Goal: Task Accomplishment & Management: Manage account settings

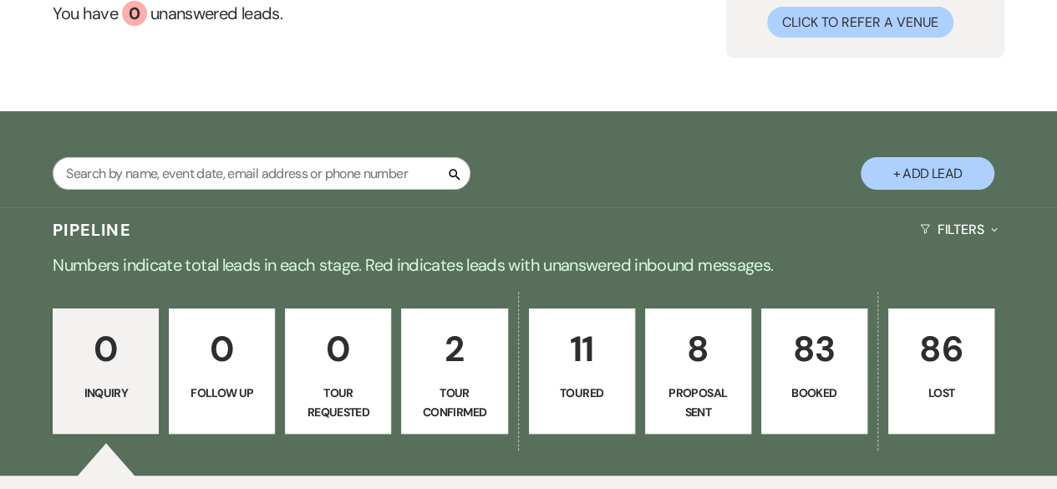
click at [820, 372] on p "83" at bounding box center [814, 349] width 84 height 56
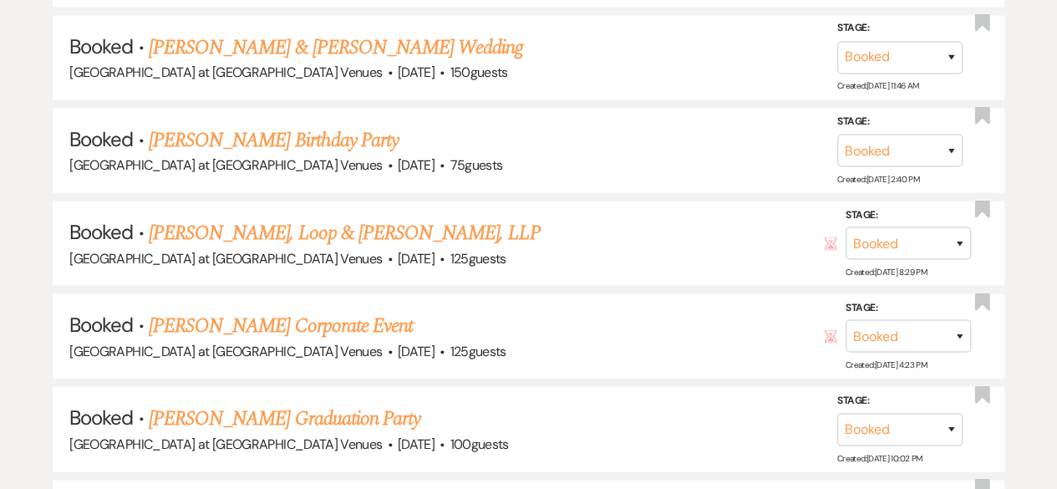
scroll to position [1872, 0]
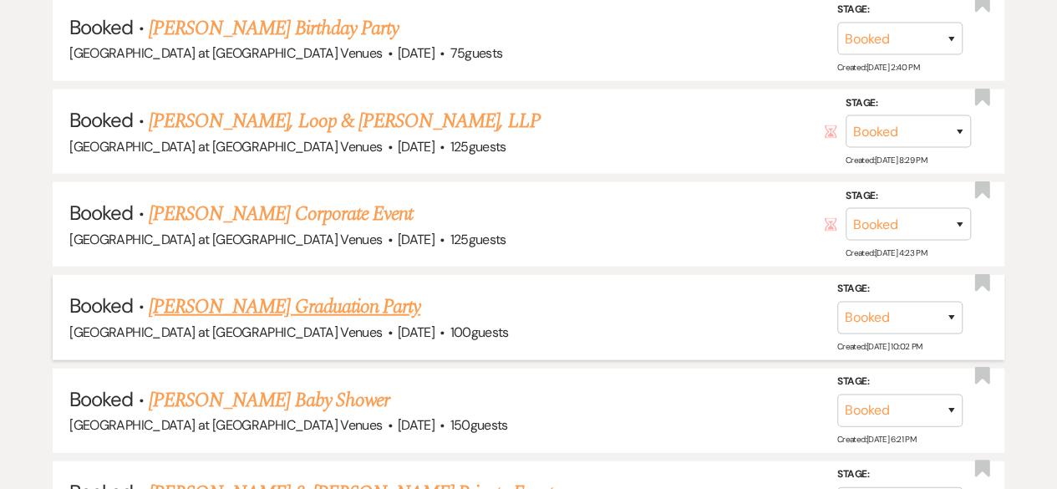
click at [300, 308] on link "[PERSON_NAME] Graduation Party" at bounding box center [285, 307] width 272 height 30
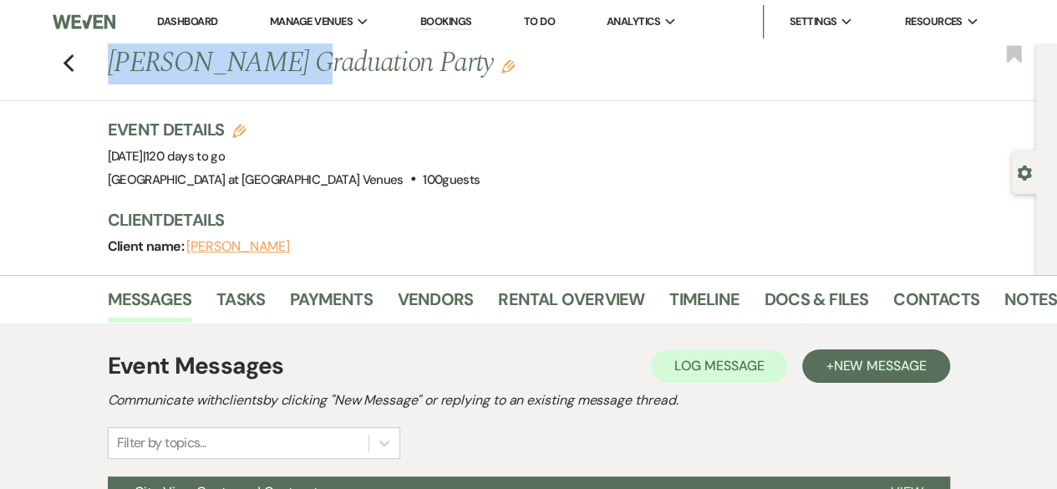
drag, startPoint x: 119, startPoint y: 64, endPoint x: 282, endPoint y: 71, distance: 163.1
click at [282, 71] on h1 "[PERSON_NAME] Graduation Party Edit" at bounding box center [476, 63] width 736 height 40
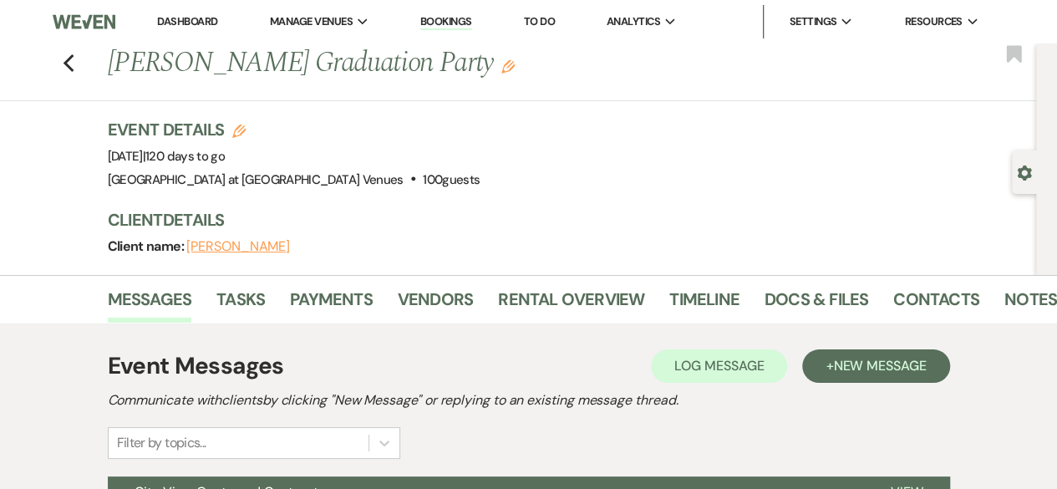
click at [388, 89] on div "Previous [PERSON_NAME] Graduation Party Edit Bookmark" at bounding box center [514, 72] width 1044 height 58
drag, startPoint x: 119, startPoint y: 63, endPoint x: 488, endPoint y: 68, distance: 369.3
click at [488, 68] on h1 "[PERSON_NAME] Graduation Party Edit" at bounding box center [476, 63] width 736 height 40
copy h1 "[PERSON_NAME] Graduation Party"
click at [74, 59] on use "button" at bounding box center [68, 63] width 11 height 18
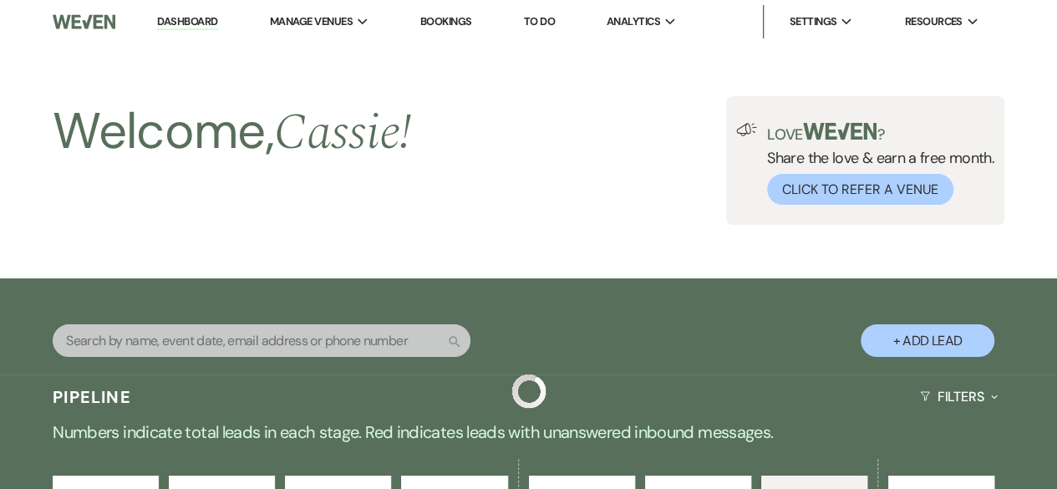
scroll to position [1872, 0]
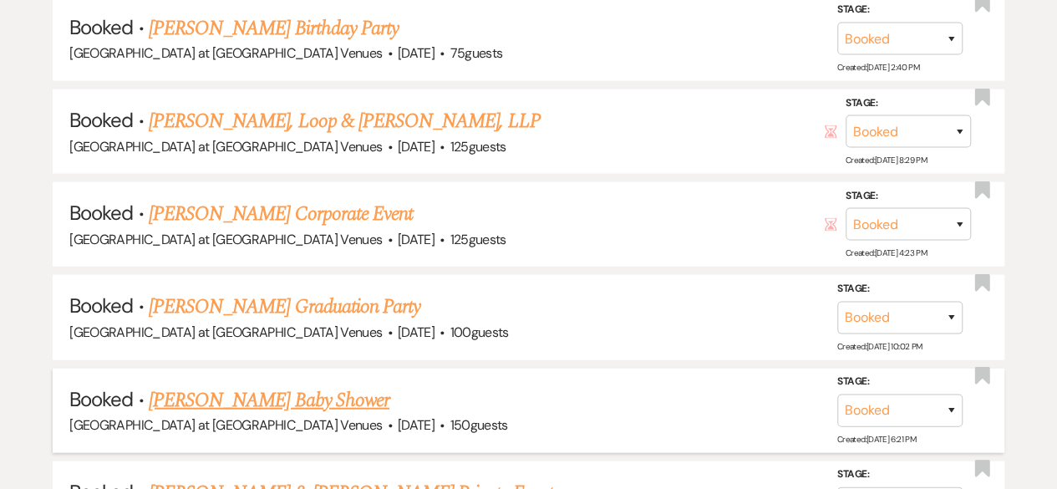
click at [243, 391] on link "[PERSON_NAME] Baby Shower" at bounding box center [269, 400] width 241 height 30
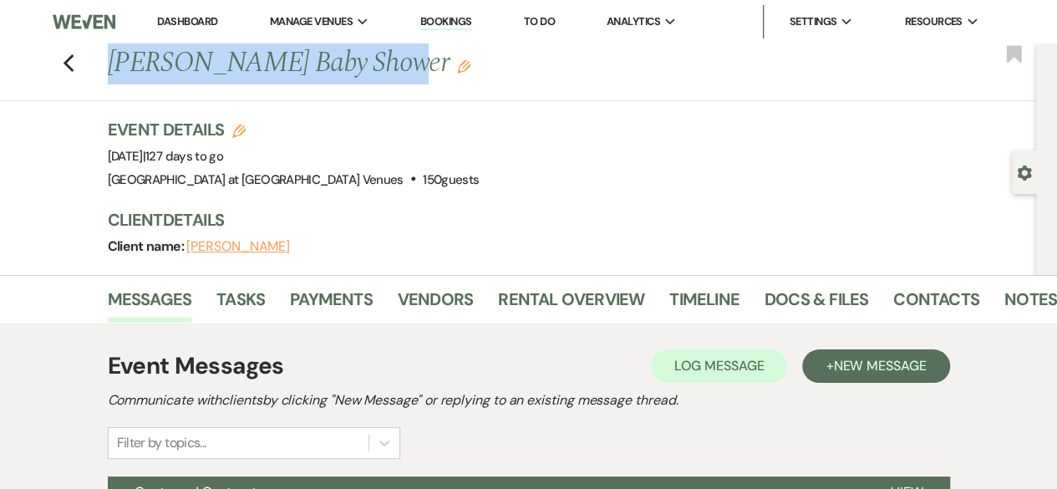
drag, startPoint x: 117, startPoint y: 61, endPoint x: 391, endPoint y: 59, distance: 274.0
click at [391, 59] on h1 "[PERSON_NAME] Baby Shower Edit" at bounding box center [476, 63] width 736 height 40
copy h1 "[PERSON_NAME] Baby Shower"
click at [69, 61] on icon "Previous" at bounding box center [69, 63] width 13 height 20
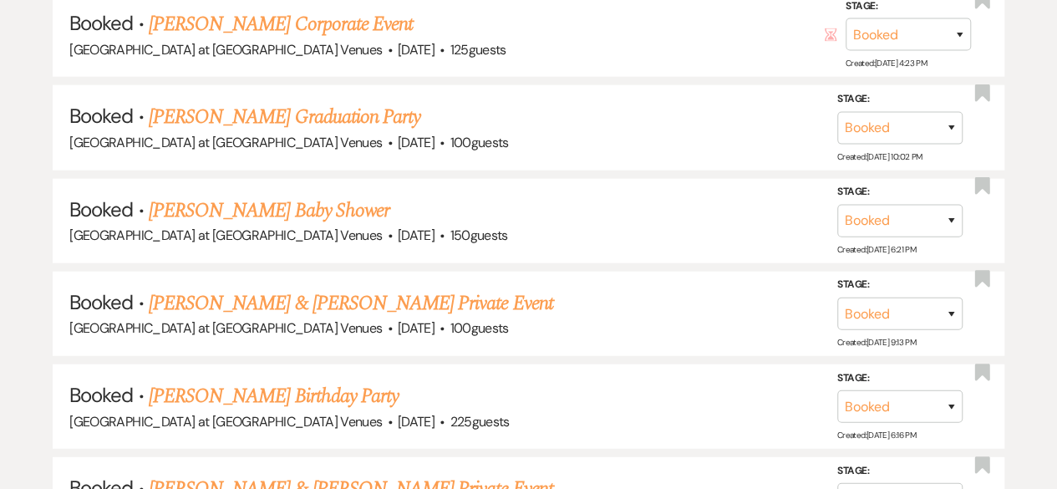
scroll to position [2072, 0]
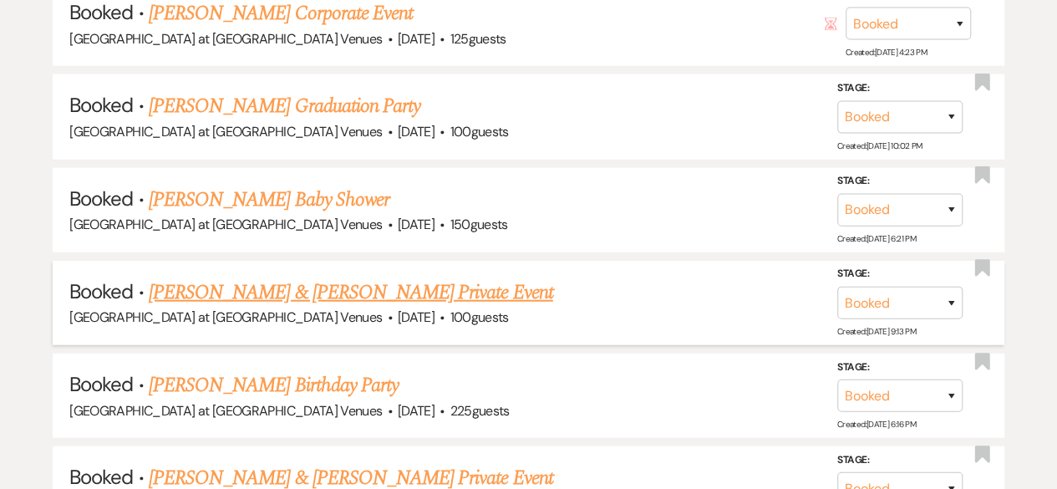
click at [242, 282] on link "[PERSON_NAME] & [PERSON_NAME] Private Event" at bounding box center [351, 292] width 404 height 30
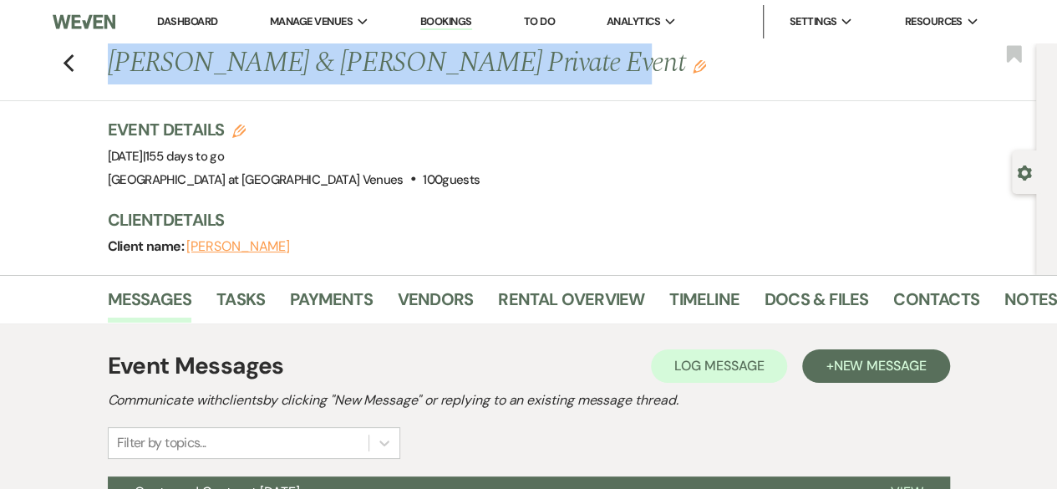
drag, startPoint x: 111, startPoint y: 63, endPoint x: 541, endPoint y: 65, distance: 430.3
click at [541, 65] on div "Previous [PERSON_NAME] & [PERSON_NAME] Private Event Edit" at bounding box center [567, 63] width 937 height 40
copy h1 "[PERSON_NAME] & [PERSON_NAME] Private Event"
click at [69, 64] on icon "Previous" at bounding box center [69, 63] width 13 height 20
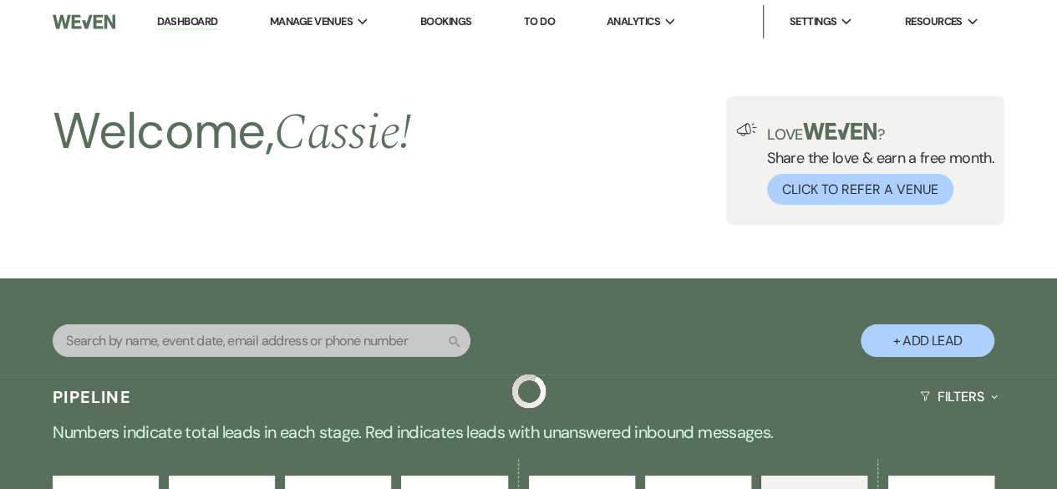
scroll to position [2072, 0]
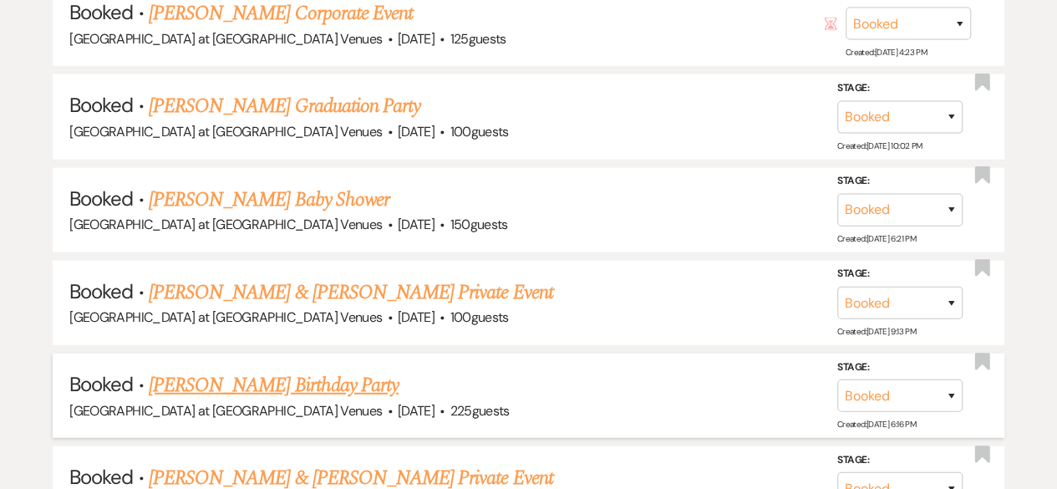
click at [286, 370] on link "[PERSON_NAME] Birthday Party" at bounding box center [274, 385] width 250 height 30
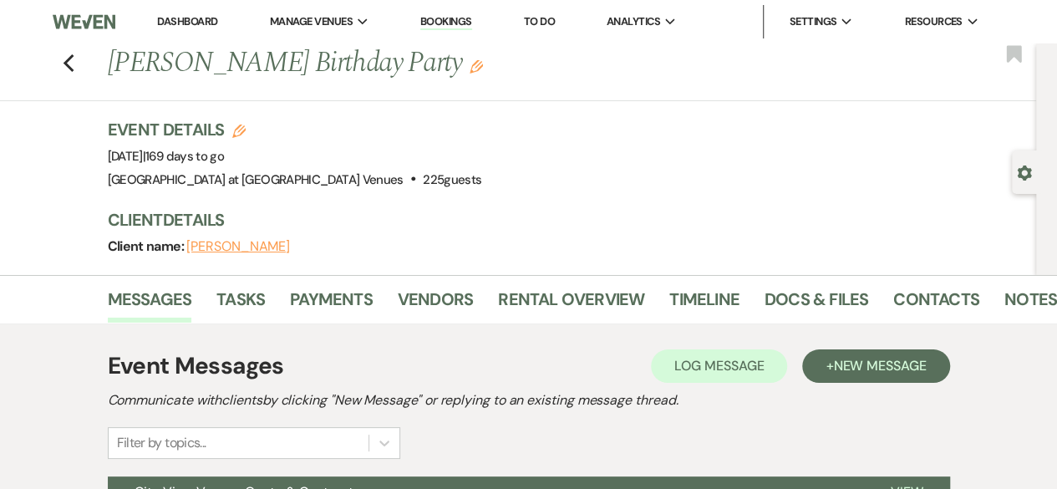
drag, startPoint x: 115, startPoint y: 67, endPoint x: 287, endPoint y: 89, distance: 173.5
click at [287, 89] on div "Previous [PERSON_NAME] Birthday Party Edit Bookmark" at bounding box center [514, 72] width 1044 height 58
copy h1 "[PERSON_NAME] Birthday Party"
click at [72, 59] on icon "Previous" at bounding box center [69, 63] width 13 height 20
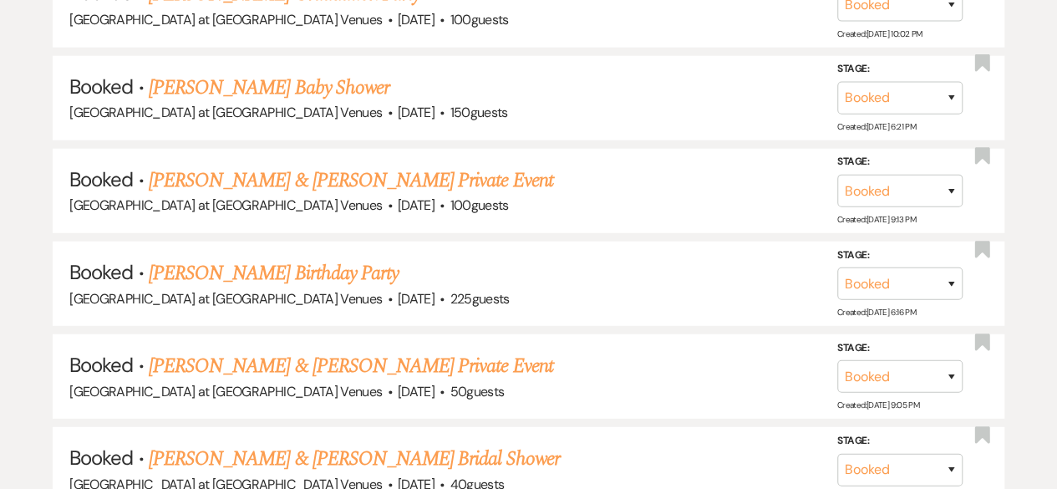
scroll to position [2284, 0]
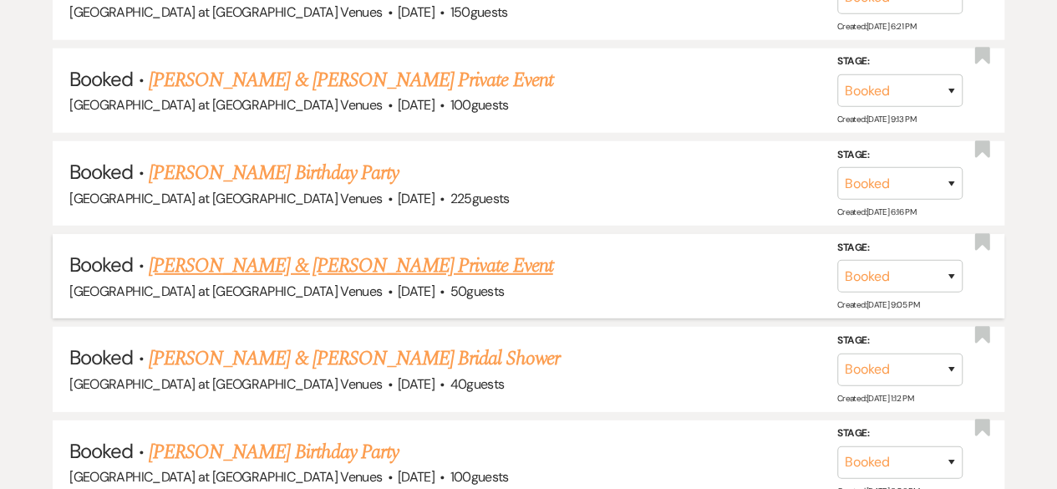
click at [353, 256] on link "[PERSON_NAME] & [PERSON_NAME] Private Event" at bounding box center [351, 266] width 404 height 30
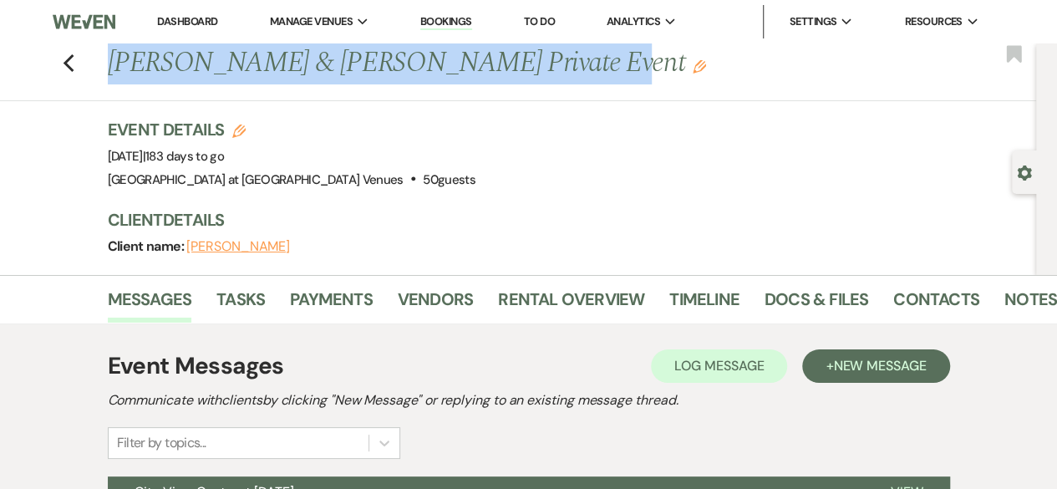
drag, startPoint x: 117, startPoint y: 64, endPoint x: 543, endPoint y: 69, distance: 426.1
click at [543, 69] on h1 "[PERSON_NAME] & [PERSON_NAME] Private Event Edit" at bounding box center [476, 63] width 736 height 40
copy h1 "[PERSON_NAME] & [PERSON_NAME] Private Event"
click at [75, 65] on icon "Previous" at bounding box center [69, 63] width 13 height 20
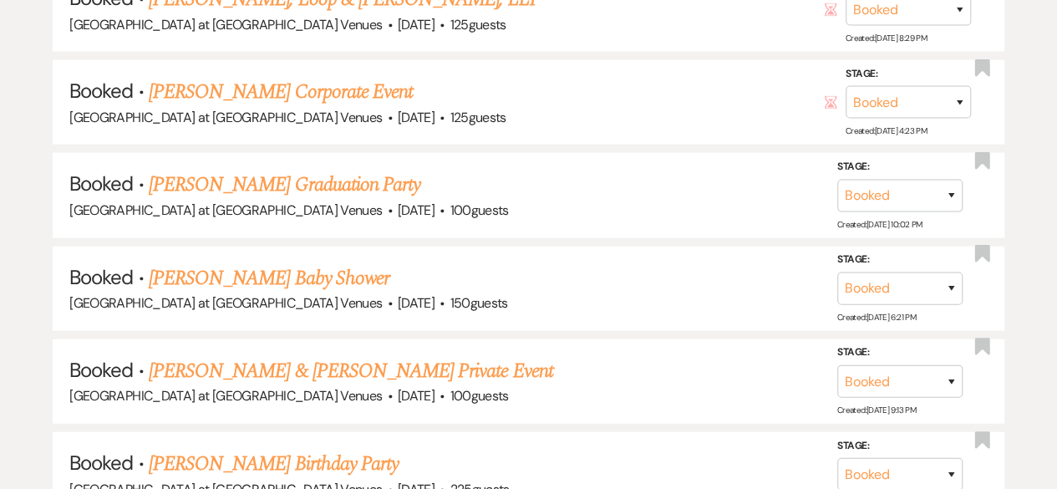
scroll to position [1983, 0]
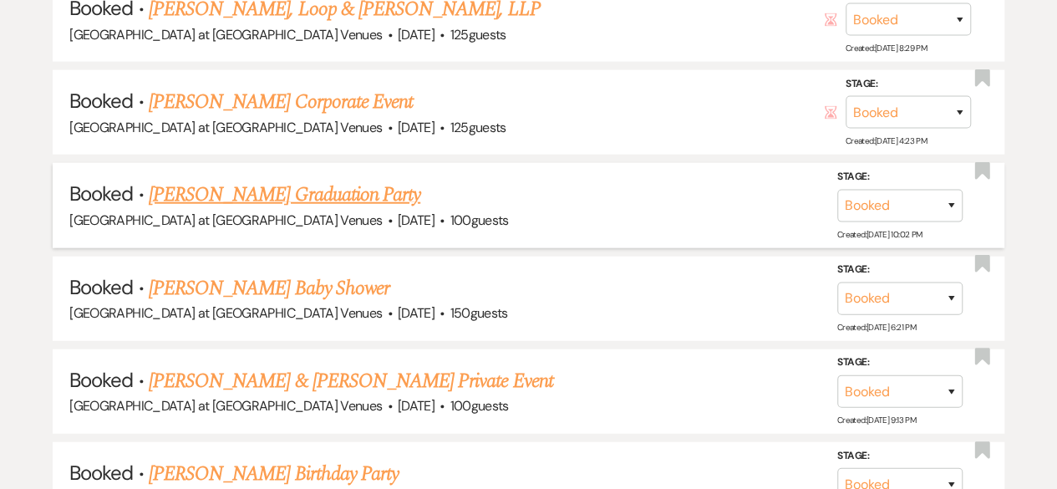
click at [310, 193] on link "[PERSON_NAME] Graduation Party" at bounding box center [285, 195] width 272 height 30
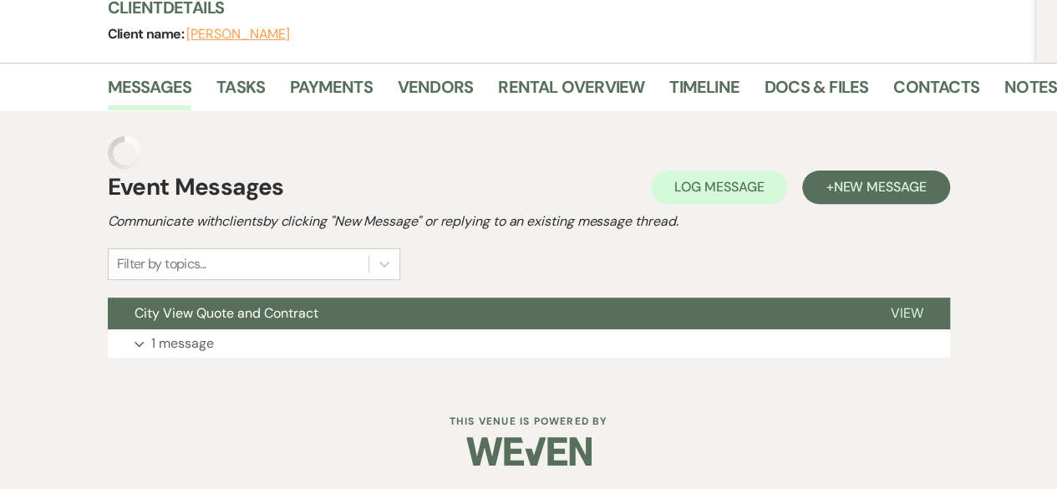
scroll to position [179, 0]
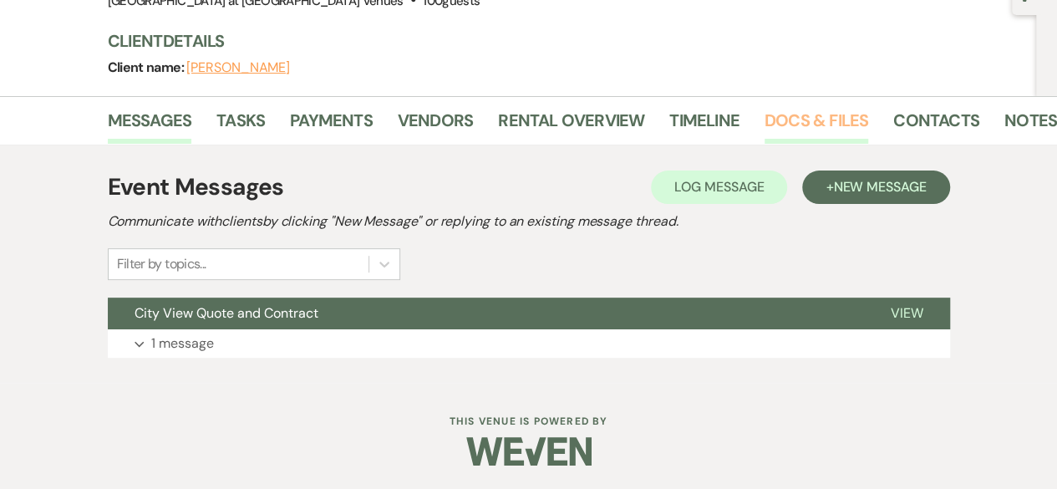
click at [777, 109] on link "Docs & Files" at bounding box center [816, 125] width 104 height 37
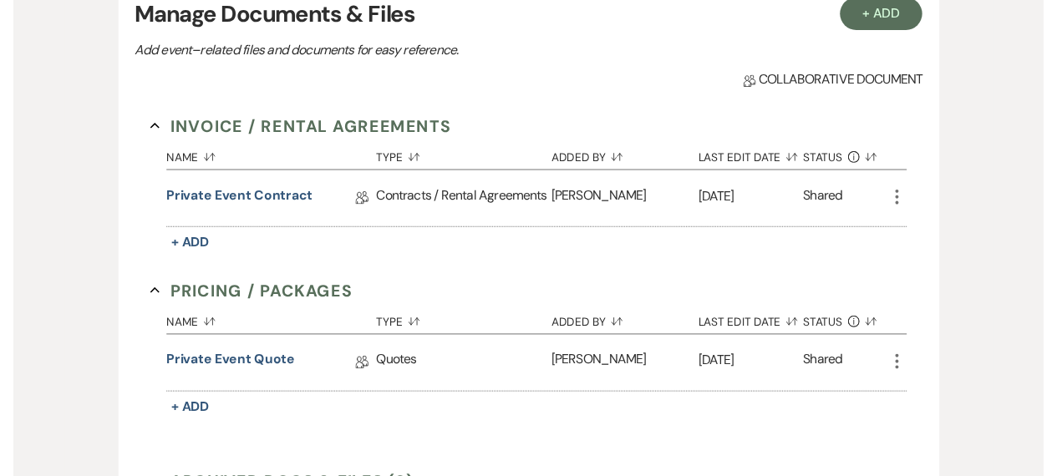
scroll to position [379, 0]
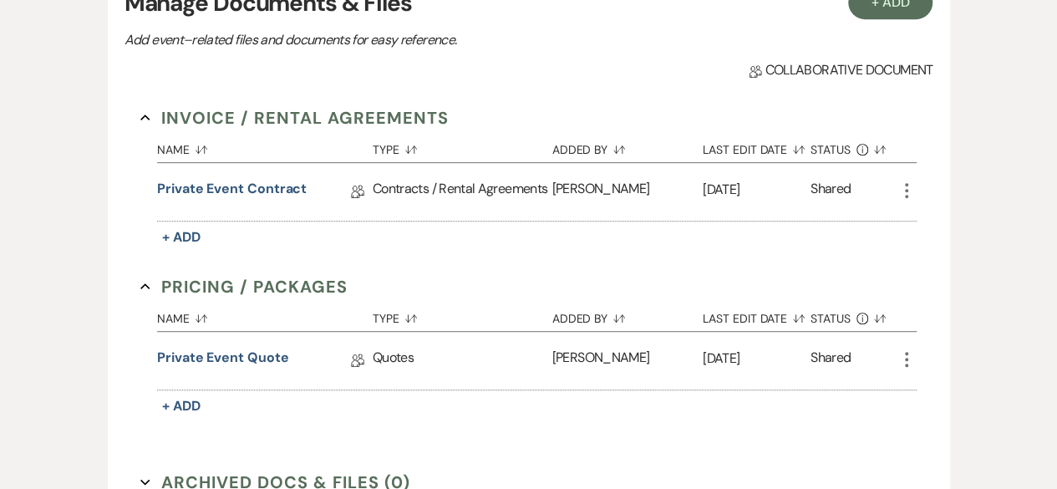
click at [907, 188] on use "button" at bounding box center [906, 190] width 3 height 15
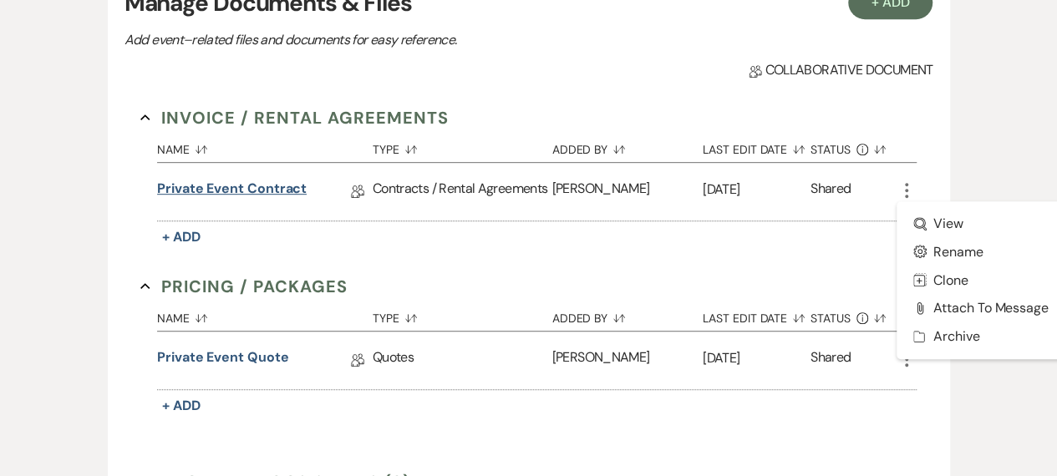
click at [235, 188] on link "Private Event Contract" at bounding box center [232, 192] width 150 height 26
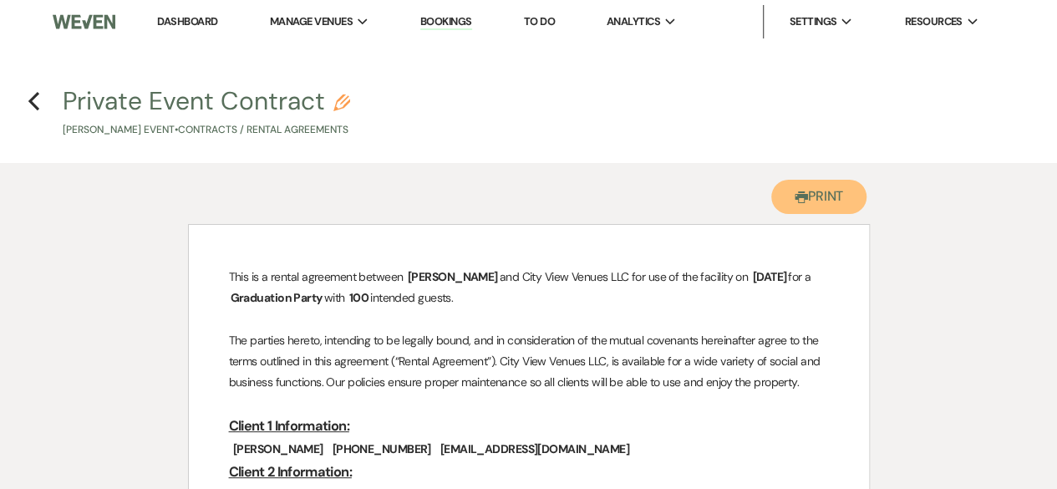
click at [794, 206] on button "Printer Print" at bounding box center [819, 197] width 96 height 34
click at [34, 99] on icon "Previous" at bounding box center [34, 101] width 13 height 20
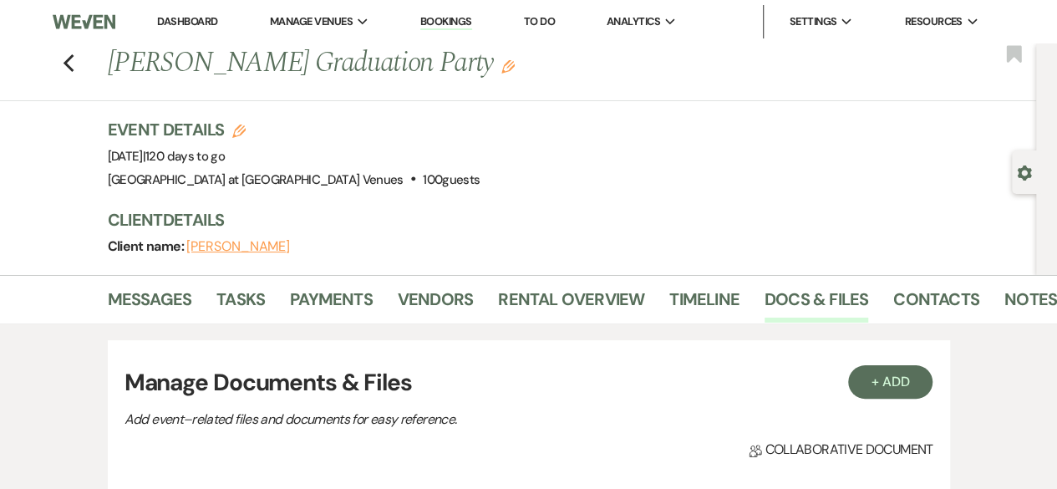
scroll to position [379, 0]
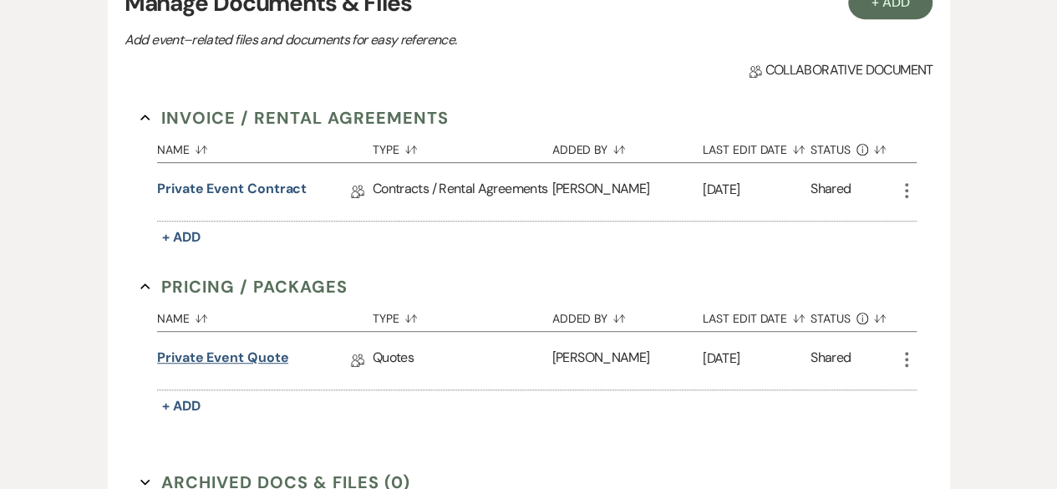
click at [254, 353] on link "Private Event Quote" at bounding box center [222, 361] width 131 height 26
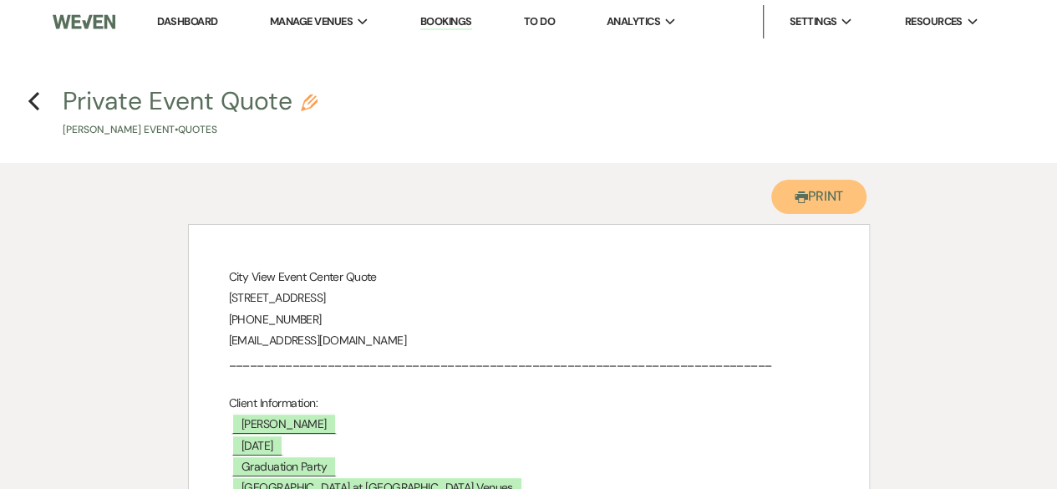
click at [819, 204] on button "Printer Print" at bounding box center [819, 197] width 96 height 34
click at [35, 96] on use "button" at bounding box center [33, 101] width 11 height 18
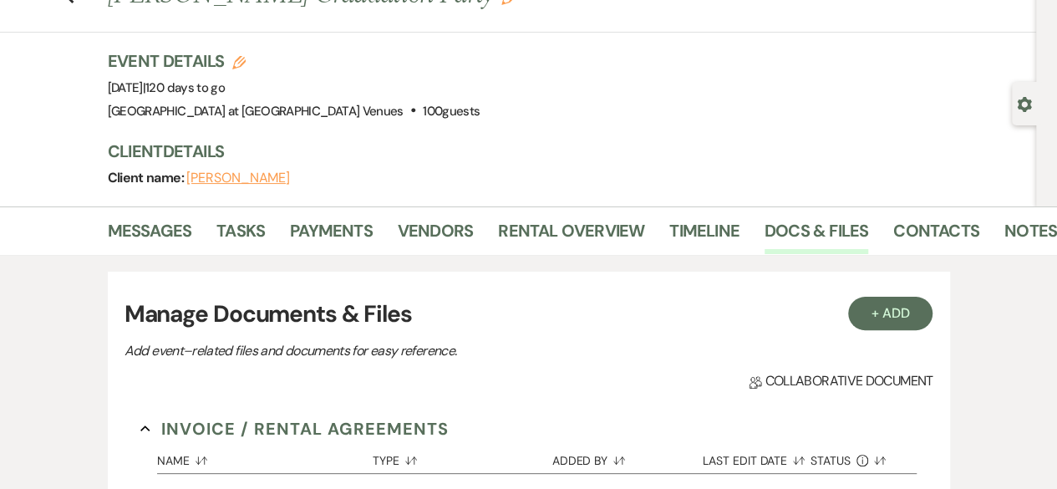
scroll to position [58, 0]
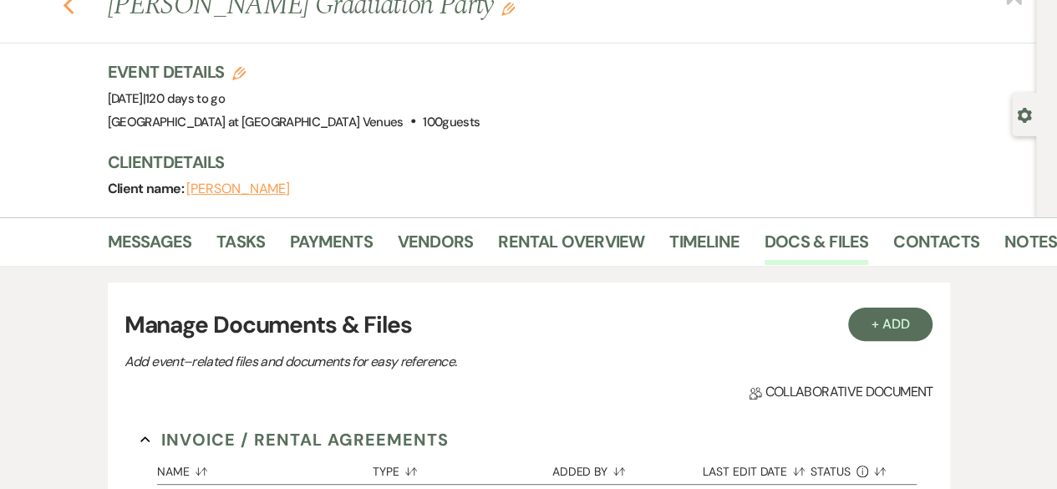
click at [75, 3] on icon "Previous" at bounding box center [69, 6] width 13 height 20
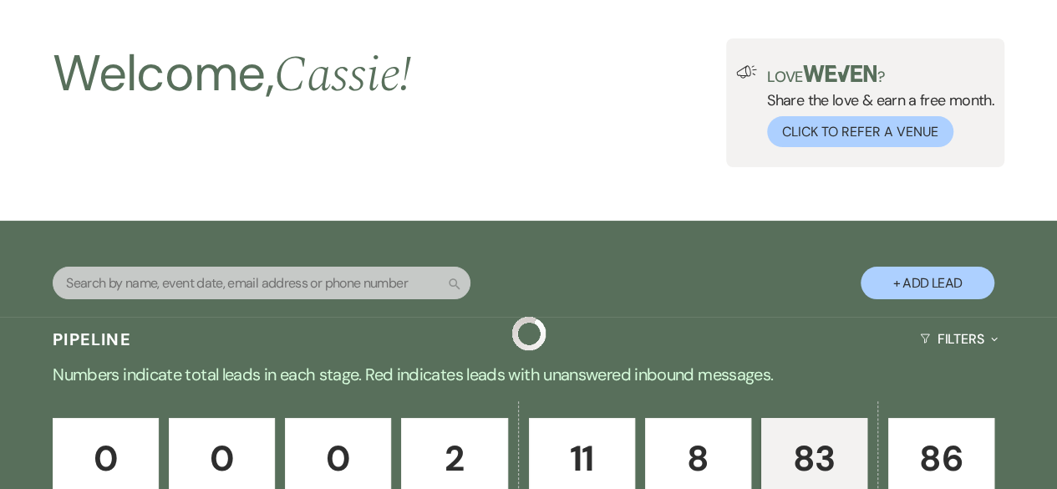
scroll to position [1983, 0]
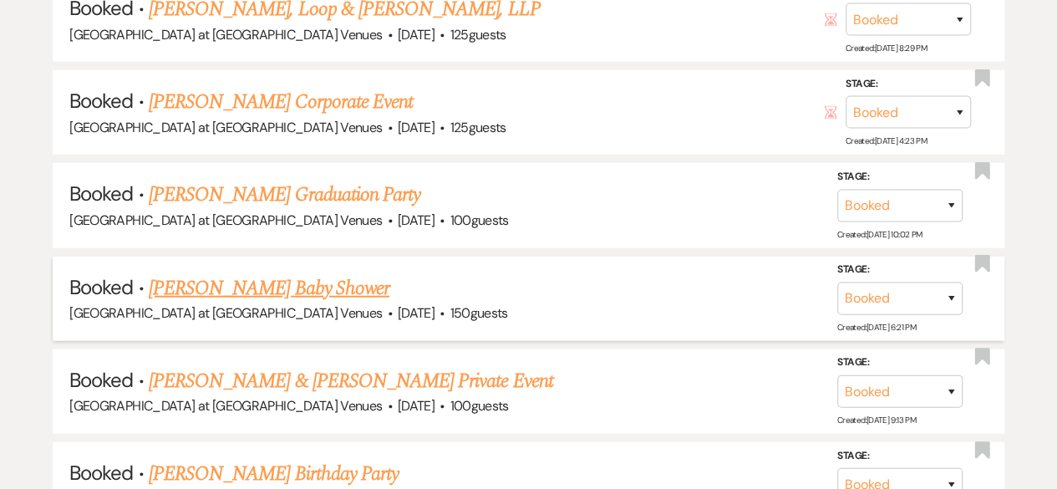
click at [299, 277] on link "[PERSON_NAME] Baby Shower" at bounding box center [269, 288] width 241 height 30
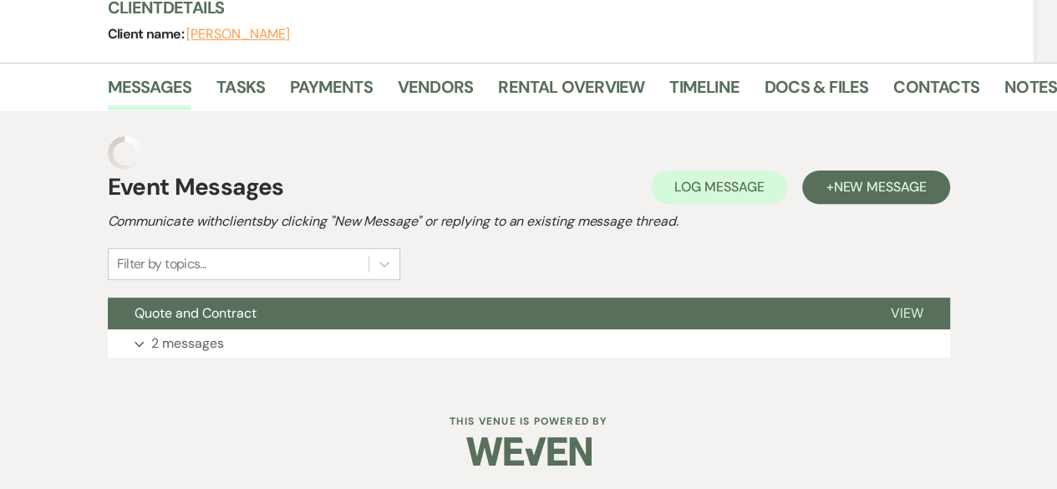
scroll to position [179, 0]
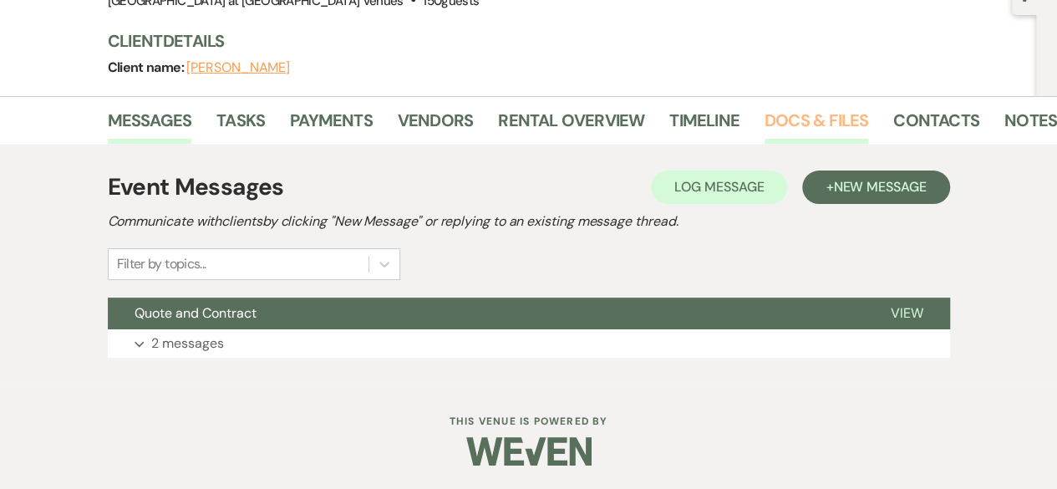
click at [835, 113] on link "Docs & Files" at bounding box center [816, 125] width 104 height 37
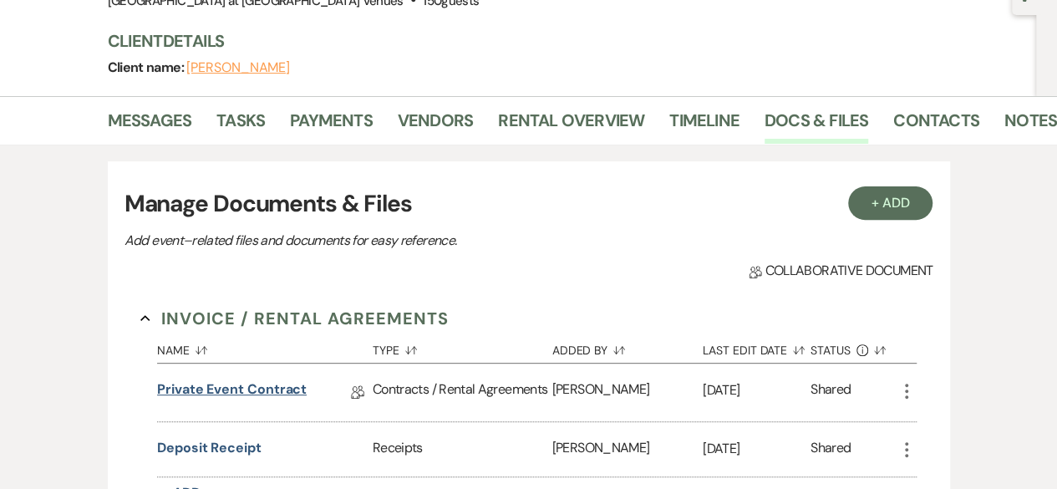
click at [264, 394] on link "Private Event Contract" at bounding box center [232, 392] width 150 height 26
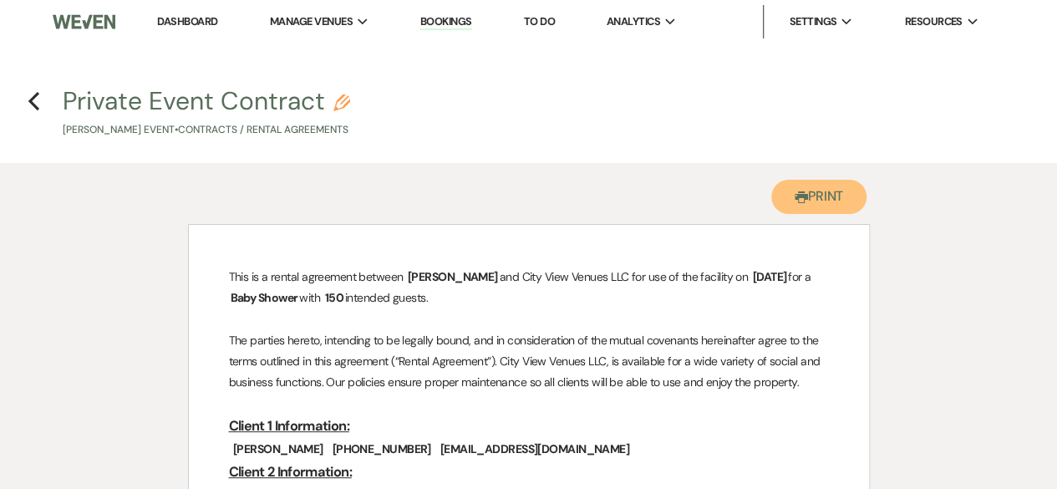
click at [825, 206] on button "Printer Print" at bounding box center [819, 197] width 96 height 34
click at [36, 104] on icon "Previous" at bounding box center [34, 101] width 13 height 20
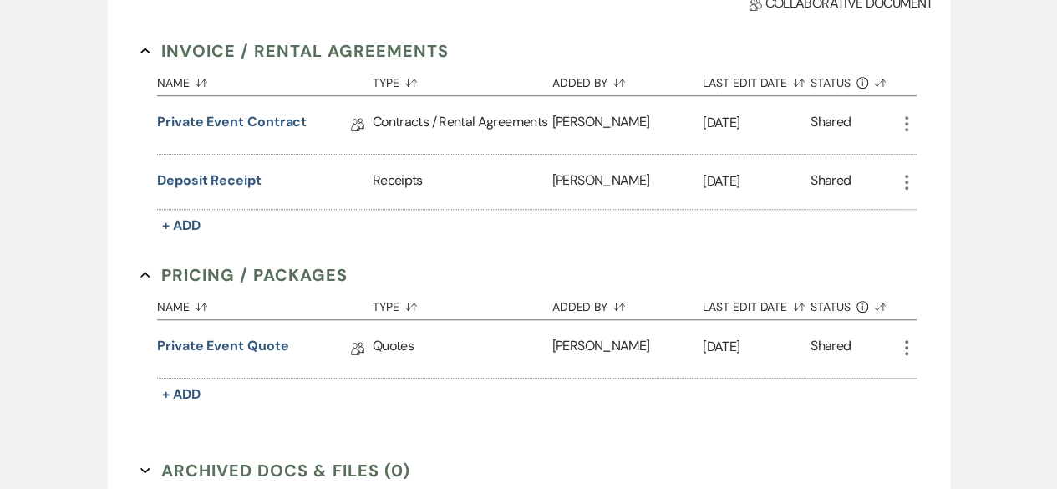
scroll to position [480, 0]
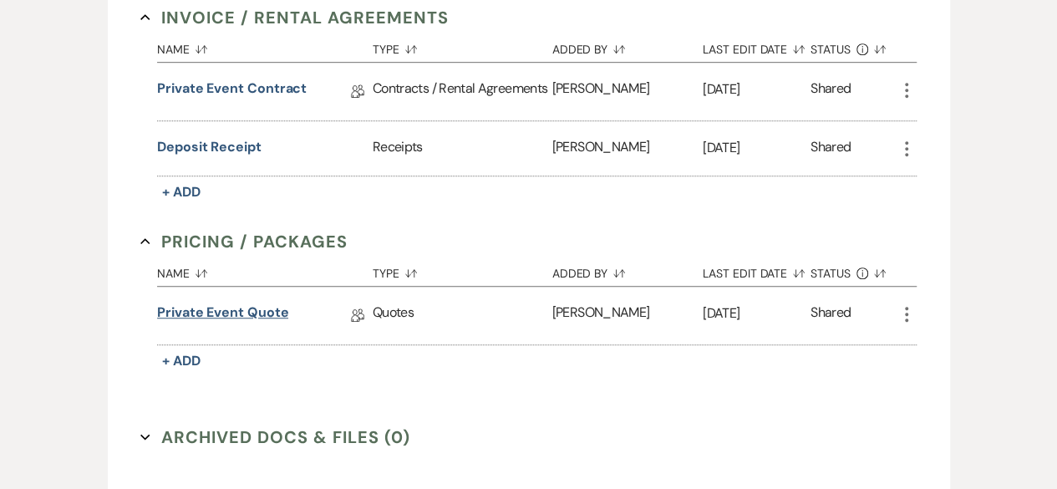
click at [234, 313] on link "Private Event Quote" at bounding box center [222, 315] width 131 height 26
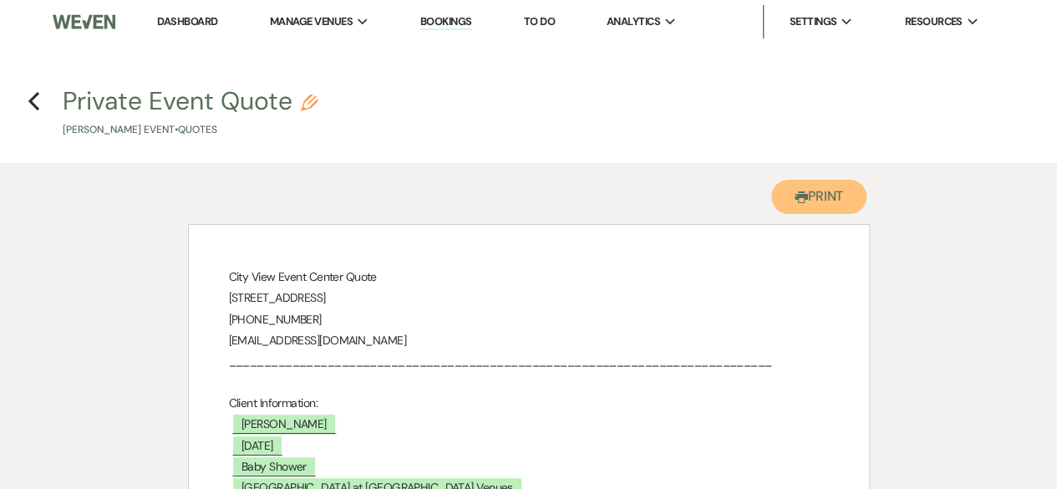
click at [819, 190] on button "Printer Print" at bounding box center [819, 197] width 96 height 34
click at [35, 104] on icon "Previous" at bounding box center [34, 101] width 13 height 20
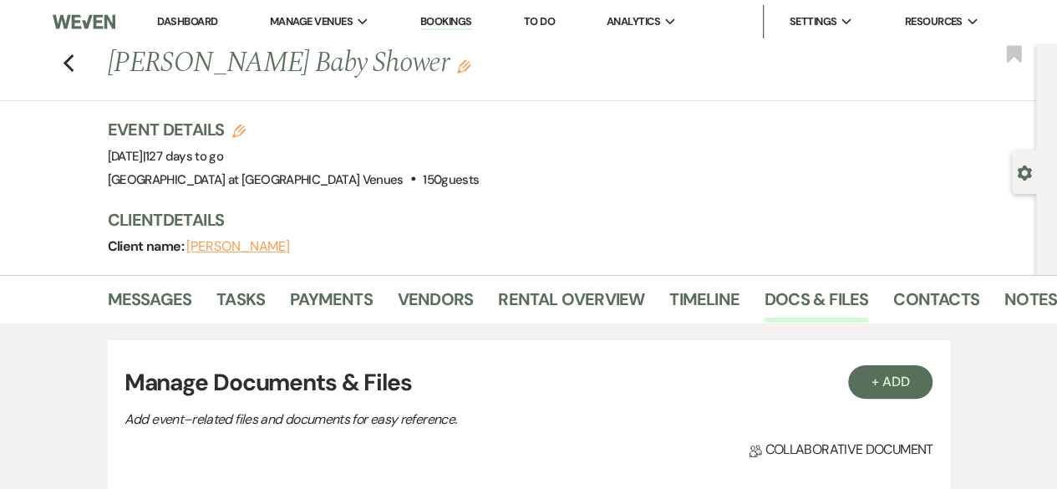
scroll to position [480, 0]
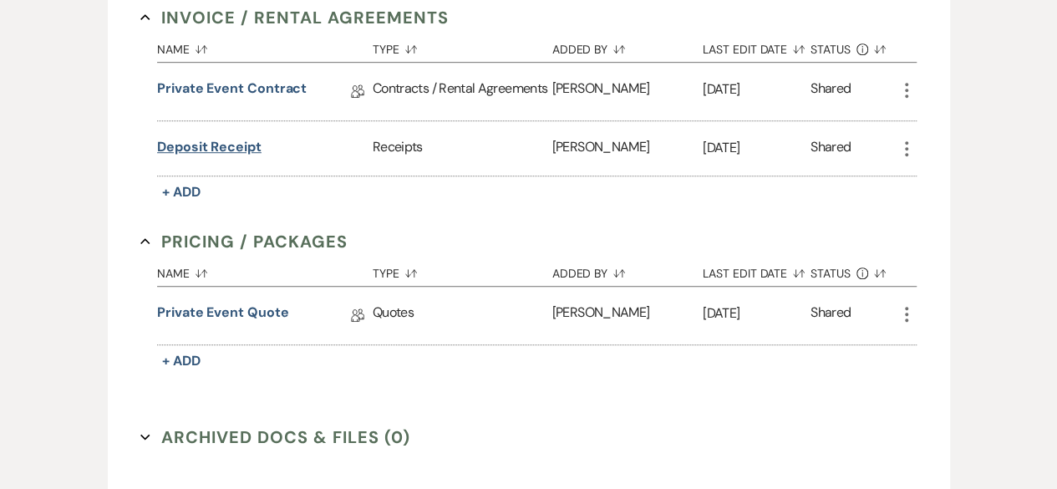
click at [231, 143] on button "deposit receipt" at bounding box center [209, 147] width 104 height 20
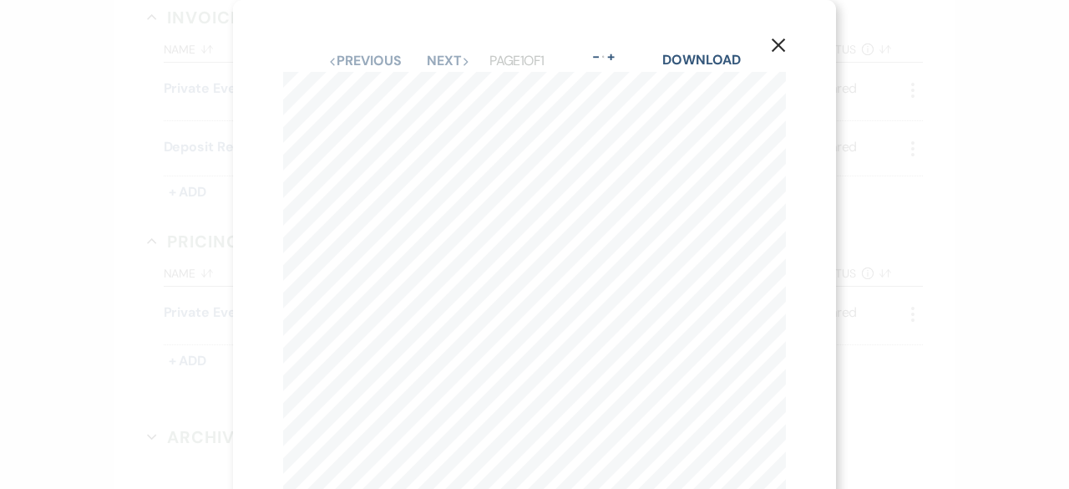
click at [780, 41] on icon "X" at bounding box center [778, 45] width 15 height 15
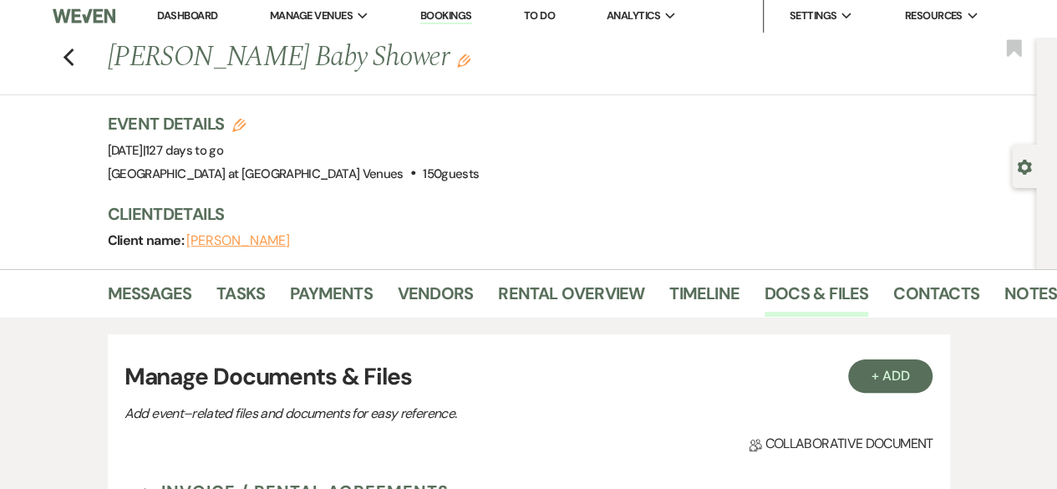
scroll to position [2, 0]
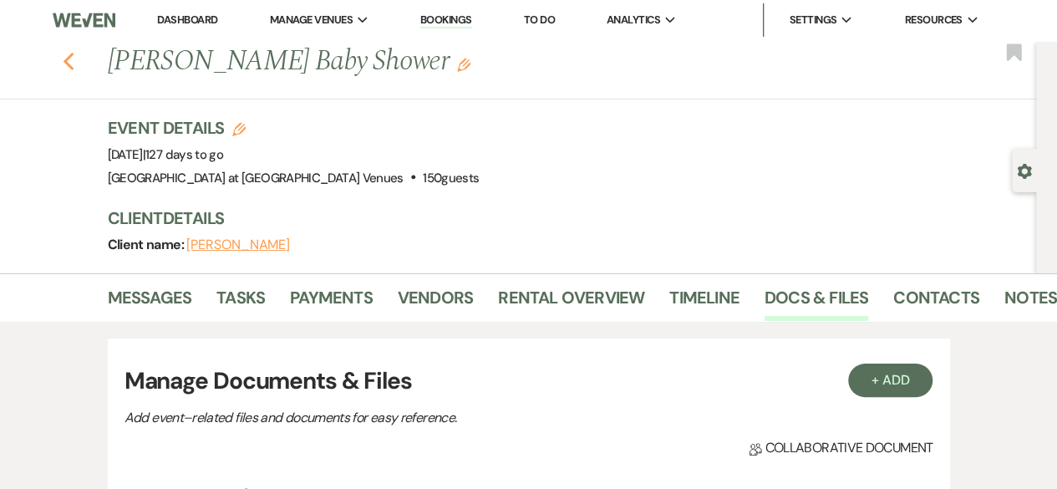
click at [75, 66] on icon "Previous" at bounding box center [69, 62] width 13 height 20
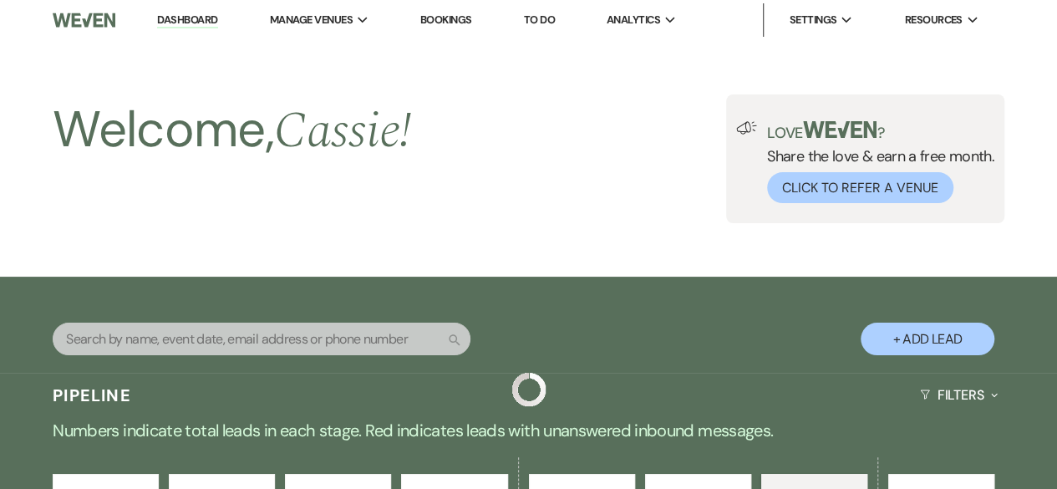
scroll to position [1983, 0]
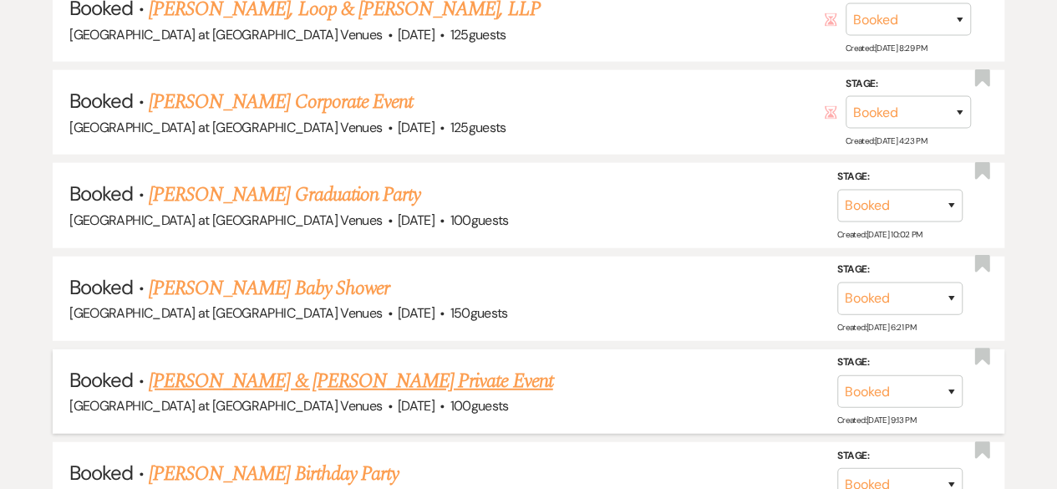
click at [307, 355] on li "Booked · [PERSON_NAME] & [PERSON_NAME] Private Event [GEOGRAPHIC_DATA] at [GEOG…" at bounding box center [529, 391] width 952 height 84
click at [307, 367] on link "[PERSON_NAME] & [PERSON_NAME] Private Event" at bounding box center [351, 381] width 404 height 30
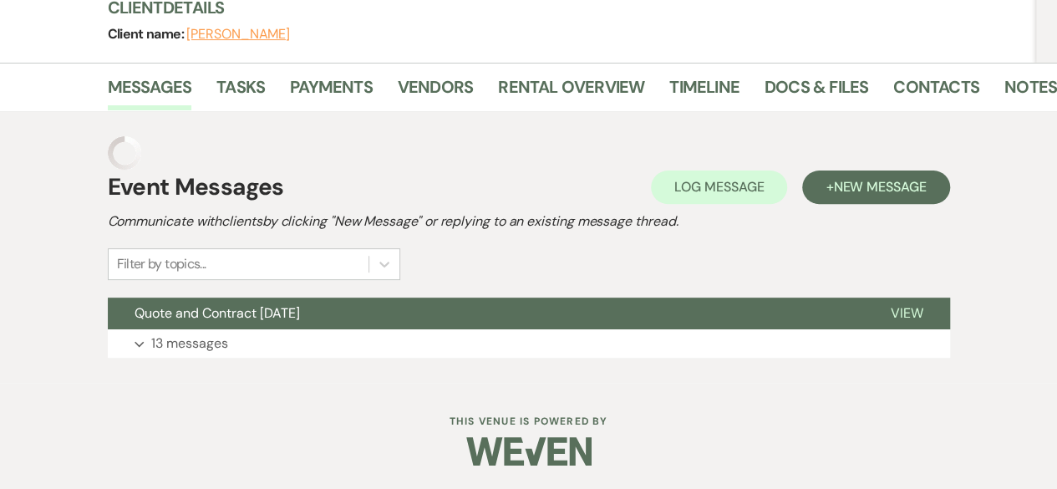
scroll to position [179, 0]
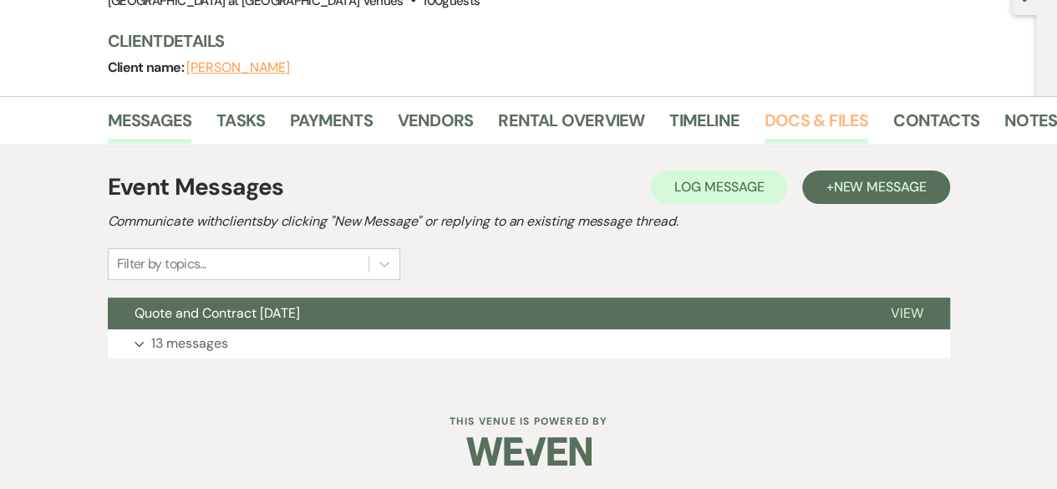
click at [805, 123] on link "Docs & Files" at bounding box center [816, 125] width 104 height 37
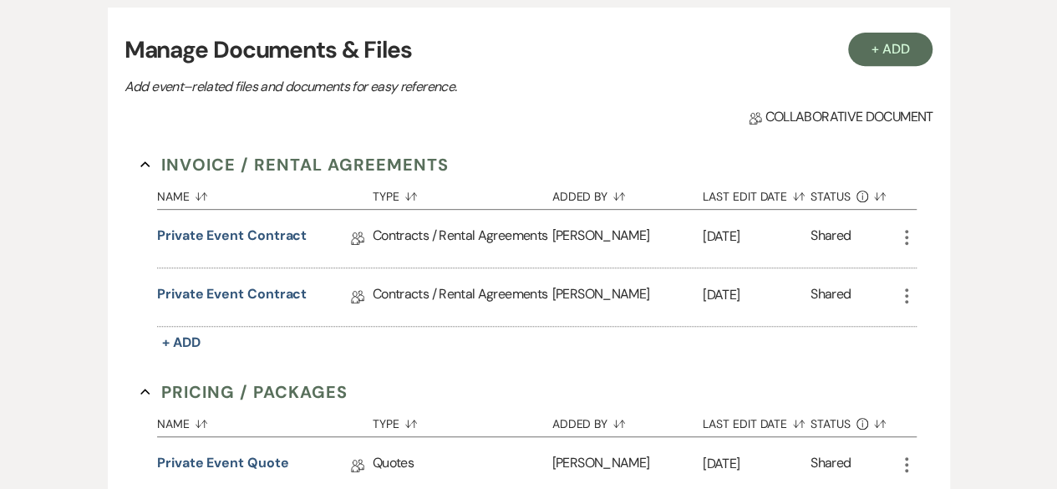
scroll to position [334, 0]
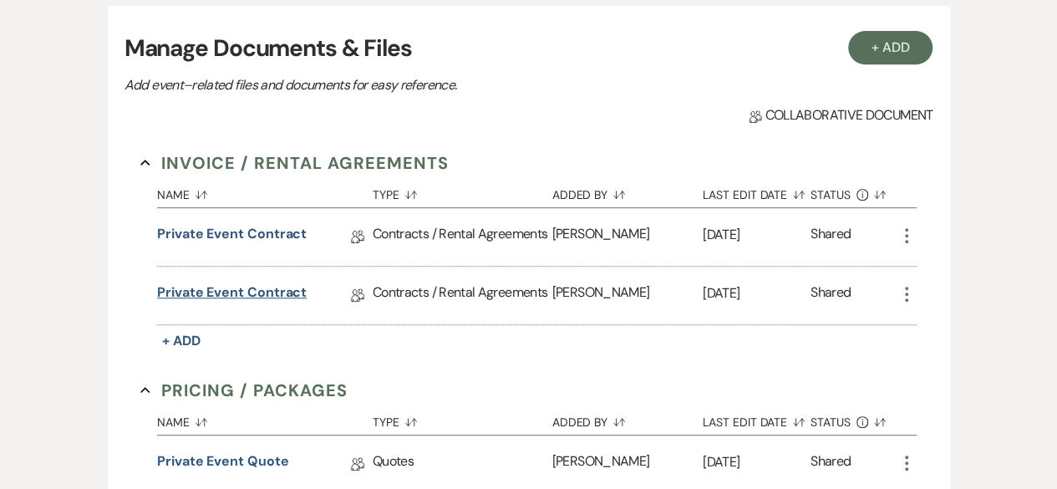
click at [239, 291] on link "Private Event Contract" at bounding box center [232, 295] width 150 height 26
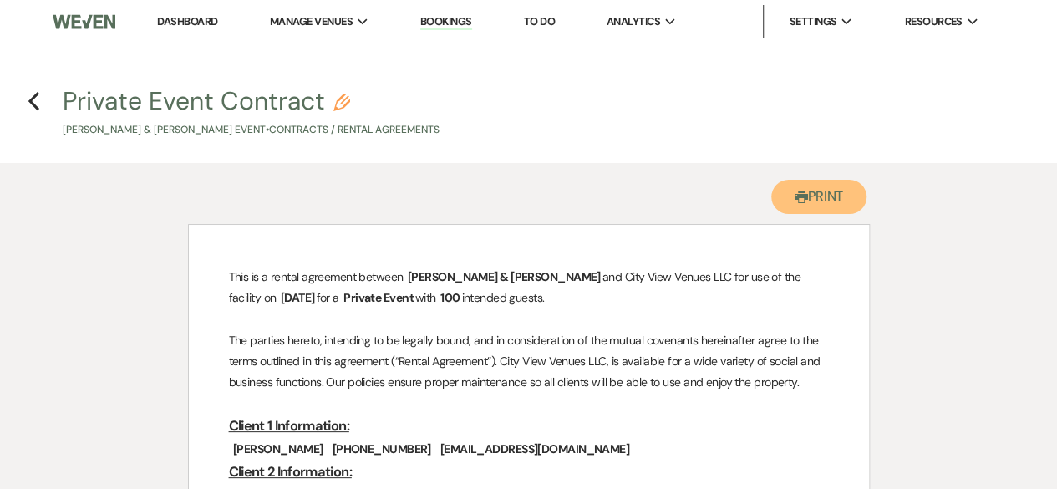
click at [810, 195] on button "Printer Print" at bounding box center [819, 197] width 96 height 34
click at [30, 101] on use "button" at bounding box center [33, 101] width 11 height 18
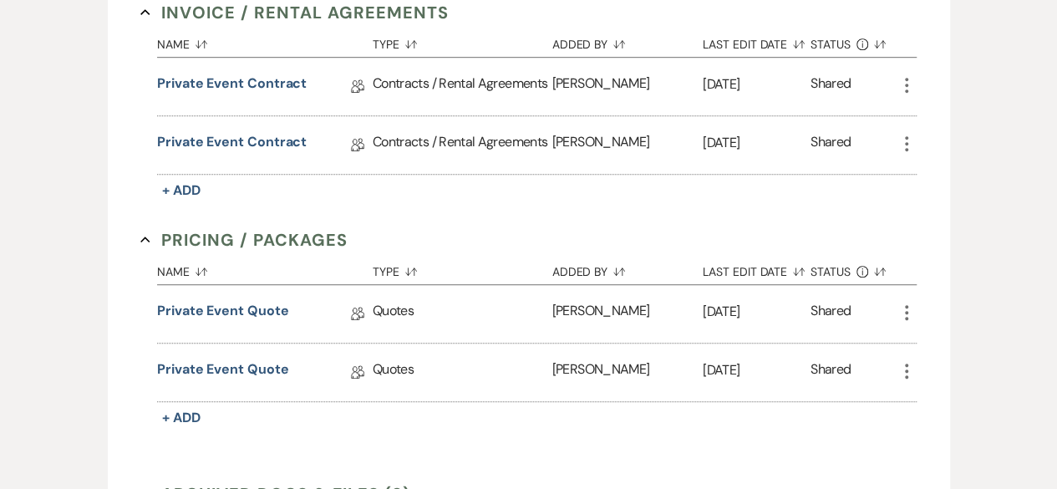
scroll to position [542, 0]
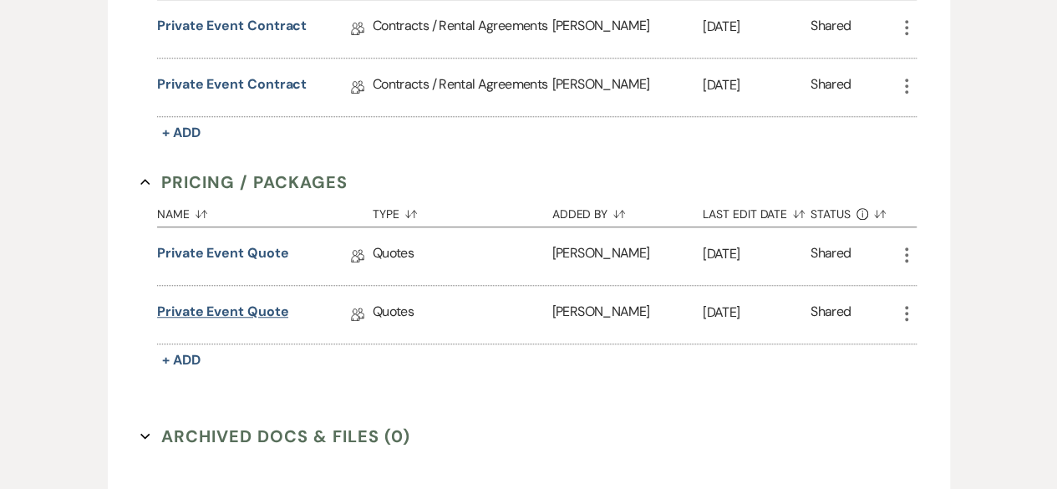
click at [248, 307] on link "Private Event Quote" at bounding box center [222, 315] width 131 height 26
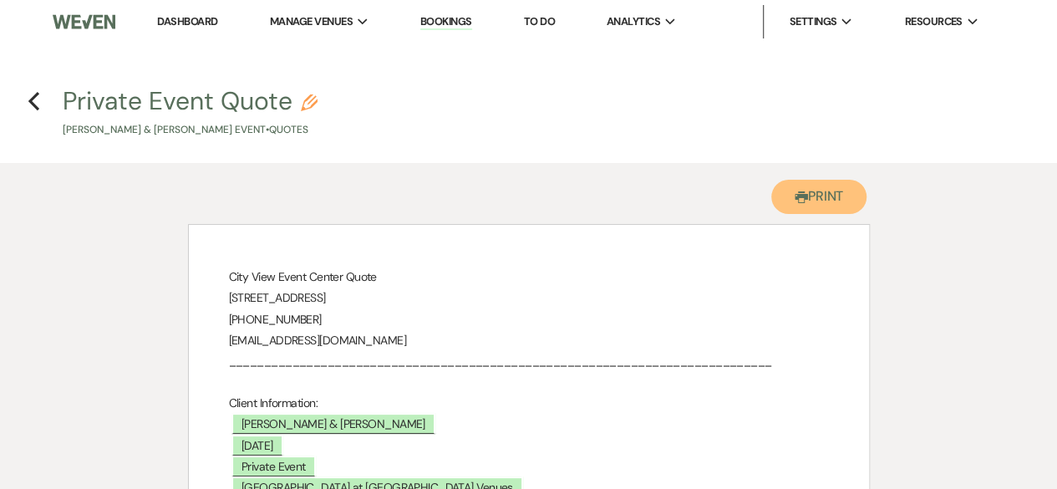
click at [820, 204] on button "Printer Print" at bounding box center [819, 197] width 96 height 34
click at [32, 104] on use "button" at bounding box center [33, 101] width 11 height 18
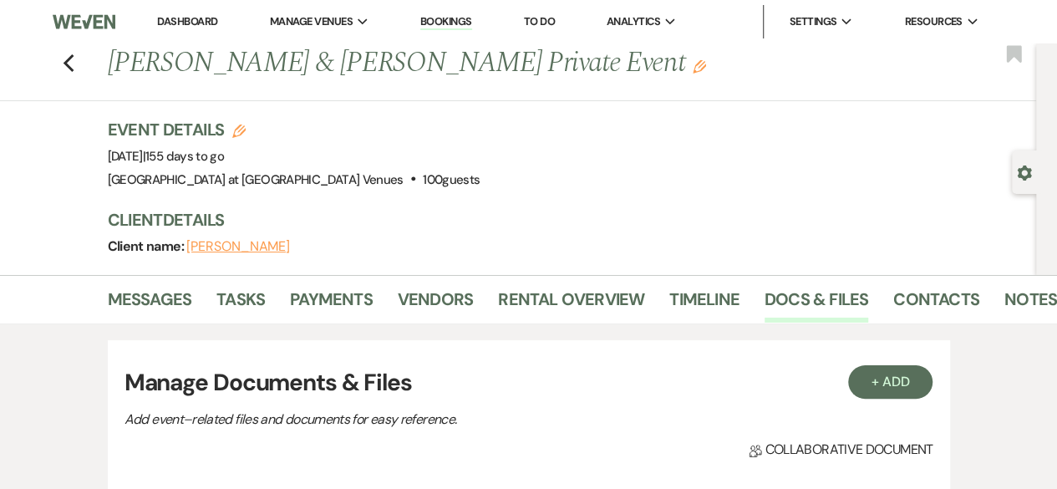
click at [65, 61] on div "Previous [PERSON_NAME] & [PERSON_NAME] Private Event Edit Bookmark" at bounding box center [514, 72] width 1044 height 58
click at [75, 63] on icon "Previous" at bounding box center [69, 63] width 13 height 20
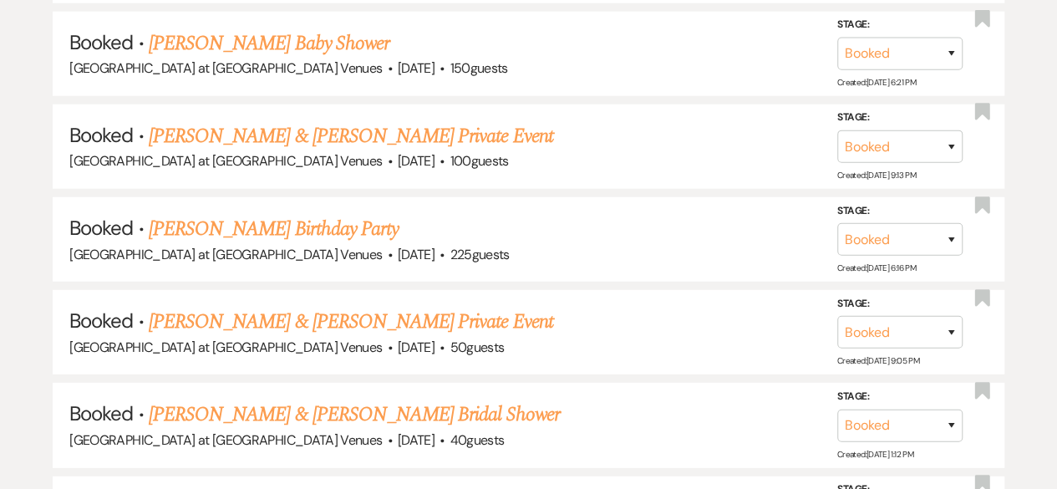
scroll to position [2251, 0]
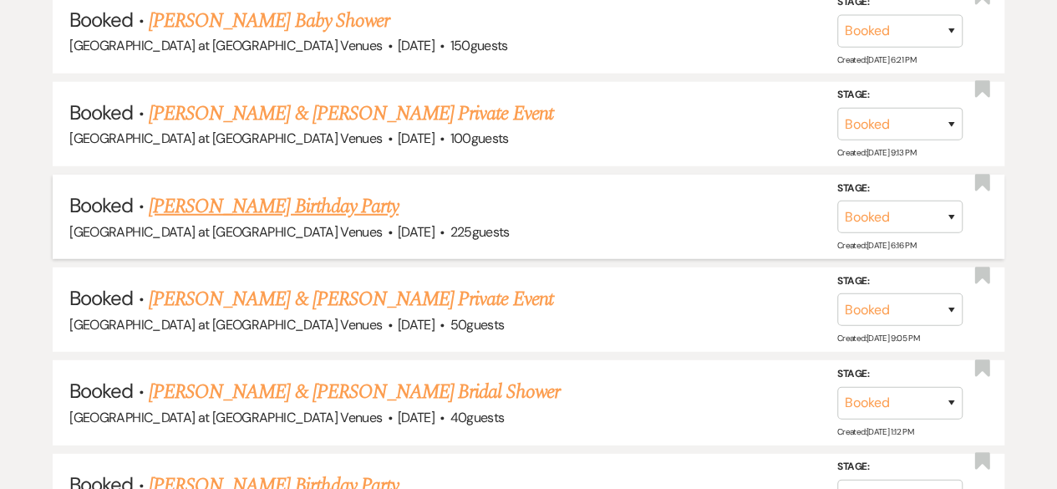
click at [259, 205] on link "[PERSON_NAME] Birthday Party" at bounding box center [274, 206] width 250 height 30
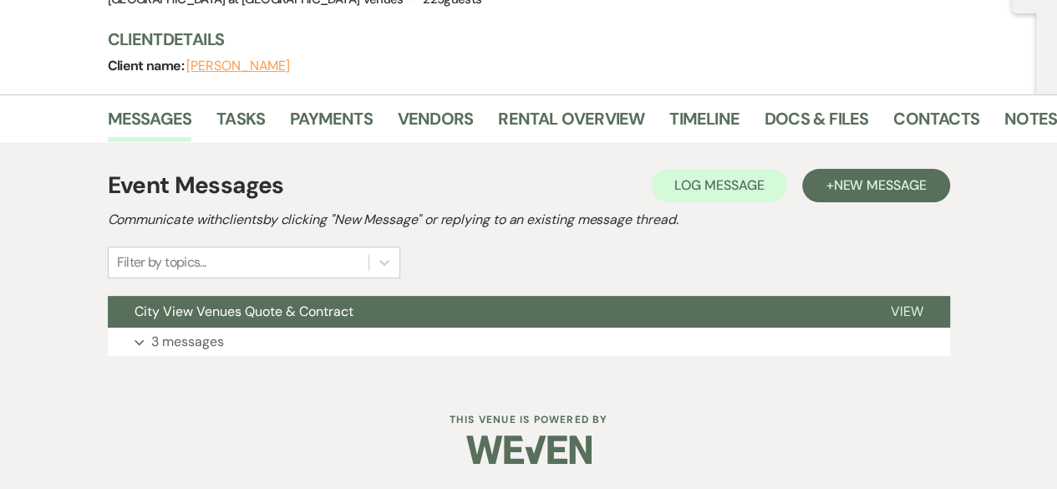
scroll to position [179, 0]
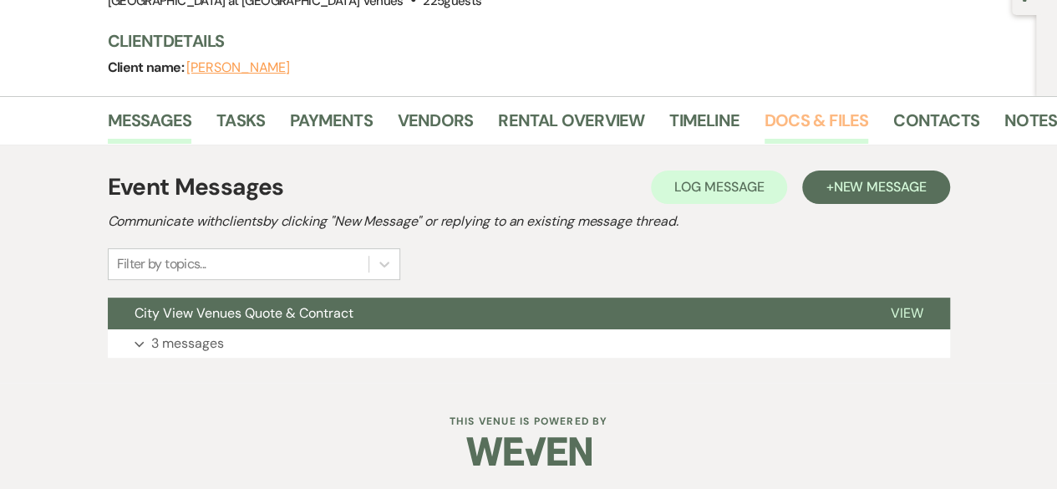
click at [796, 111] on link "Docs & Files" at bounding box center [816, 125] width 104 height 37
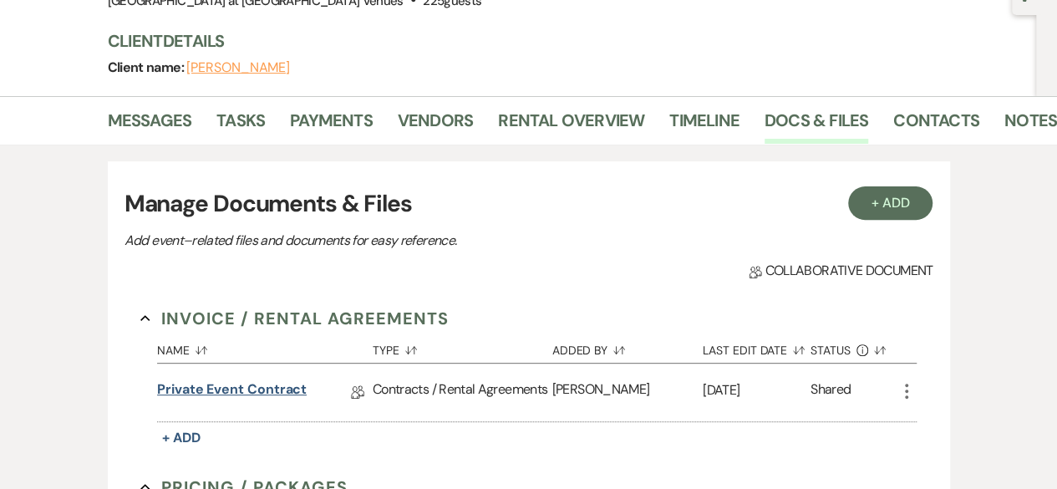
click at [270, 390] on link "Private Event Contract" at bounding box center [232, 392] width 150 height 26
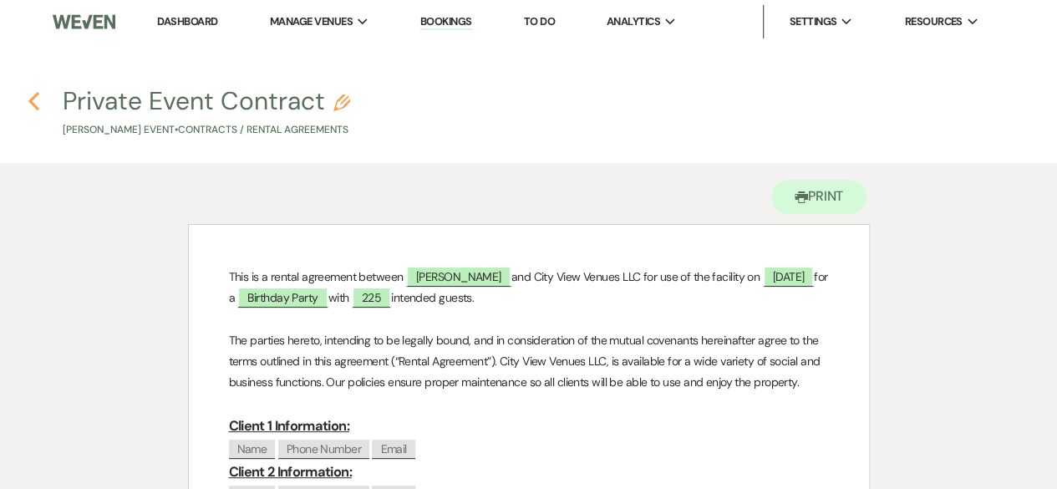
click at [32, 100] on use "button" at bounding box center [33, 101] width 11 height 18
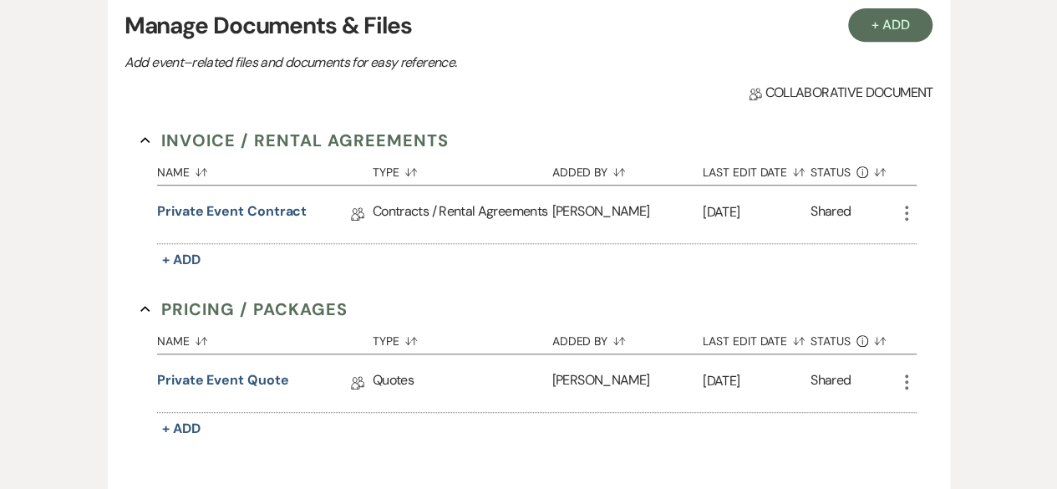
scroll to position [468, 0]
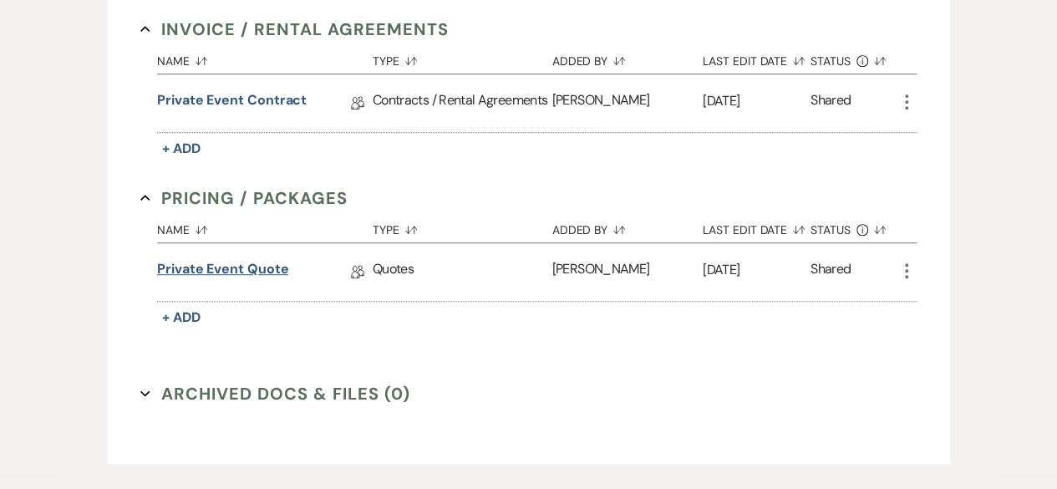
click at [240, 267] on link "Private Event Quote" at bounding box center [222, 272] width 131 height 26
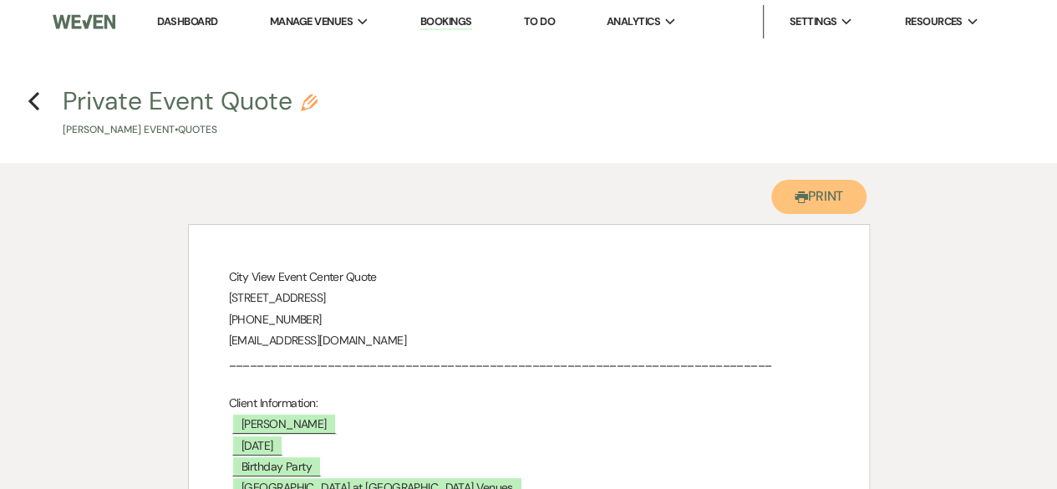
click at [805, 203] on button "Printer Print" at bounding box center [819, 197] width 96 height 34
click at [28, 97] on icon "Previous" at bounding box center [34, 101] width 13 height 20
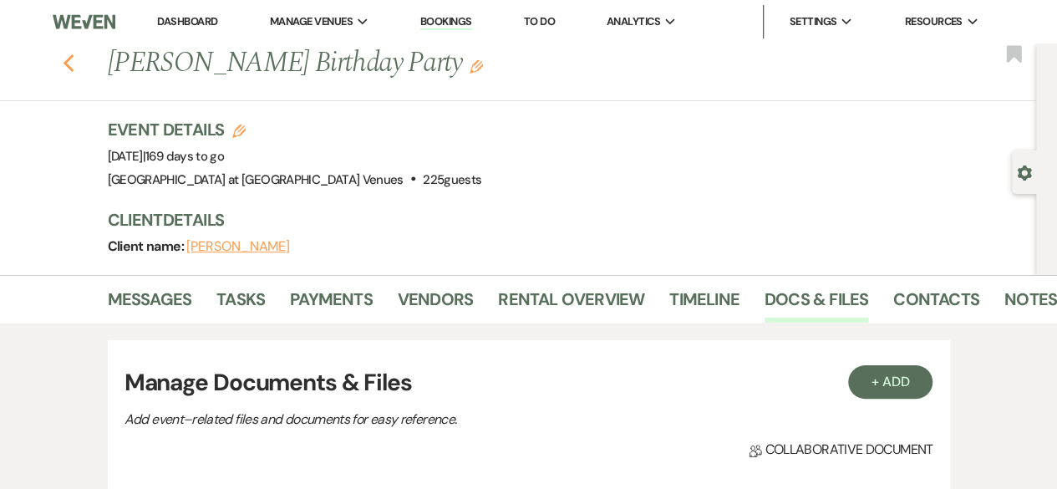
click at [74, 69] on use "button" at bounding box center [68, 63] width 11 height 18
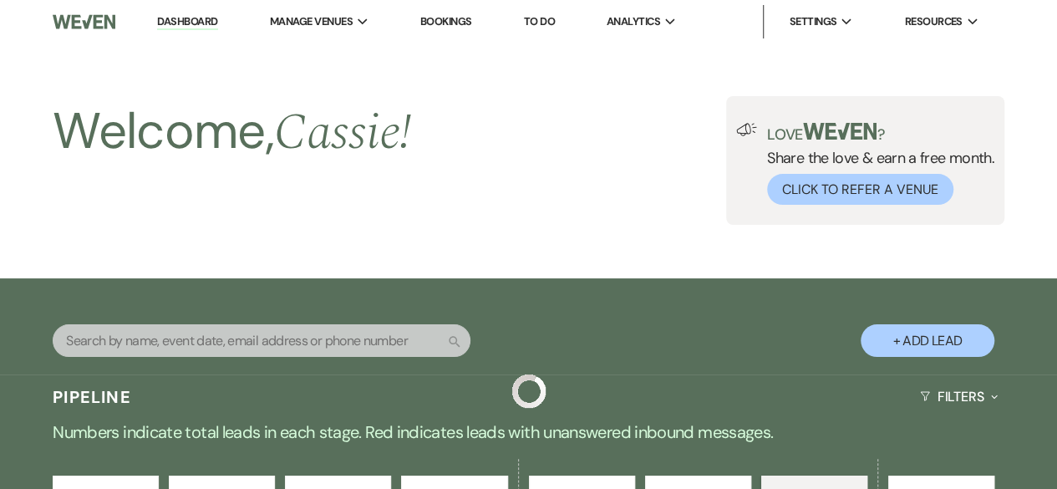
scroll to position [2251, 0]
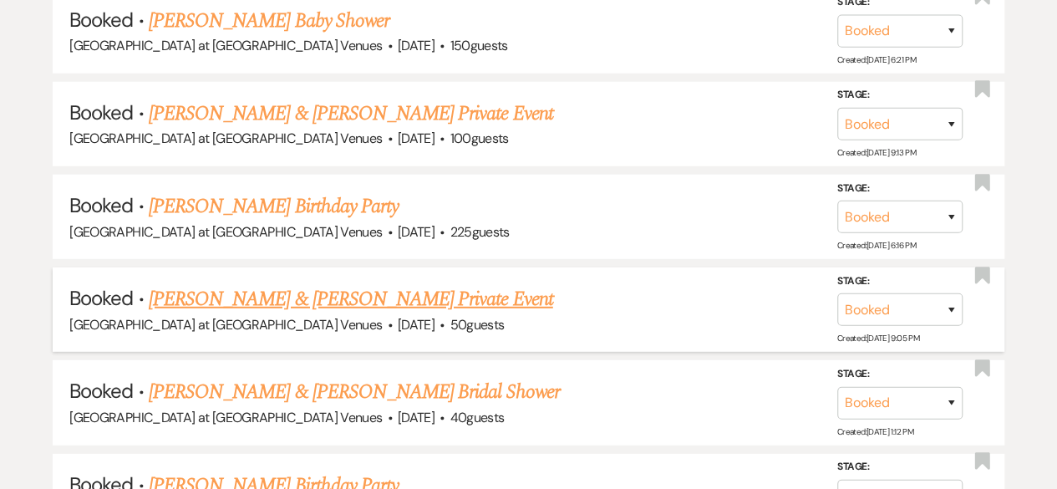
click at [312, 290] on link "[PERSON_NAME] & [PERSON_NAME] Private Event" at bounding box center [351, 299] width 404 height 30
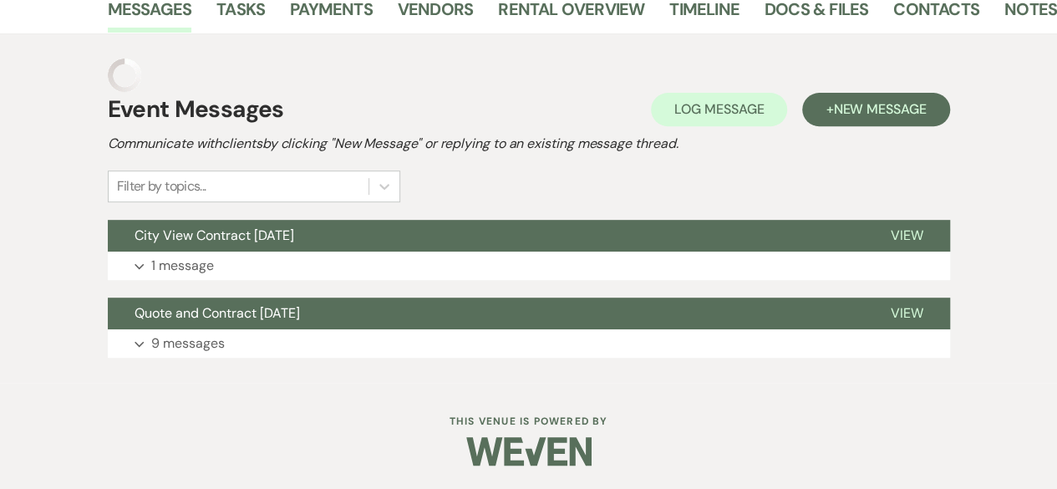
scroll to position [256, 0]
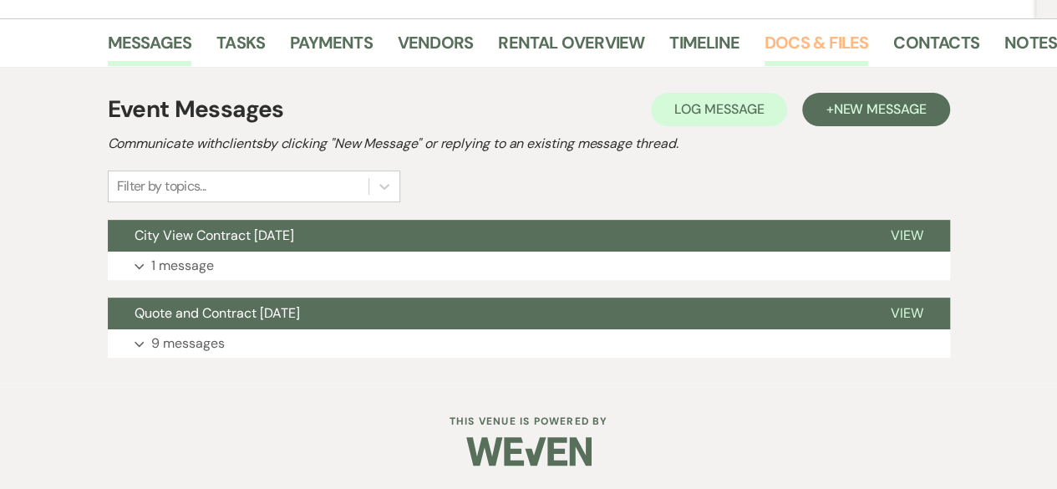
click at [797, 50] on link "Docs & Files" at bounding box center [816, 47] width 104 height 37
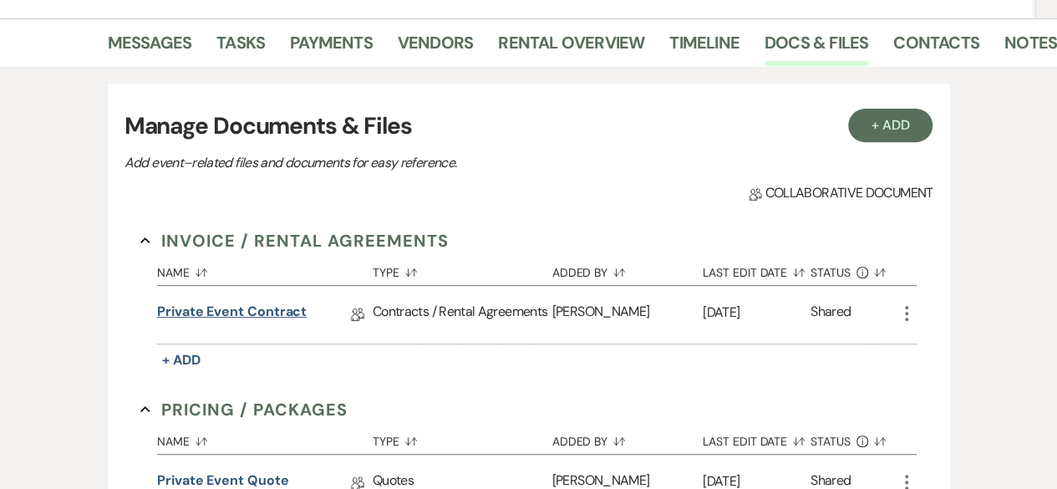
click at [286, 309] on link "Private Event Contract" at bounding box center [232, 315] width 150 height 26
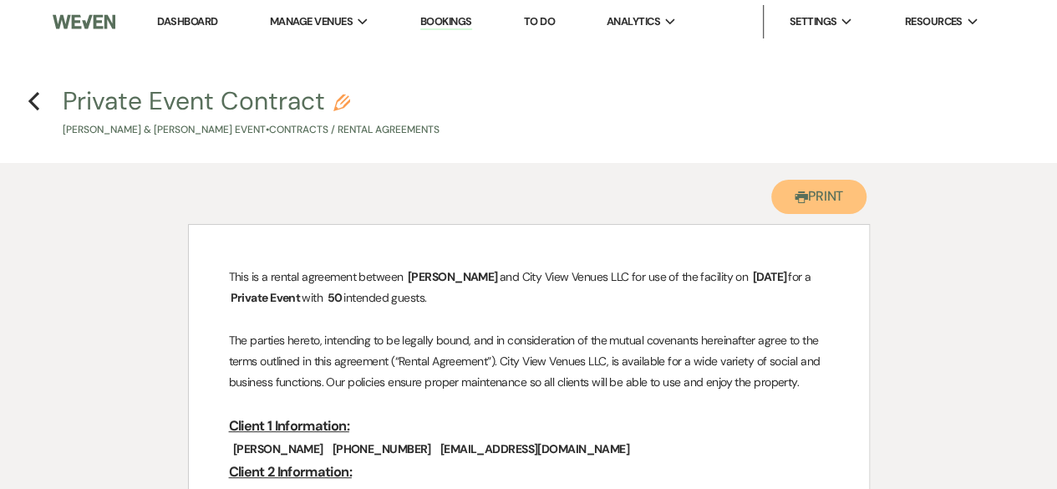
click at [841, 197] on button "Printer Print" at bounding box center [819, 197] width 96 height 34
click at [39, 102] on icon "Previous" at bounding box center [34, 101] width 13 height 20
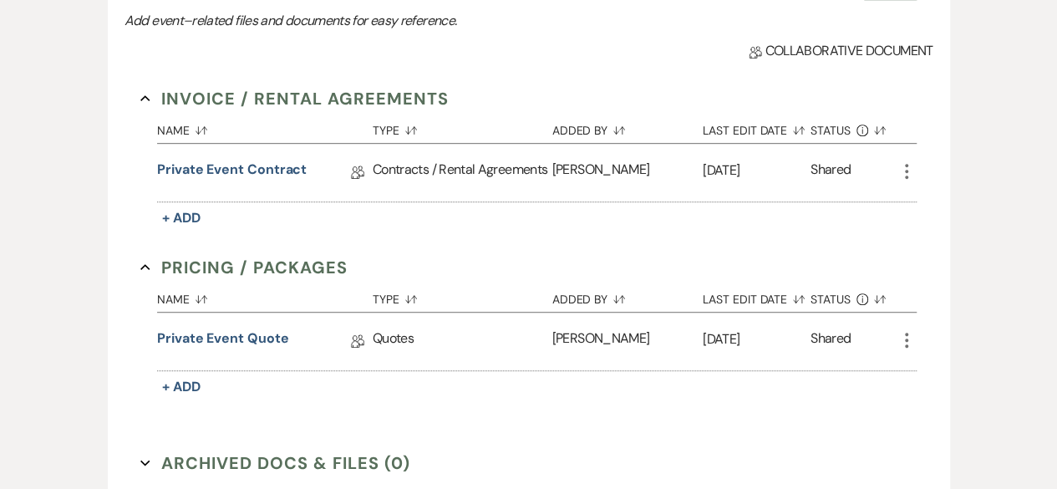
scroll to position [424, 0]
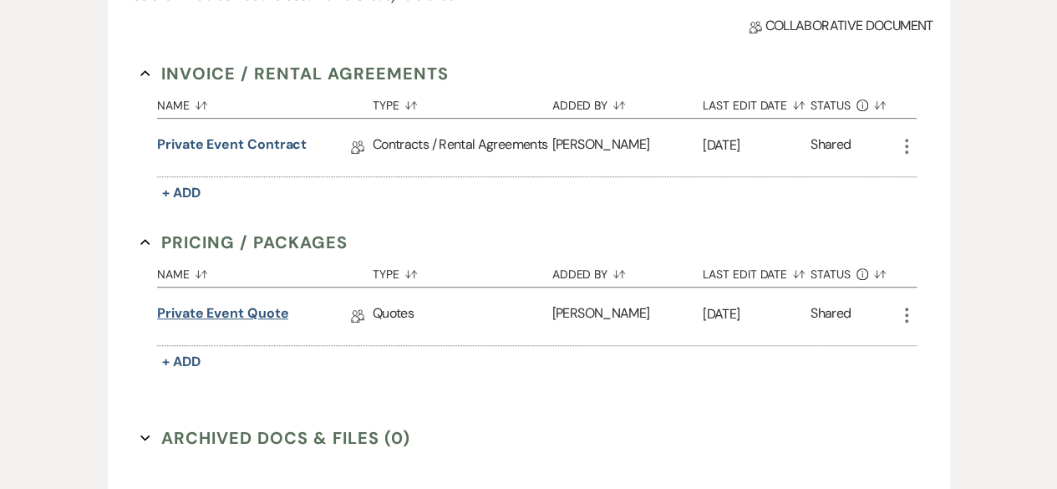
click at [240, 312] on link "Private Event Quote" at bounding box center [222, 316] width 131 height 26
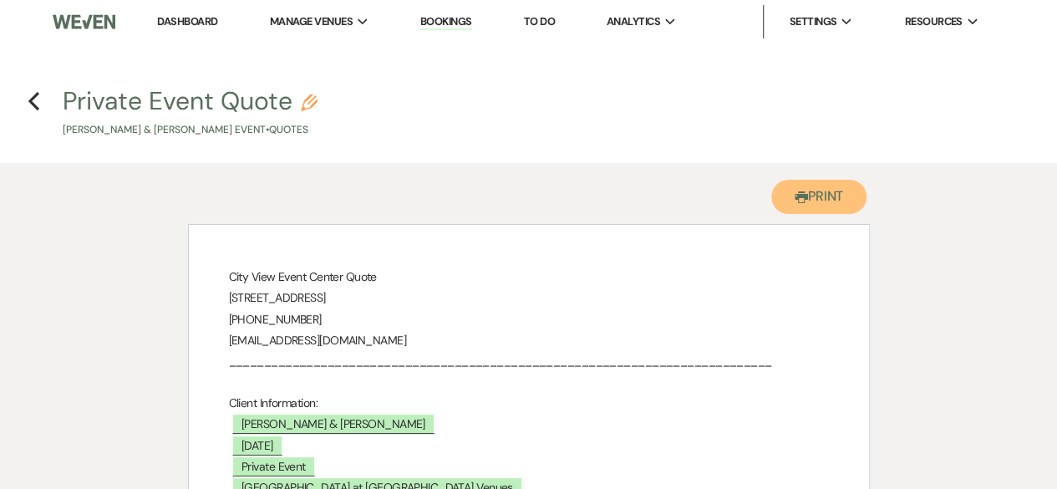
click at [810, 203] on button "Printer Print" at bounding box center [819, 197] width 96 height 34
click at [37, 94] on use "button" at bounding box center [33, 101] width 11 height 18
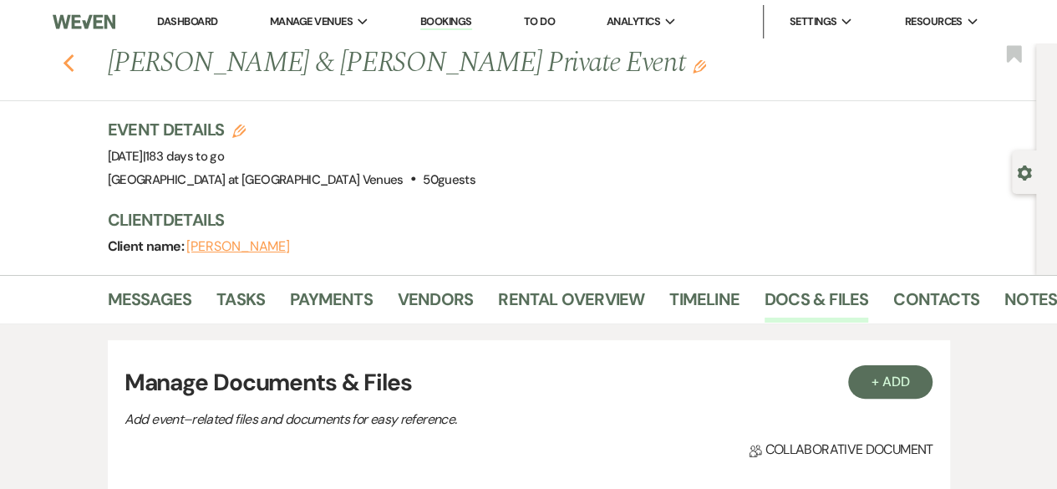
click at [69, 68] on icon "Previous" at bounding box center [69, 63] width 13 height 20
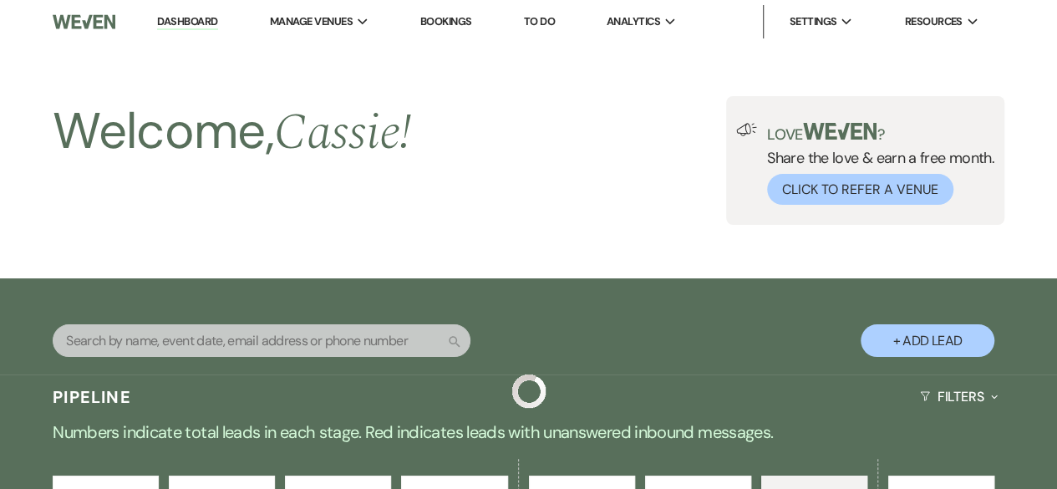
scroll to position [2251, 0]
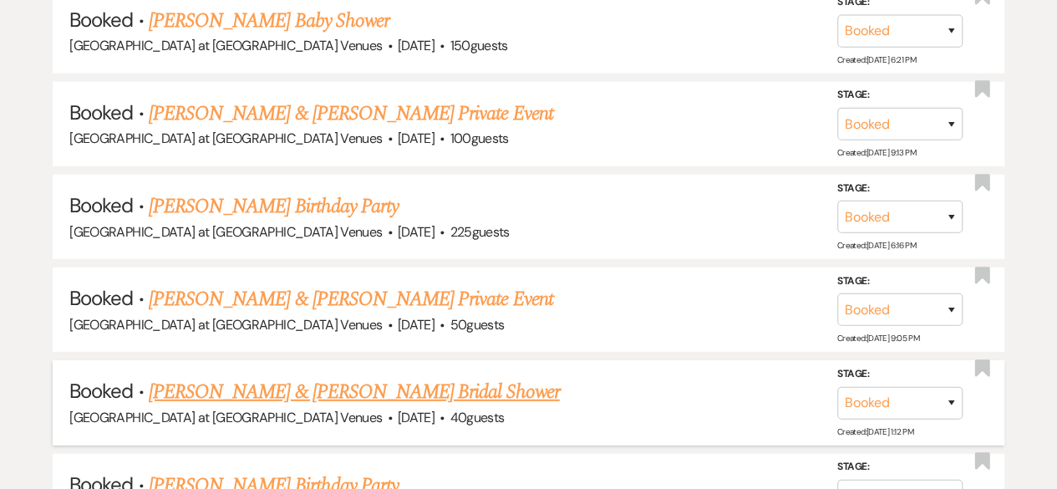
click at [327, 378] on link "[PERSON_NAME] & [PERSON_NAME] Bridal Shower" at bounding box center [354, 392] width 411 height 30
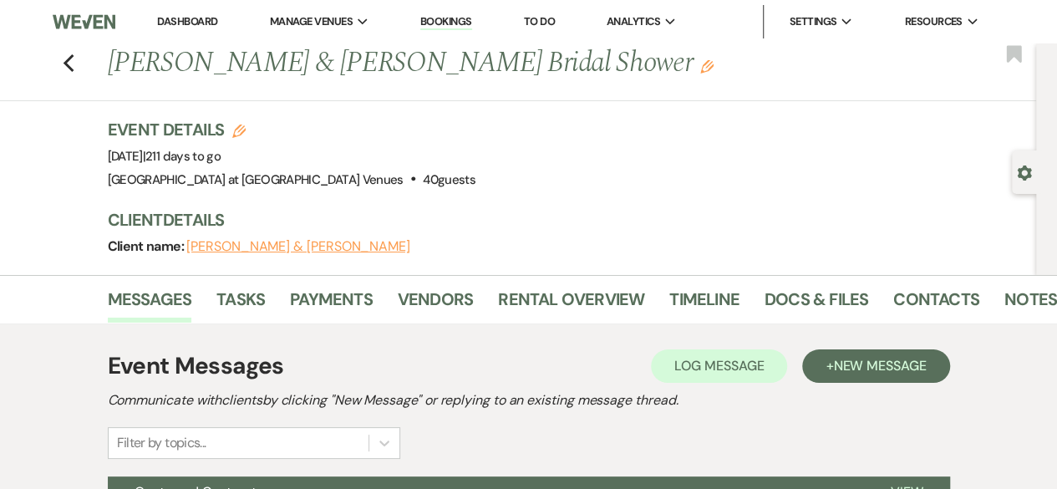
drag, startPoint x: 119, startPoint y: 61, endPoint x: 619, endPoint y: 63, distance: 500.5
click at [619, 63] on h1 "[PERSON_NAME] & [PERSON_NAME] Bridal Shower Edit" at bounding box center [476, 63] width 736 height 40
click at [830, 293] on link "Docs & Files" at bounding box center [816, 304] width 104 height 37
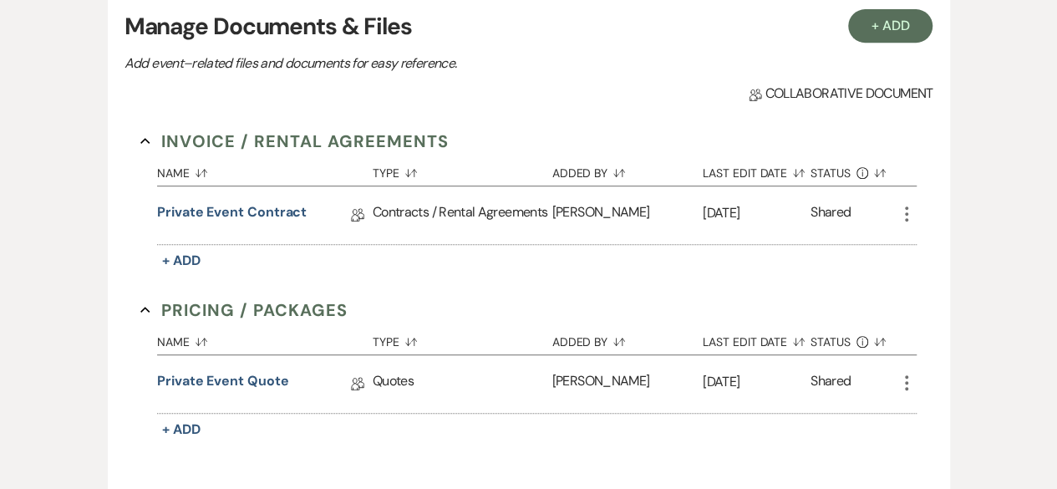
scroll to position [389, 0]
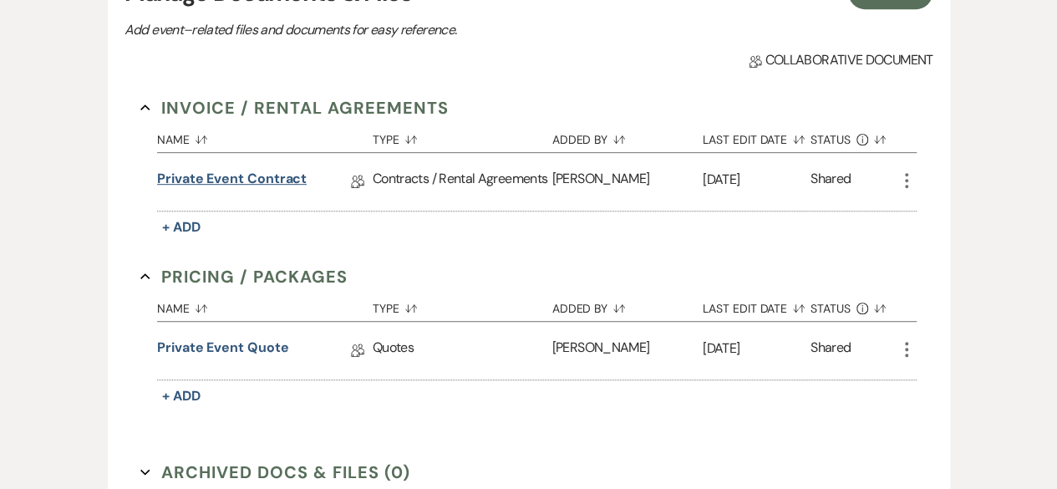
click at [282, 175] on link "Private Event Contract" at bounding box center [232, 182] width 150 height 26
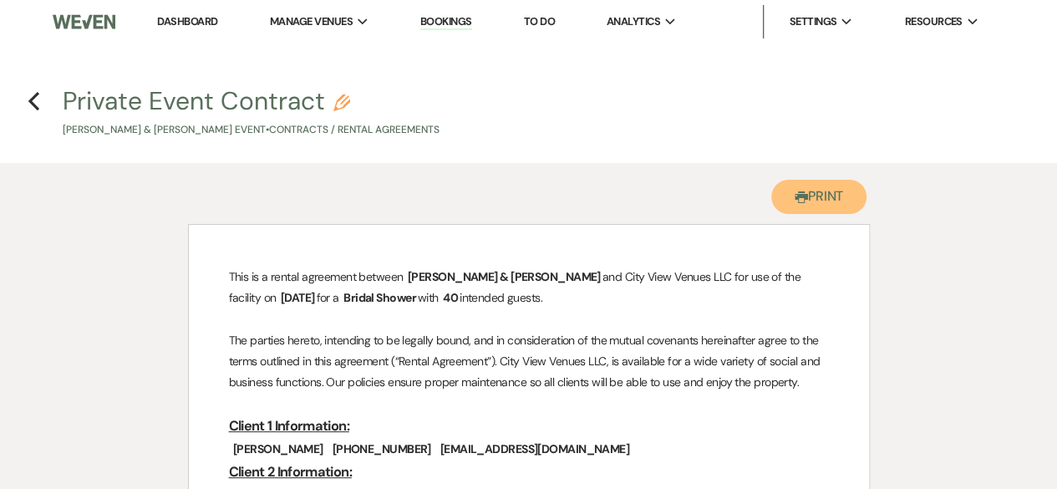
click at [795, 195] on use "button" at bounding box center [801, 197] width 13 height 12
click at [36, 98] on icon "Previous" at bounding box center [34, 101] width 13 height 20
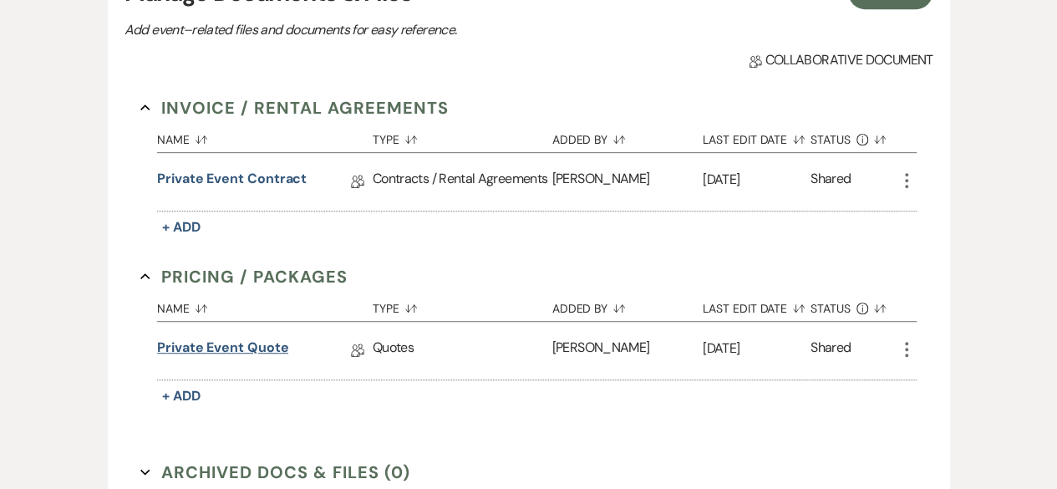
click at [252, 343] on link "Private Event Quote" at bounding box center [222, 351] width 131 height 26
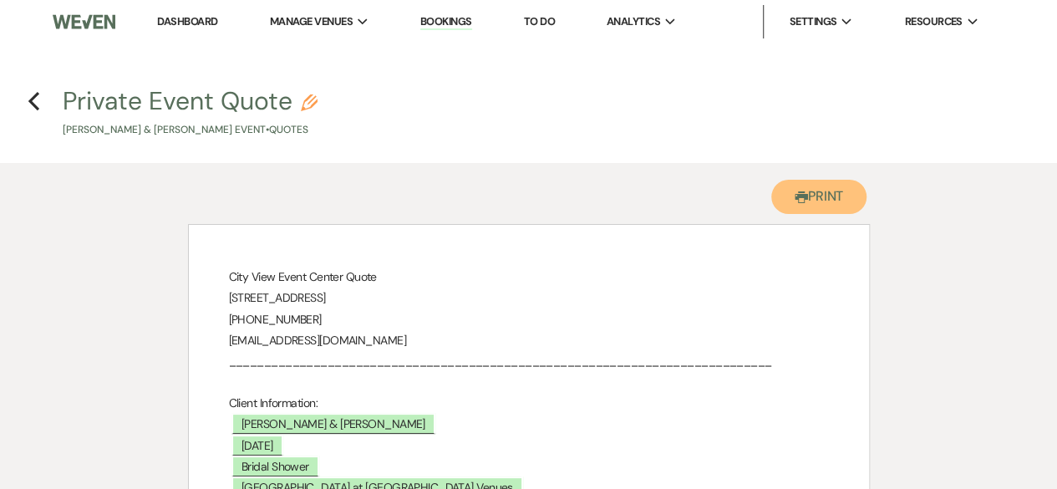
click at [819, 201] on button "Printer Print" at bounding box center [819, 197] width 96 height 34
click at [36, 104] on icon "Previous" at bounding box center [34, 101] width 13 height 20
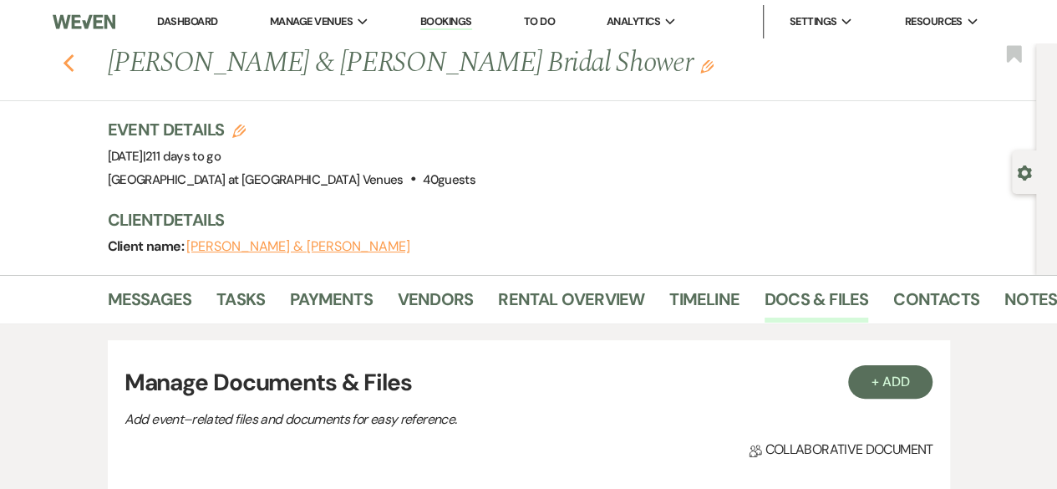
click at [74, 54] on icon "Previous" at bounding box center [69, 63] width 13 height 20
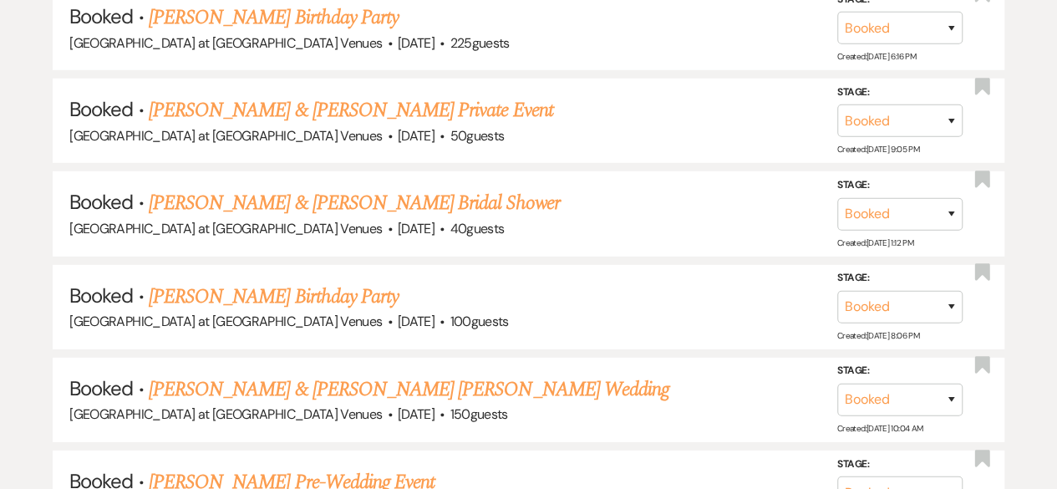
scroll to position [2496, 0]
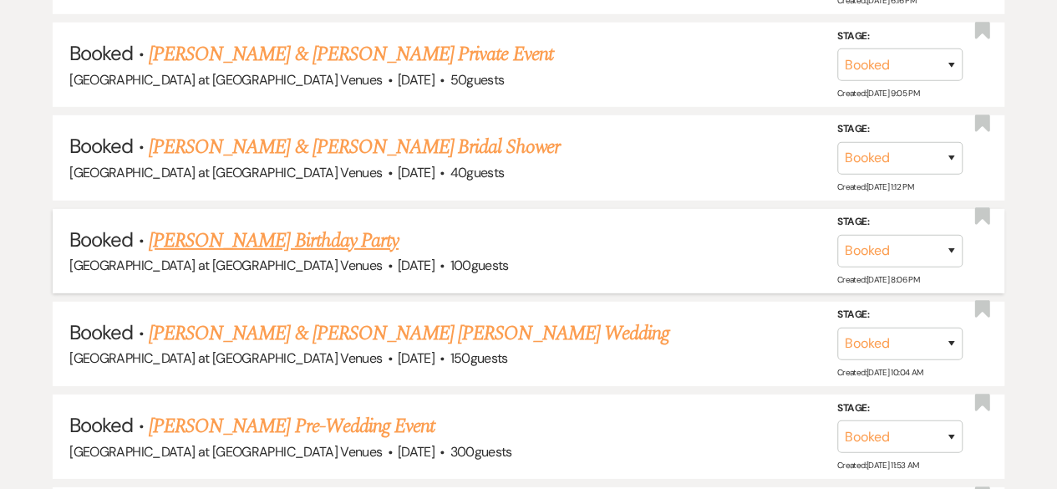
click at [262, 226] on link "[PERSON_NAME] Birthday Party" at bounding box center [274, 241] width 250 height 30
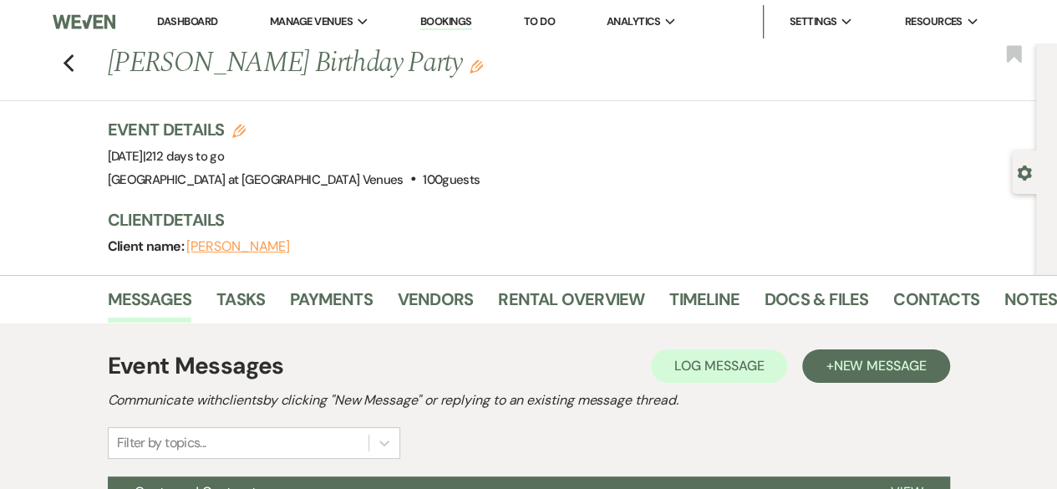
drag, startPoint x: 116, startPoint y: 61, endPoint x: 416, endPoint y: 70, distance: 300.1
click at [416, 70] on h1 "[PERSON_NAME] Birthday Party Edit" at bounding box center [476, 63] width 736 height 40
click at [840, 297] on link "Docs & Files" at bounding box center [816, 304] width 104 height 37
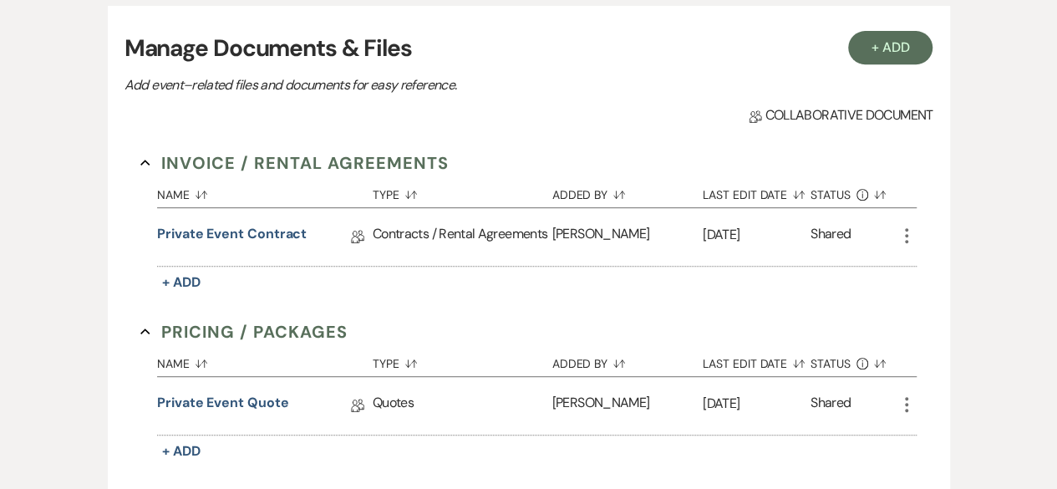
scroll to position [401, 0]
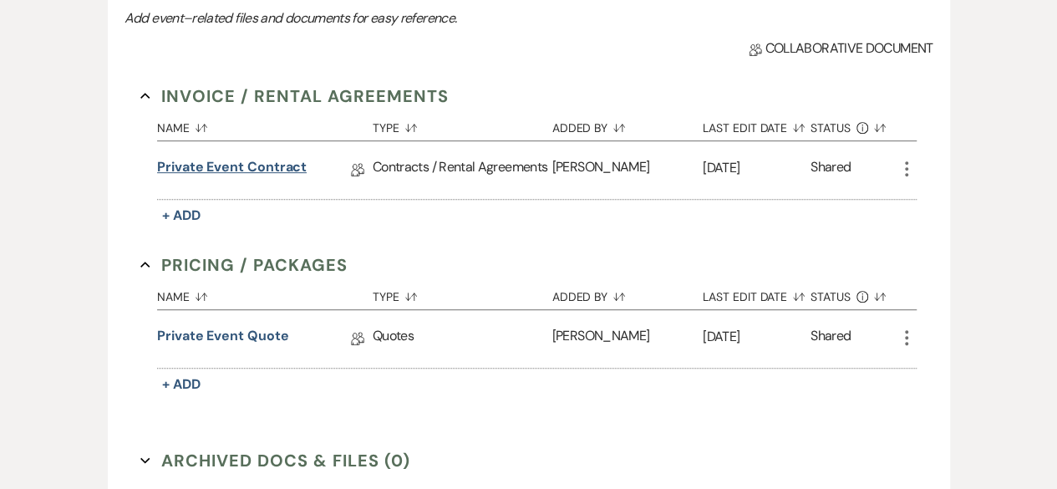
click at [241, 170] on link "Private Event Contract" at bounding box center [232, 170] width 150 height 26
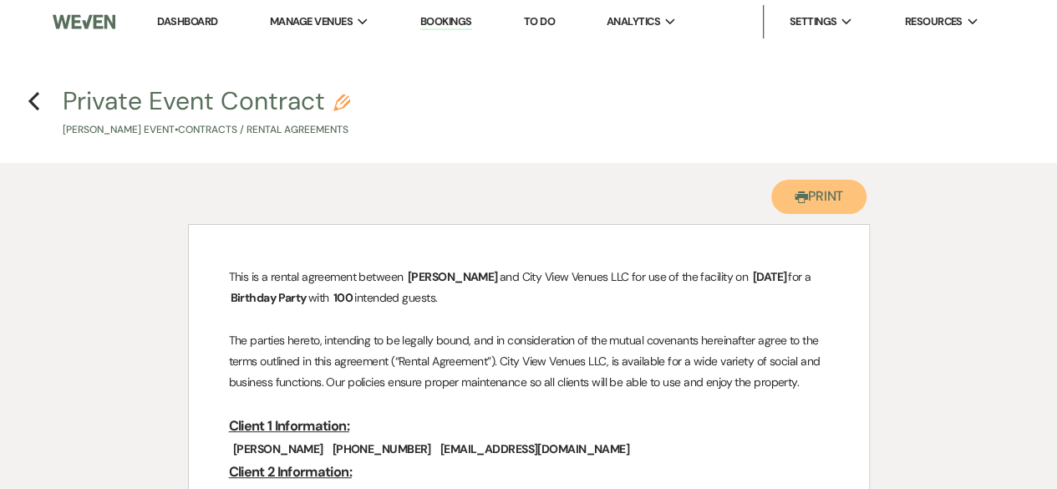
click at [802, 205] on button "Printer Print" at bounding box center [819, 197] width 96 height 34
click at [28, 104] on icon "Previous" at bounding box center [34, 101] width 13 height 20
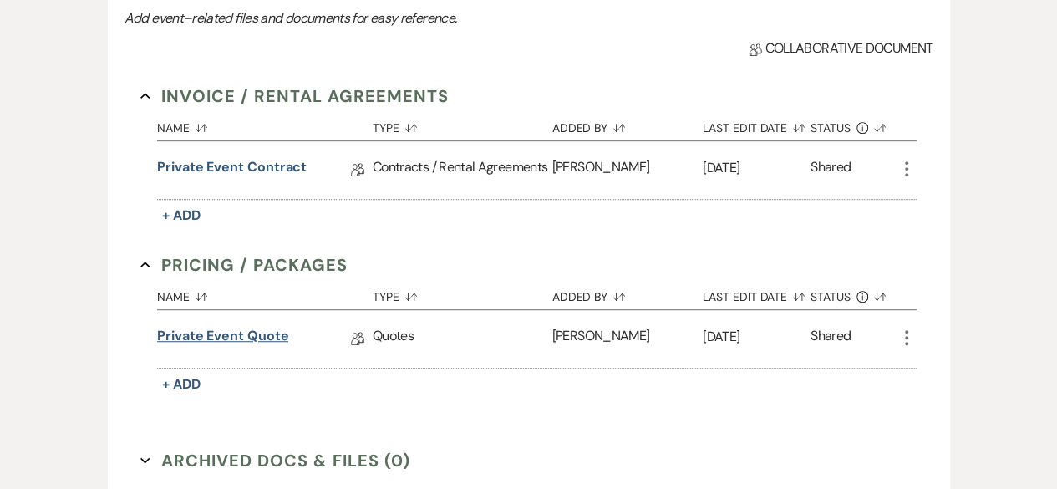
click at [267, 341] on link "Private Event Quote" at bounding box center [222, 339] width 131 height 26
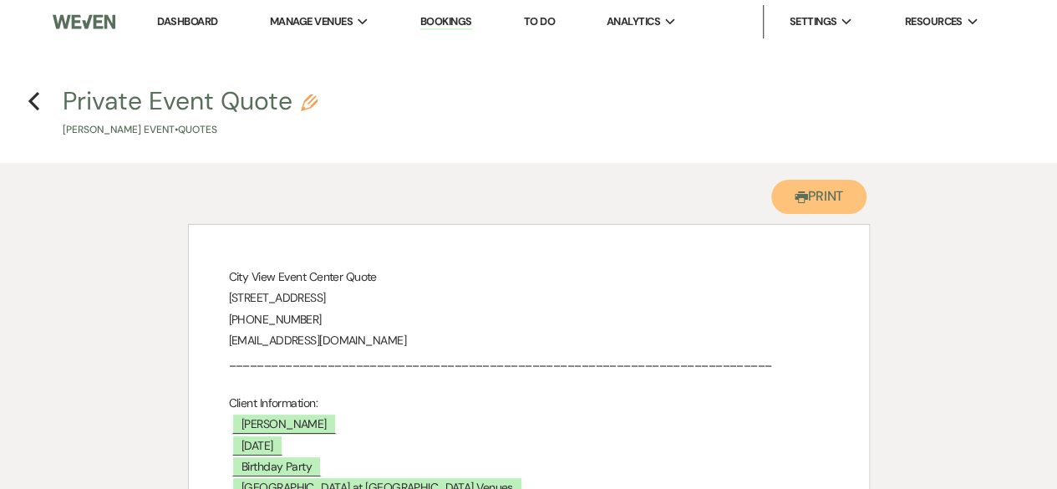
click at [813, 200] on button "Printer Print" at bounding box center [819, 197] width 96 height 34
click at [30, 103] on use "button" at bounding box center [33, 101] width 11 height 18
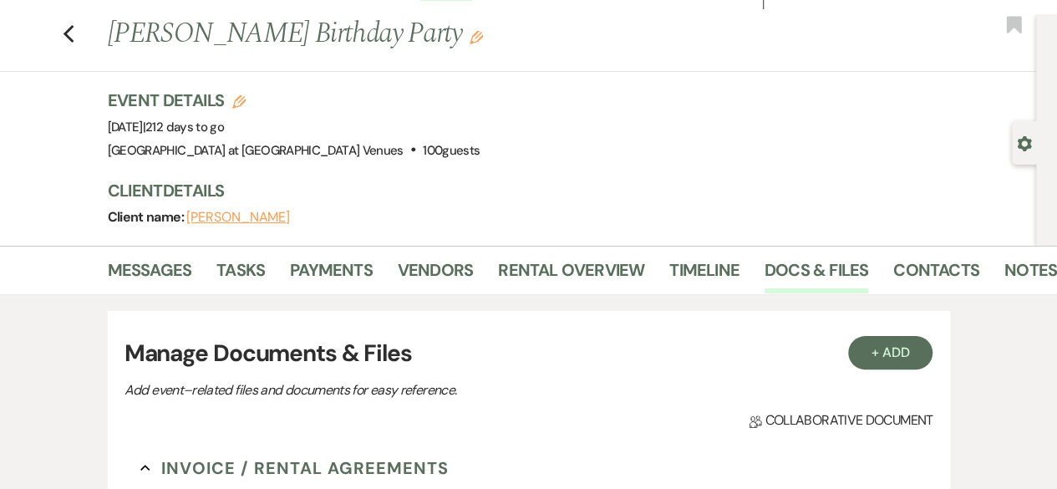
scroll to position [8, 0]
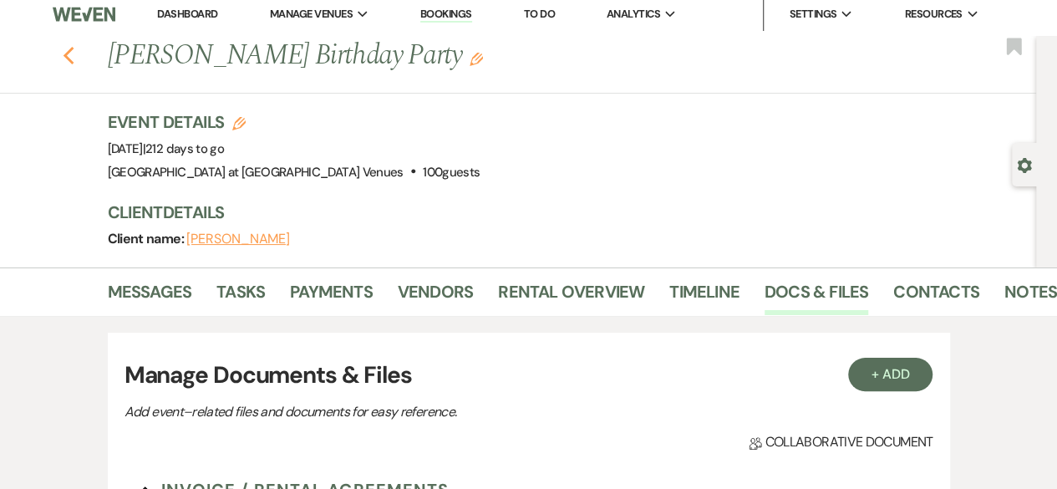
click at [75, 54] on icon "Previous" at bounding box center [69, 56] width 13 height 20
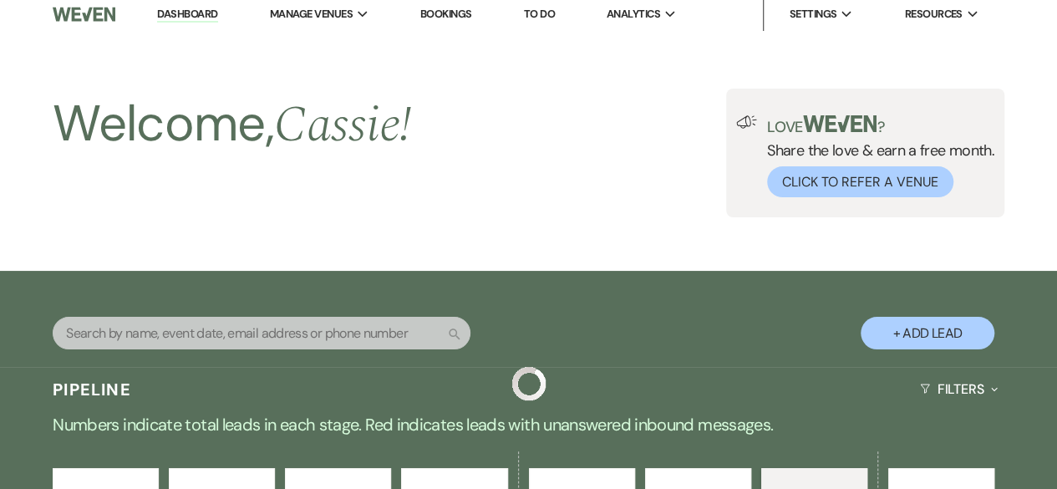
scroll to position [2496, 0]
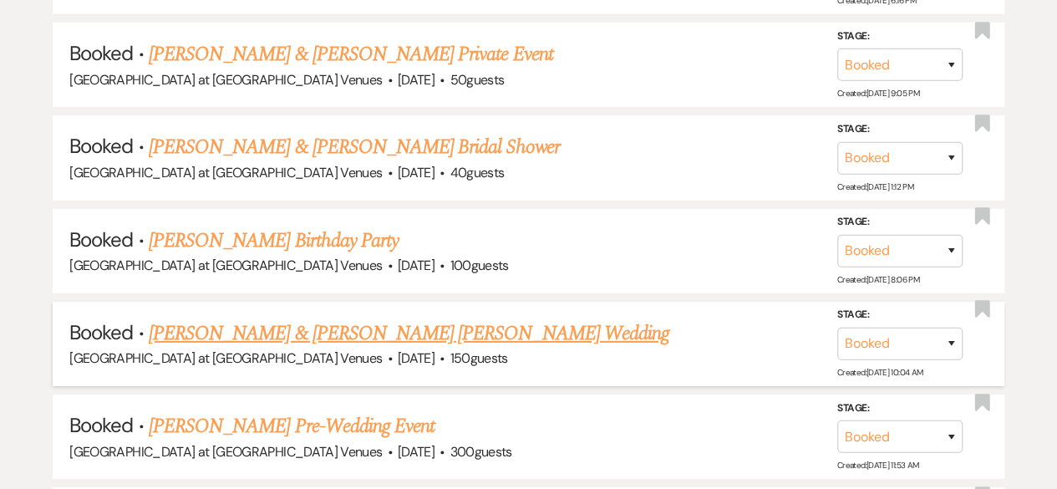
click at [373, 323] on link "[PERSON_NAME] & [PERSON_NAME] [PERSON_NAME] Wedding" at bounding box center [409, 333] width 521 height 30
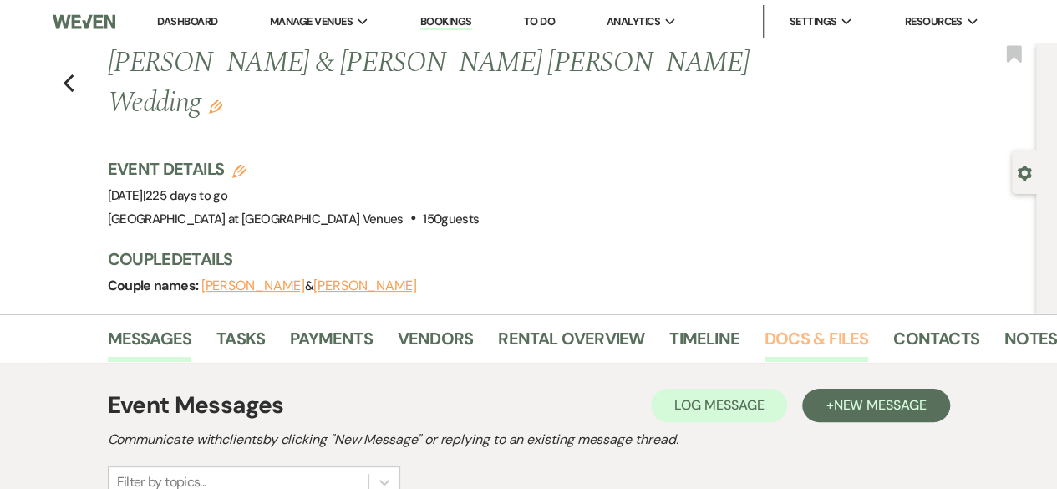
click at [823, 325] on link "Docs & Files" at bounding box center [816, 343] width 104 height 37
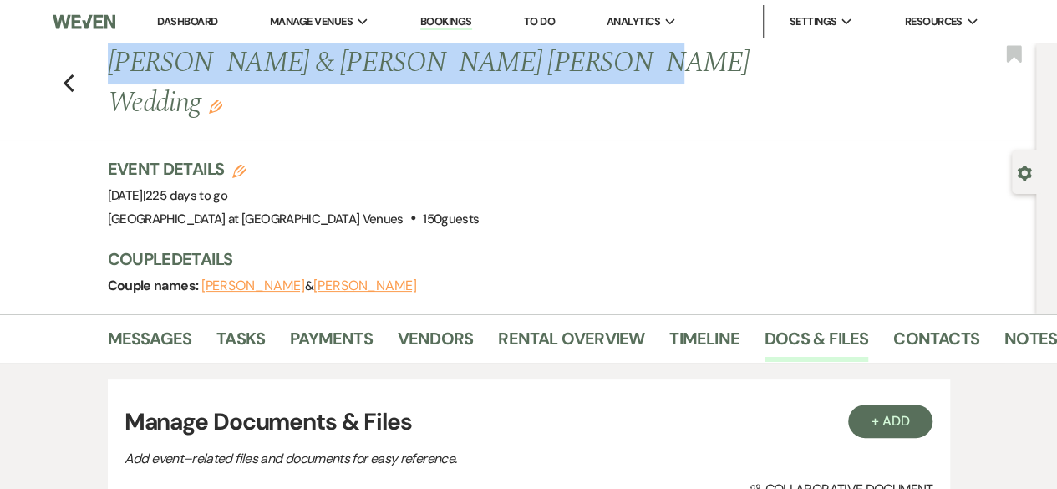
drag, startPoint x: 116, startPoint y: 58, endPoint x: 603, endPoint y: 78, distance: 487.5
click at [603, 78] on h1 "[PERSON_NAME] & [PERSON_NAME] [PERSON_NAME] Wedding Edit" at bounding box center [476, 82] width 736 height 79
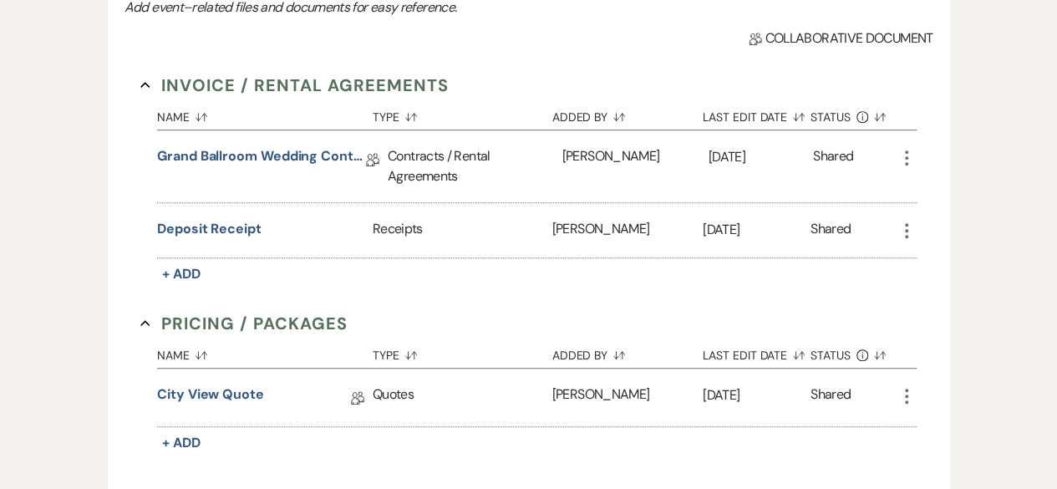
scroll to position [457, 0]
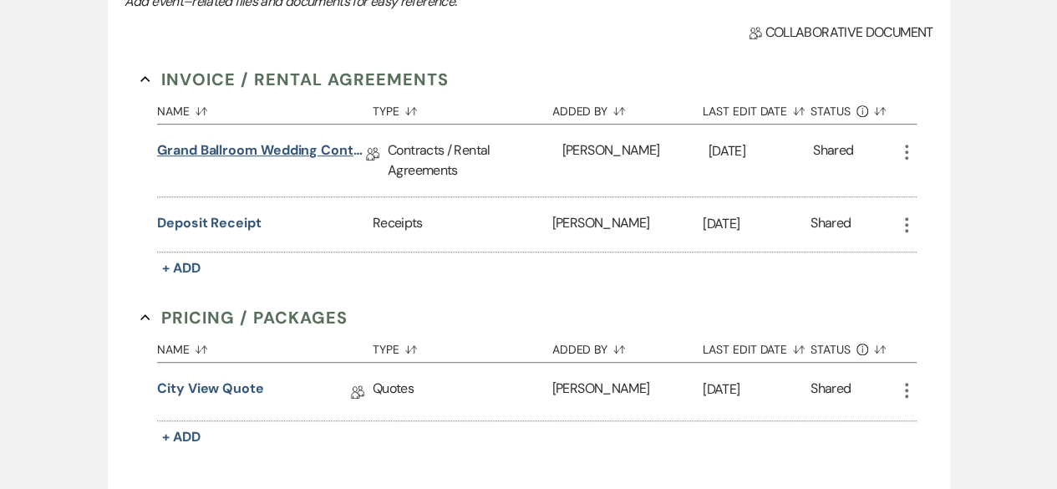
click at [232, 140] on link "Grand Ballroom Wedding Contract" at bounding box center [261, 153] width 209 height 26
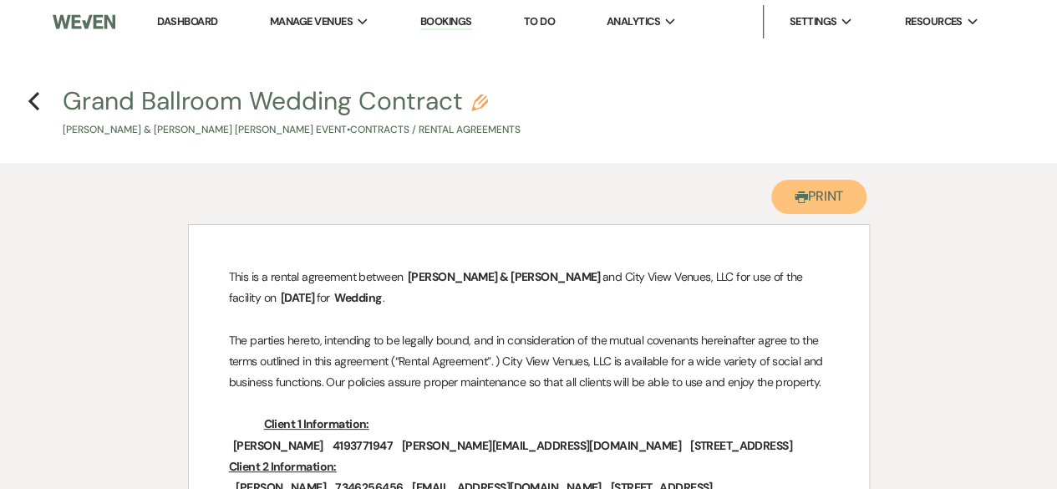
click at [823, 189] on button "Printer Print" at bounding box center [819, 197] width 96 height 34
click at [32, 93] on icon "Previous" at bounding box center [34, 101] width 13 height 20
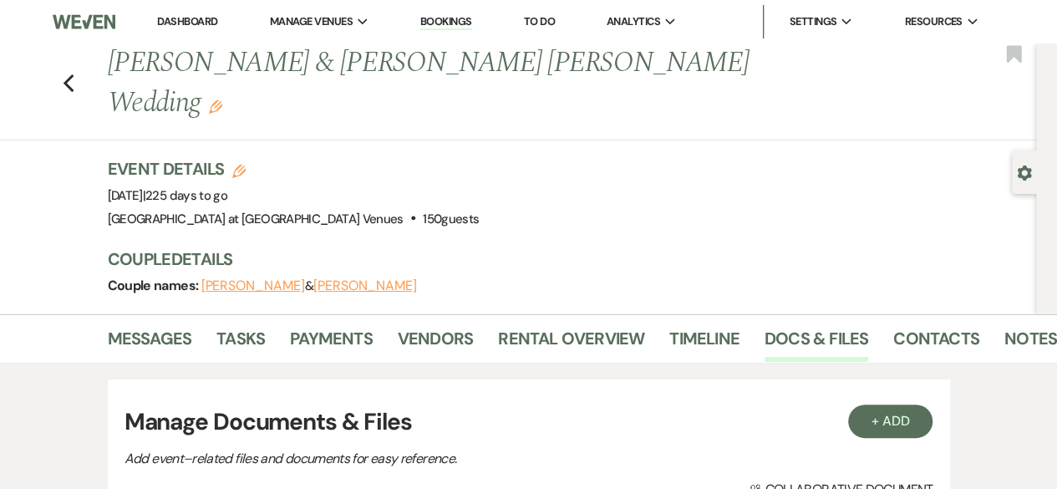
scroll to position [457, 0]
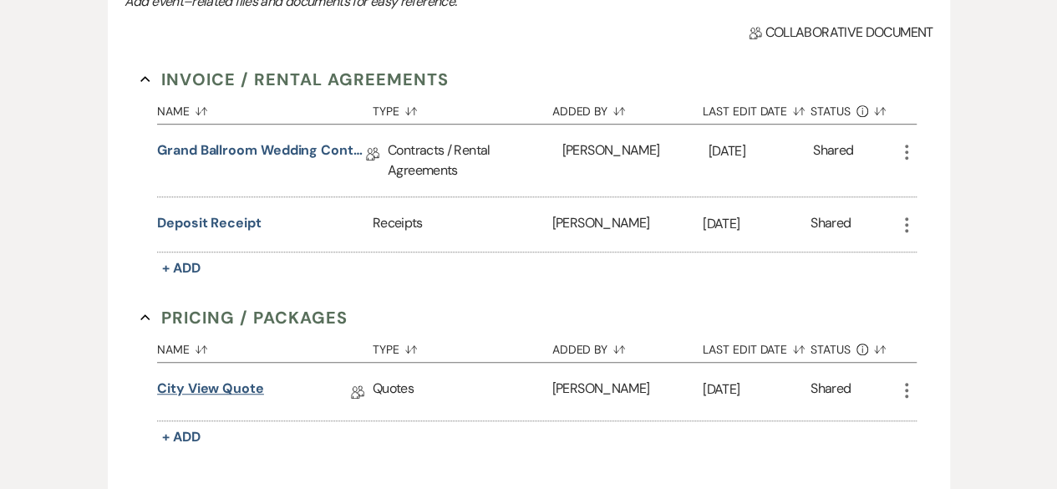
click at [241, 378] on link "City View Quote" at bounding box center [210, 391] width 107 height 26
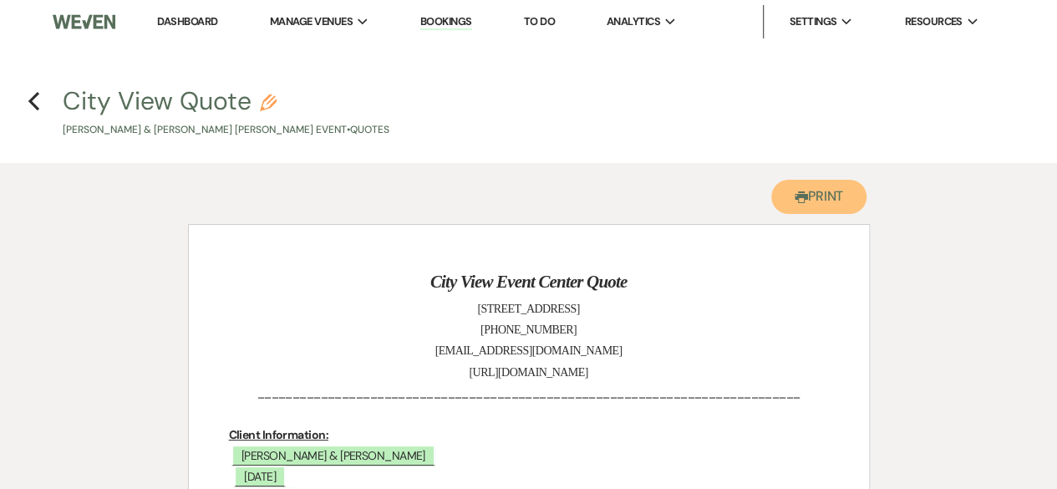
click at [820, 202] on button "Printer Print" at bounding box center [819, 197] width 96 height 34
click at [30, 92] on icon "Previous" at bounding box center [34, 101] width 13 height 20
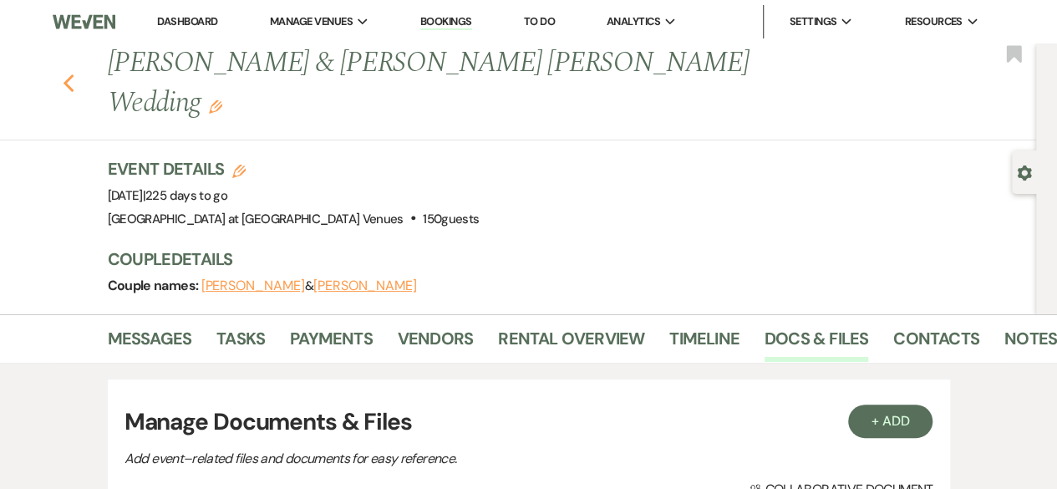
click at [75, 74] on icon "Previous" at bounding box center [69, 84] width 13 height 20
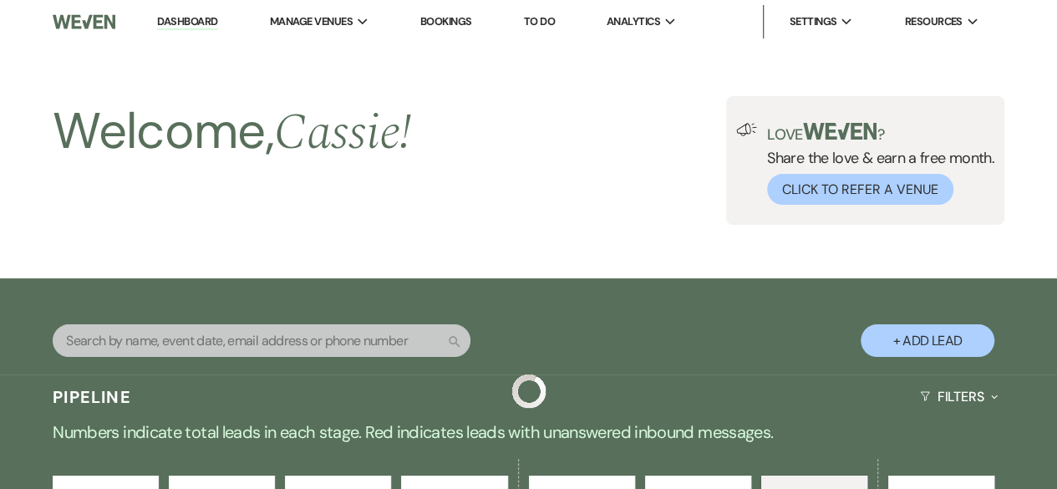
scroll to position [2496, 0]
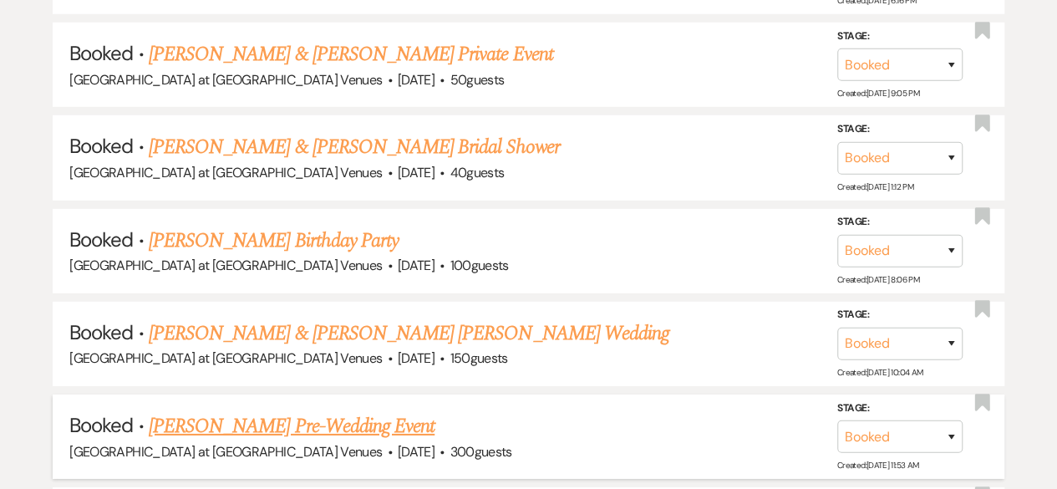
click at [306, 417] on link "[PERSON_NAME] Pre-Wedding Event" at bounding box center [292, 426] width 286 height 30
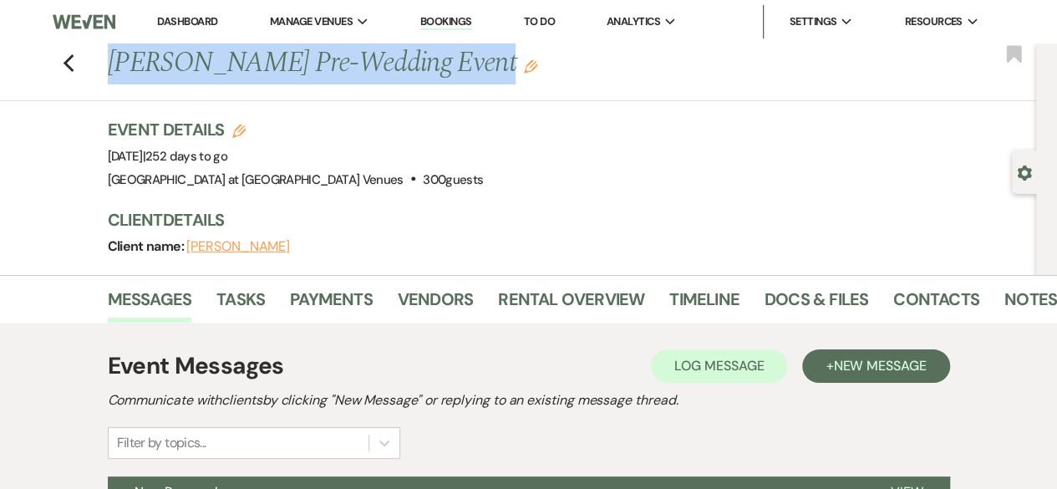
drag, startPoint x: 115, startPoint y: 61, endPoint x: 449, endPoint y: 74, distance: 333.6
click at [449, 74] on h1 "[PERSON_NAME] Pre-Wedding Event Edit" at bounding box center [476, 63] width 736 height 40
click at [830, 302] on link "Docs & Files" at bounding box center [816, 304] width 104 height 37
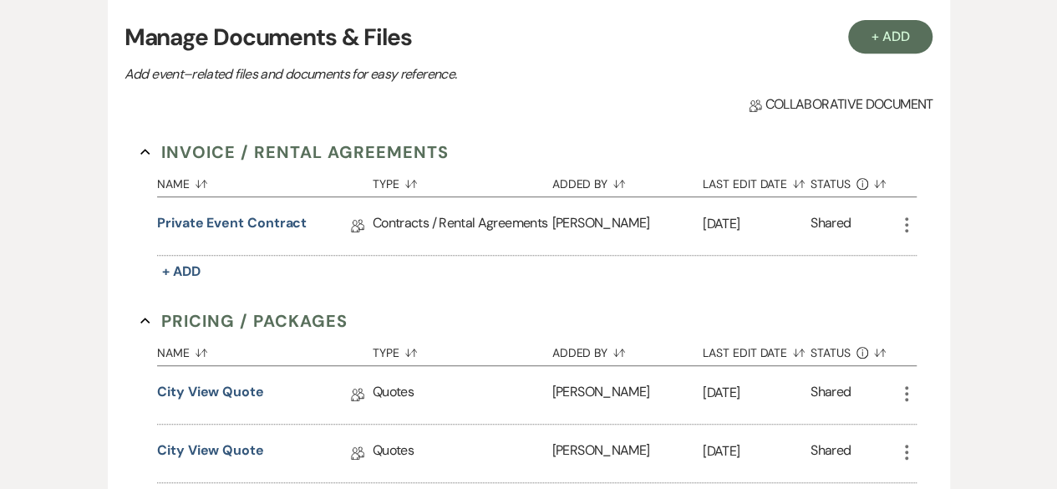
scroll to position [401, 0]
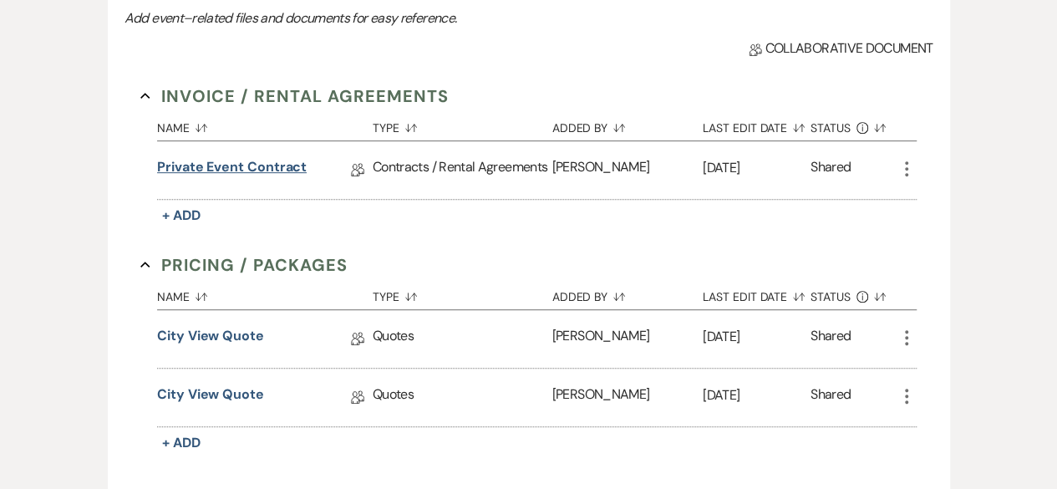
click at [238, 168] on link "Private Event Contract" at bounding box center [232, 170] width 150 height 26
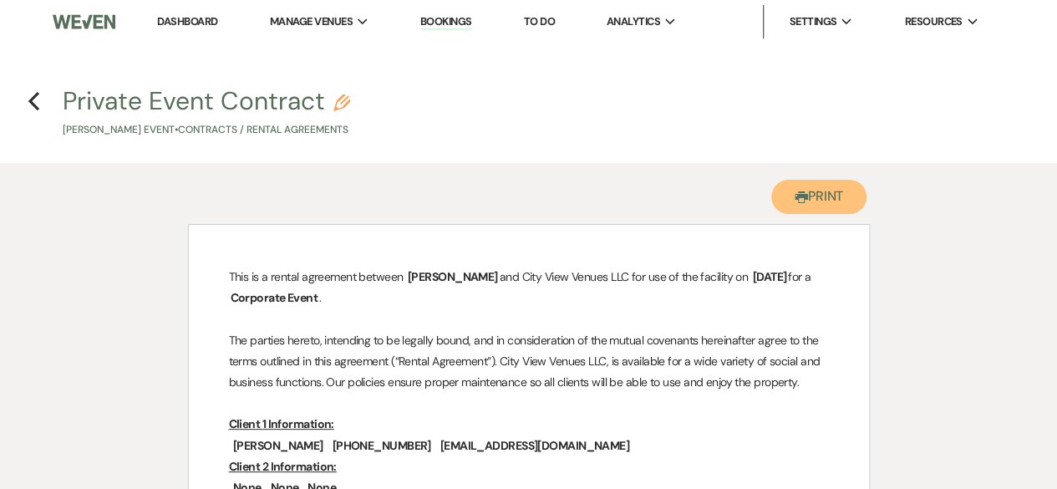
click at [822, 201] on button "Printer Print" at bounding box center [819, 197] width 96 height 34
click at [37, 104] on icon "Previous" at bounding box center [34, 101] width 13 height 20
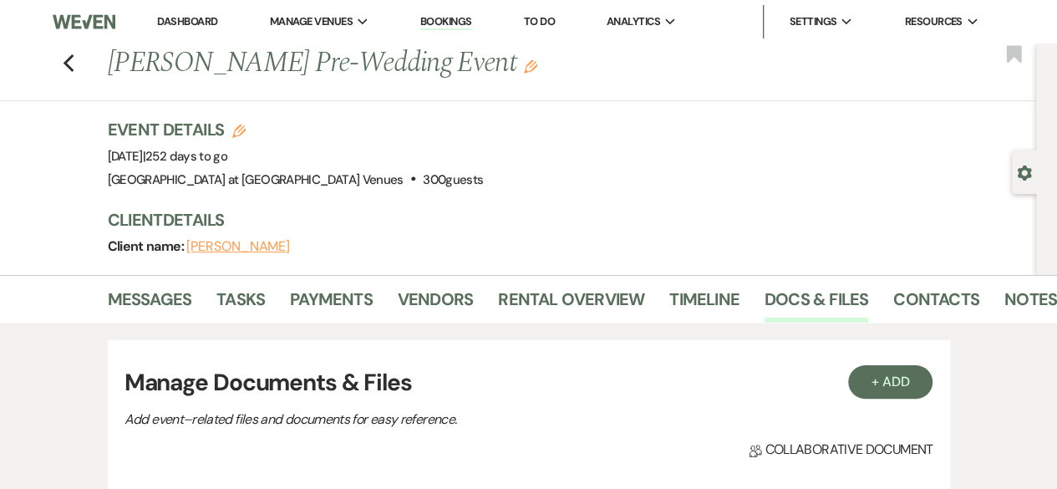
scroll to position [401, 0]
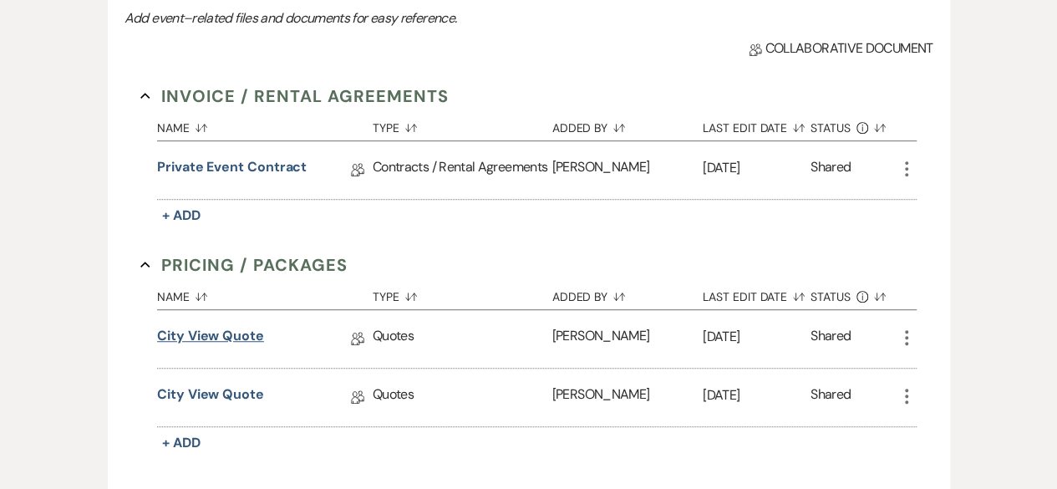
click at [226, 328] on link "City View Quote" at bounding box center [210, 339] width 107 height 26
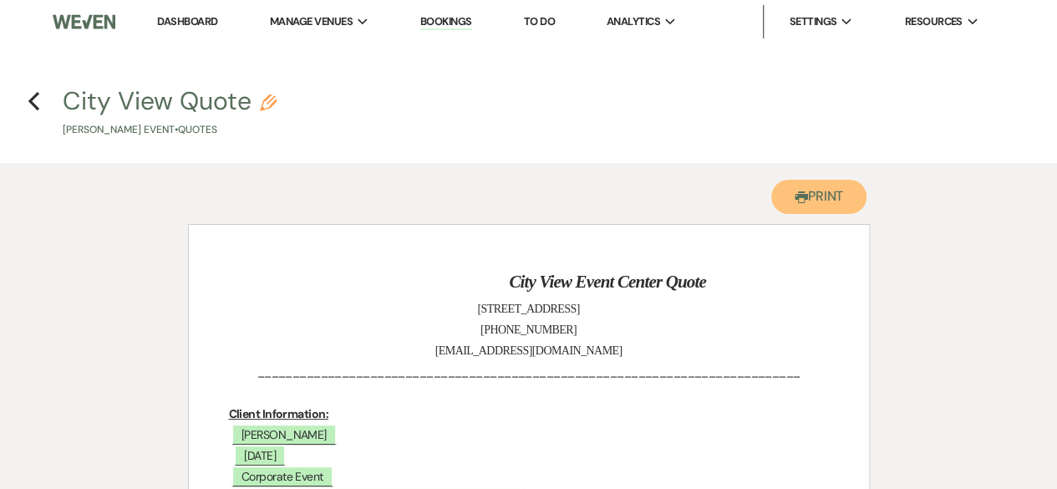
click at [798, 188] on button "Printer Print" at bounding box center [819, 197] width 96 height 34
click at [35, 105] on use "button" at bounding box center [33, 101] width 11 height 18
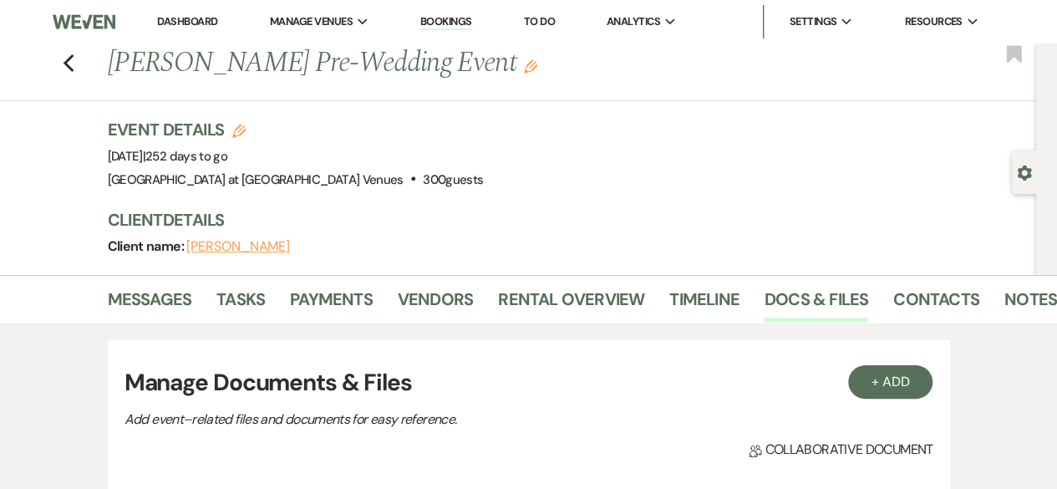
scroll to position [401, 0]
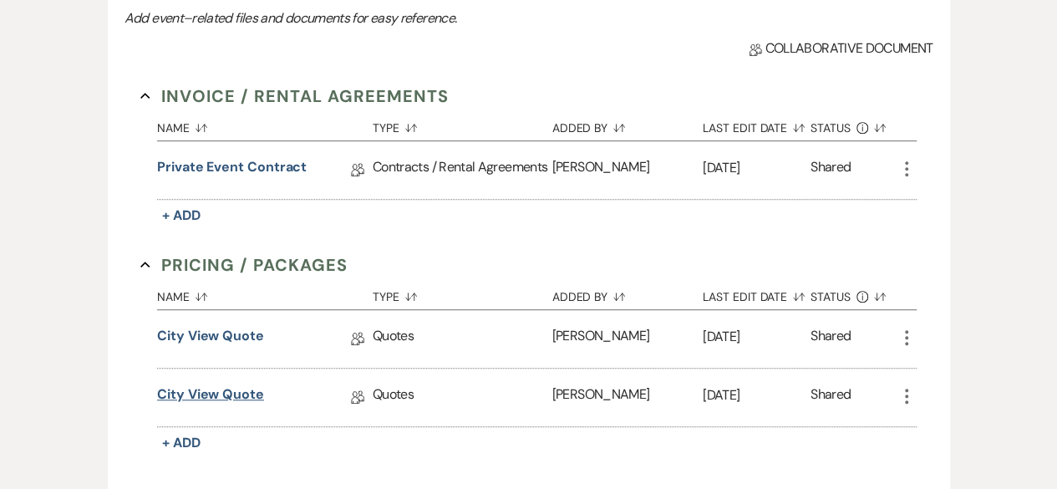
click at [236, 398] on link "City View Quote" at bounding box center [210, 397] width 107 height 26
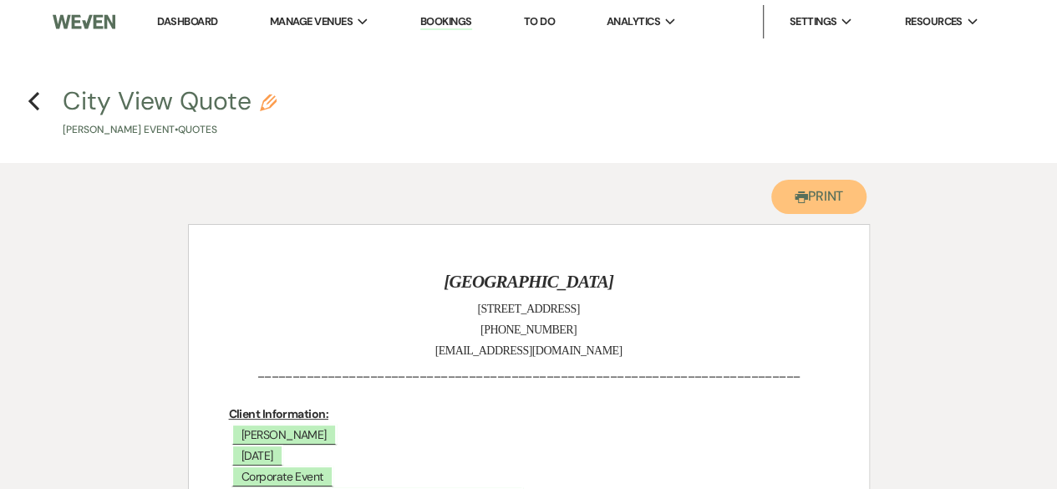
click at [816, 192] on button "Printer Print" at bounding box center [819, 197] width 96 height 34
click at [37, 101] on icon "Previous" at bounding box center [34, 101] width 13 height 20
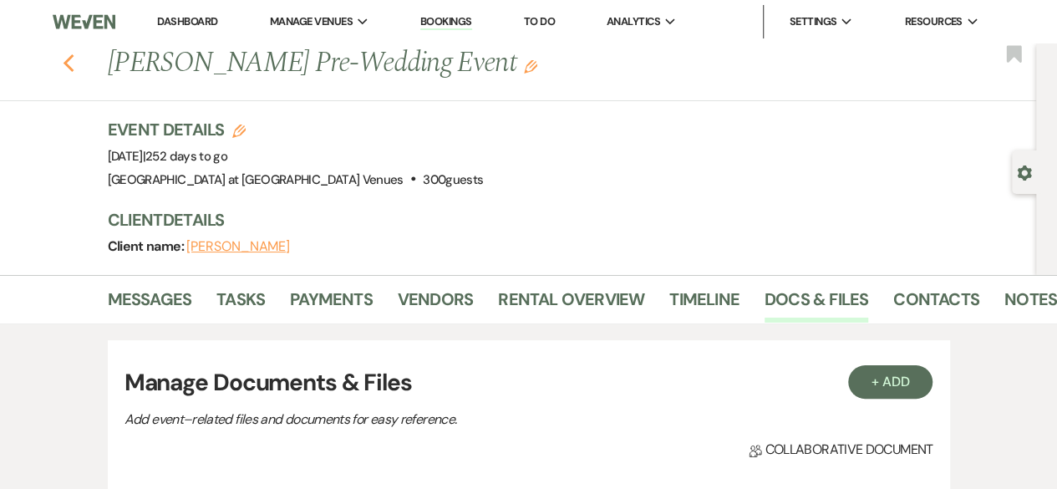
click at [75, 61] on icon "Previous" at bounding box center [69, 63] width 13 height 20
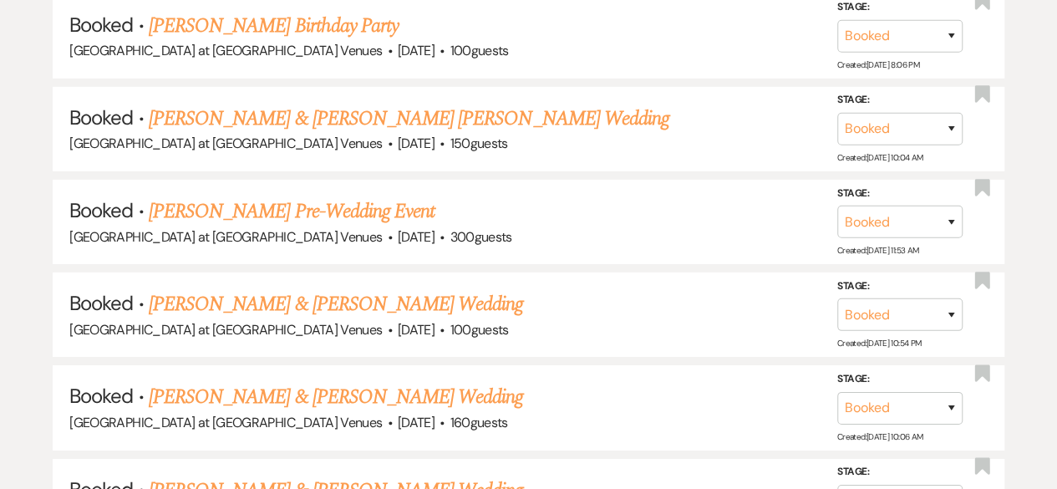
scroll to position [2700, 0]
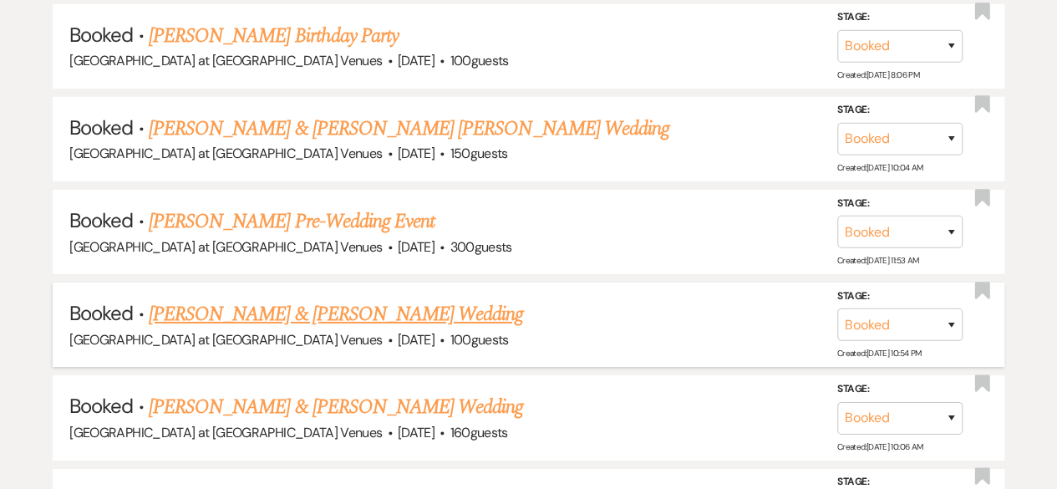
click at [287, 303] on link "[PERSON_NAME] & [PERSON_NAME] Wedding" at bounding box center [336, 314] width 374 height 30
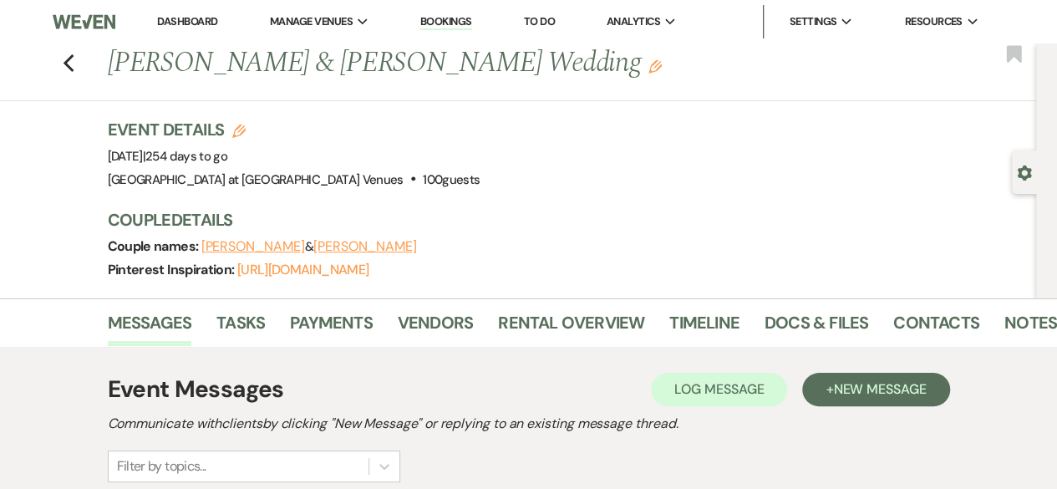
drag, startPoint x: 115, startPoint y: 65, endPoint x: 522, endPoint y: 76, distance: 407.0
click at [522, 76] on h1 "[PERSON_NAME] & [PERSON_NAME] Wedding Edit" at bounding box center [476, 63] width 736 height 40
click at [799, 324] on link "Docs & Files" at bounding box center [816, 327] width 104 height 37
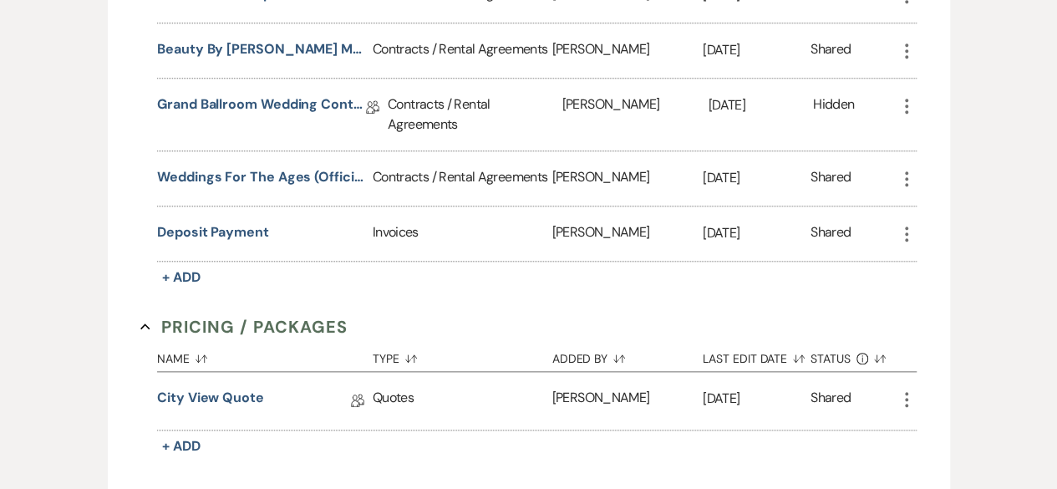
scroll to position [869, 0]
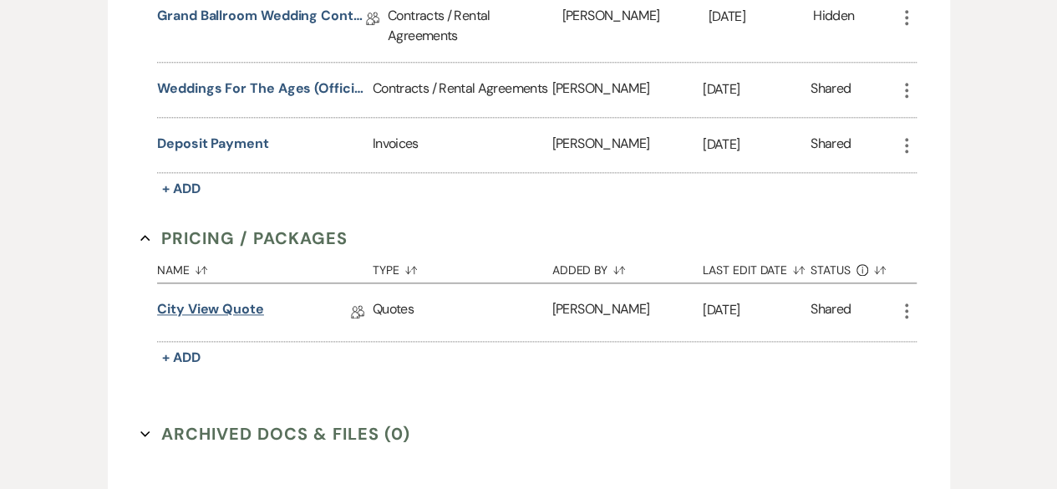
click at [167, 305] on link "City View Quote" at bounding box center [210, 312] width 107 height 26
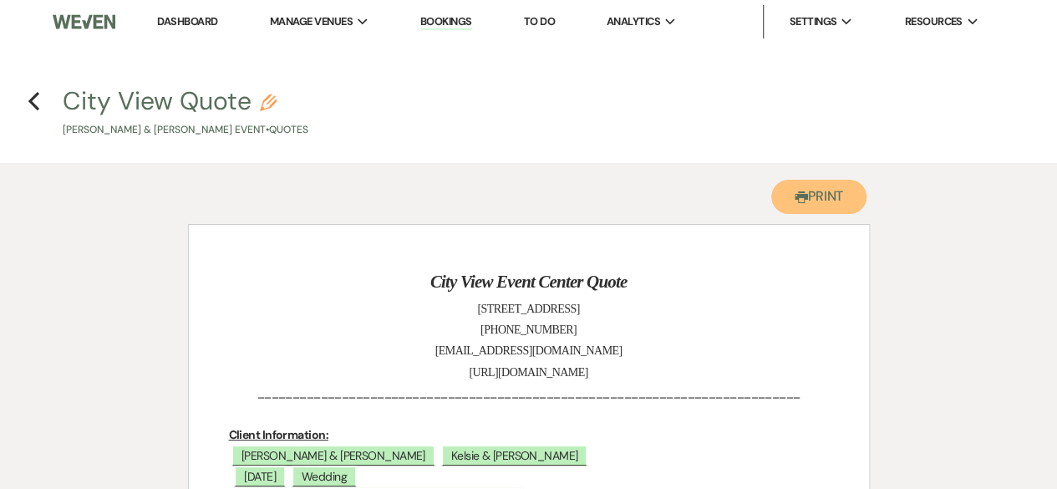
click at [815, 208] on button "Printer Print" at bounding box center [819, 197] width 96 height 34
click at [38, 103] on icon "Previous" at bounding box center [34, 101] width 13 height 20
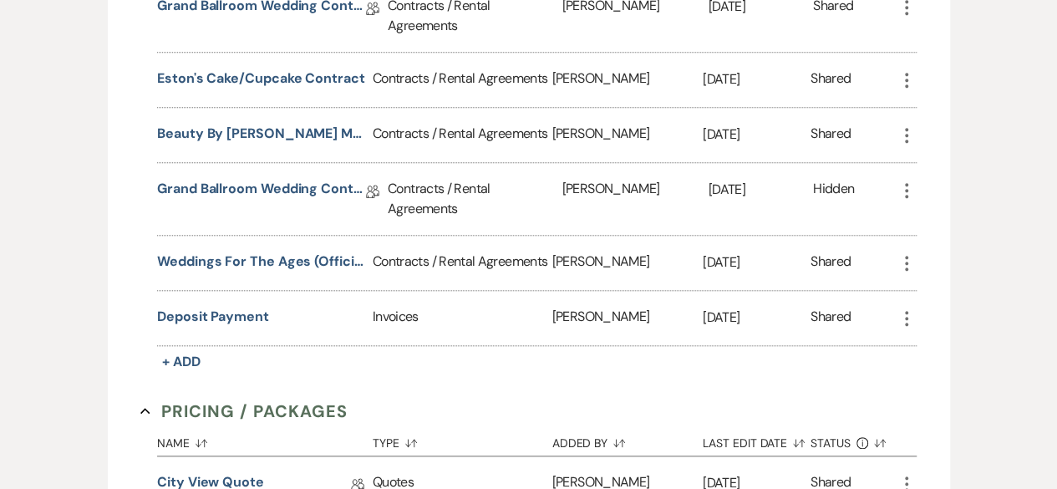
scroll to position [656, 0]
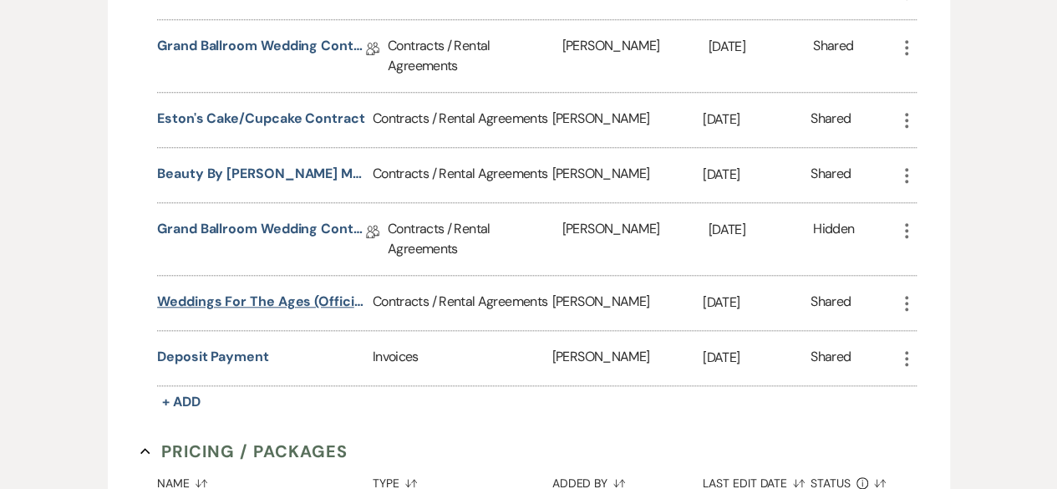
click at [219, 304] on button "Weddings for the Ages (Officiant) Contract" at bounding box center [261, 302] width 209 height 20
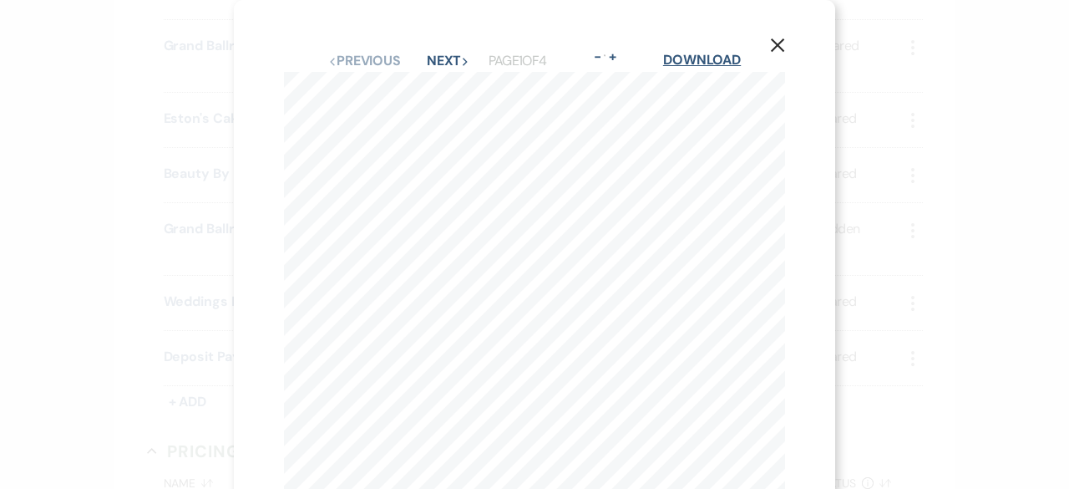
click at [673, 58] on link "Download" at bounding box center [702, 60] width 78 height 18
click at [770, 36] on button "X" at bounding box center [777, 44] width 25 height 29
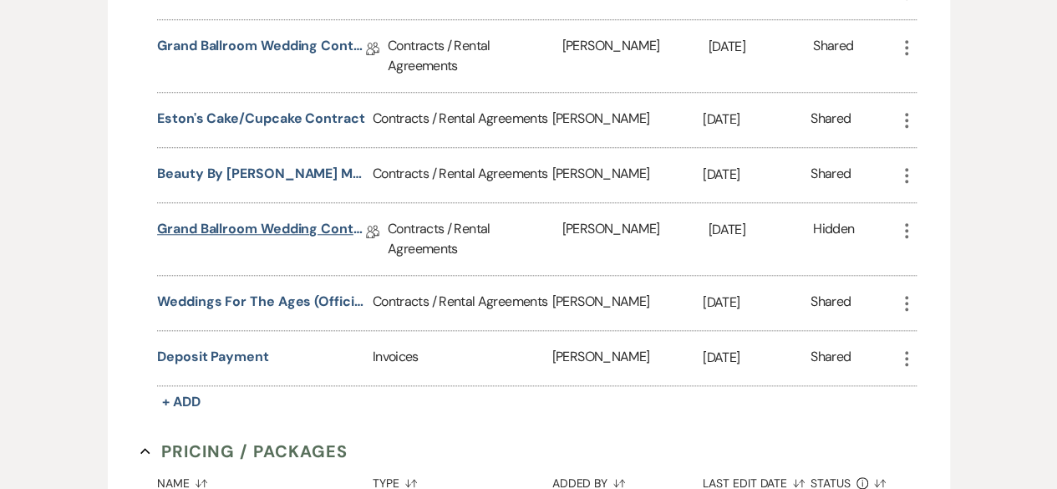
click at [286, 225] on link "Grand Ballroom Wedding Contract" at bounding box center [261, 232] width 209 height 26
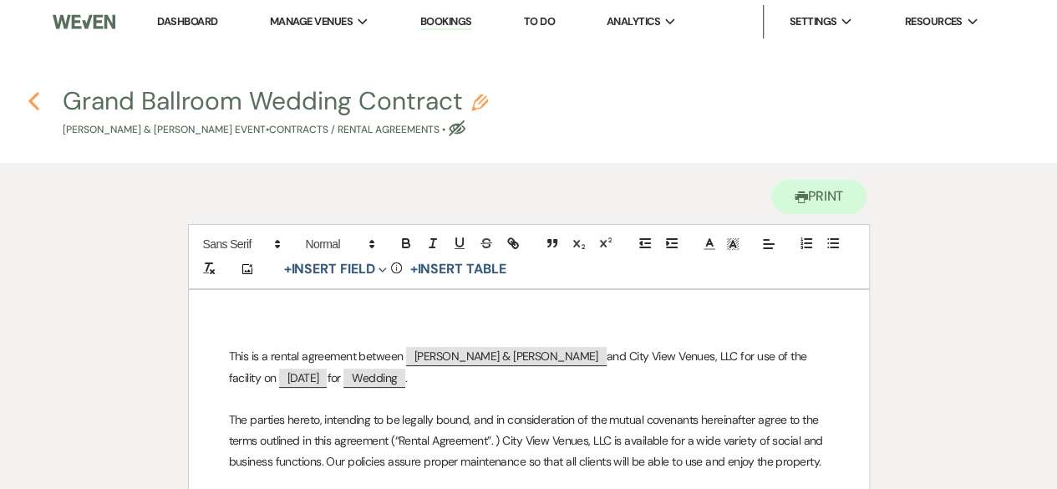
click at [32, 102] on use "button" at bounding box center [33, 101] width 11 height 18
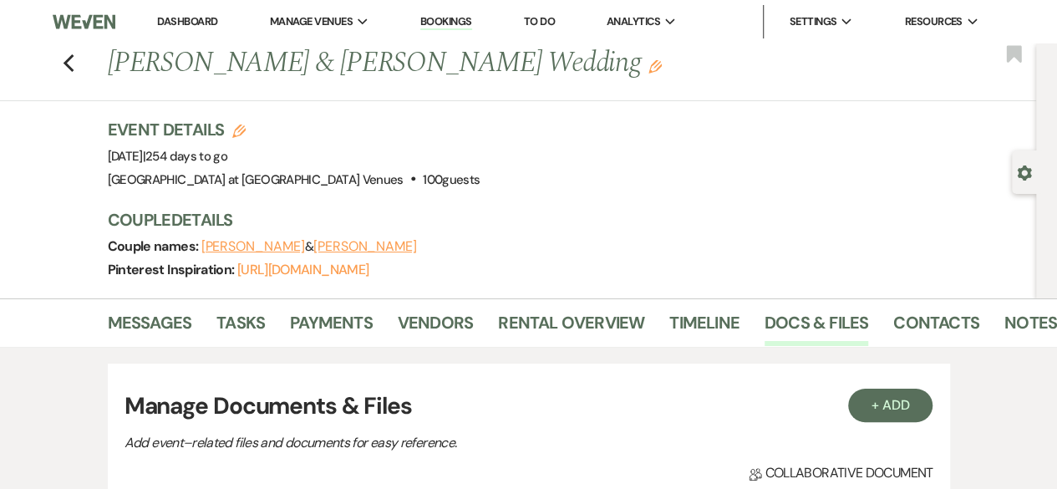
scroll to position [656, 0]
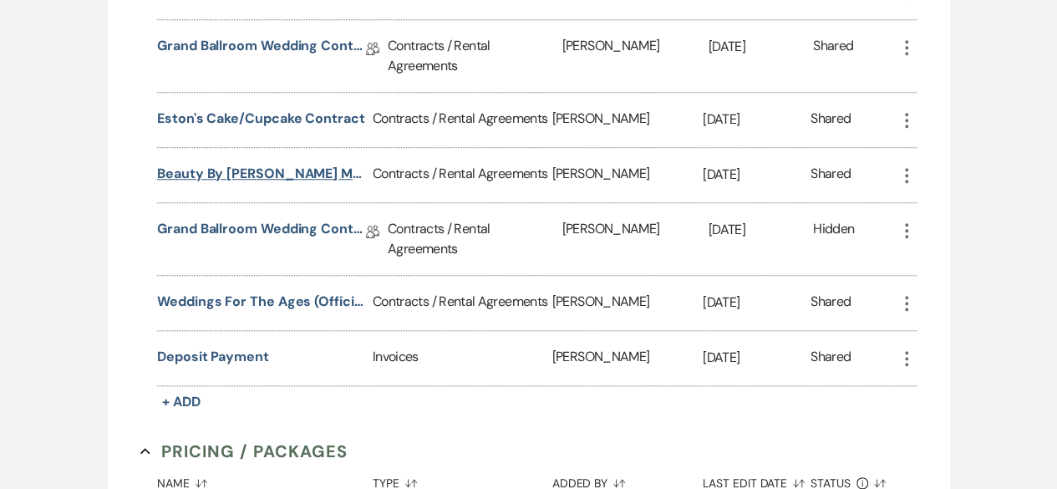
click at [266, 173] on button "Beauty by [PERSON_NAME] Makeup Contract" at bounding box center [261, 174] width 209 height 20
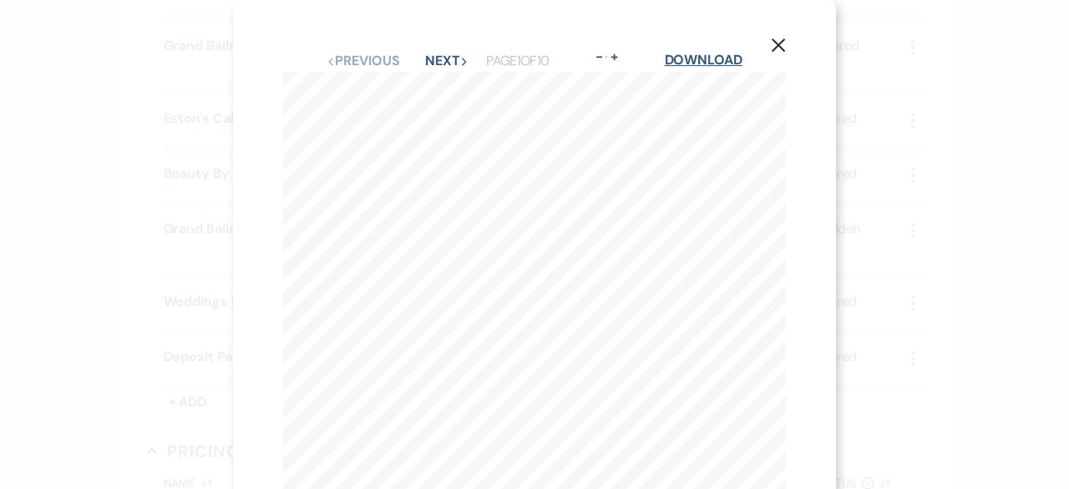
click at [686, 58] on link "Download" at bounding box center [704, 60] width 78 height 18
click at [786, 44] on button "X" at bounding box center [778, 44] width 25 height 29
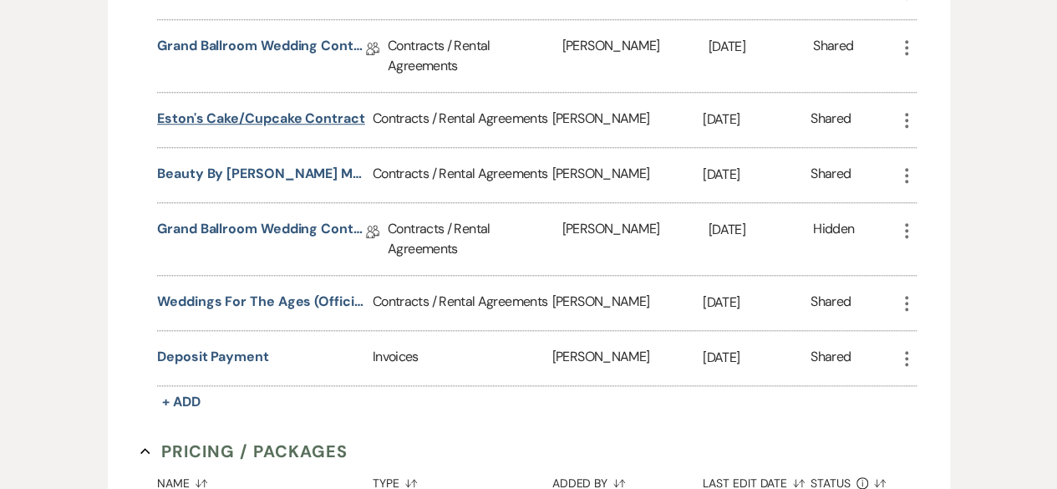
click at [260, 116] on button "Eston's Cake/Cupcake Contract" at bounding box center [261, 119] width 208 height 20
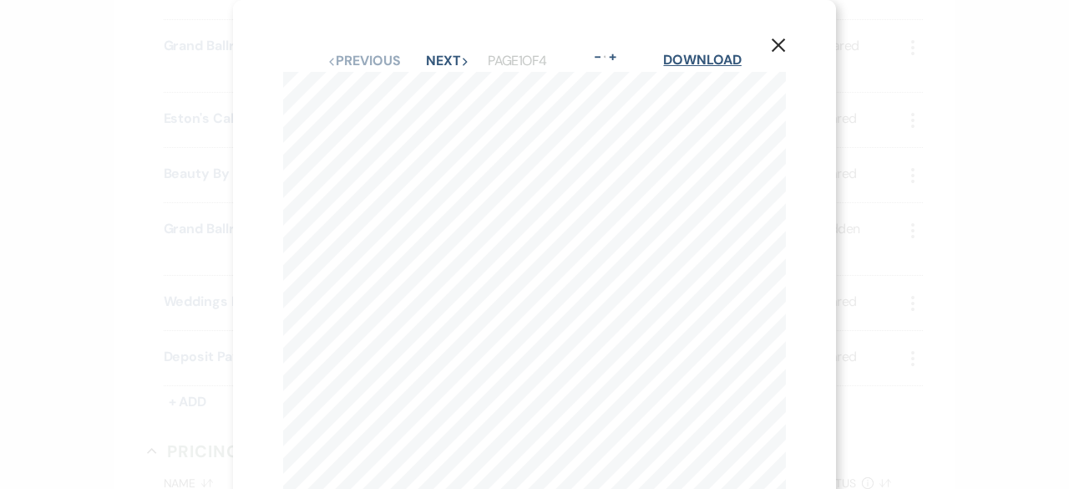
click at [708, 63] on link "Download" at bounding box center [702, 60] width 78 height 18
click at [775, 48] on use "button" at bounding box center [778, 44] width 13 height 13
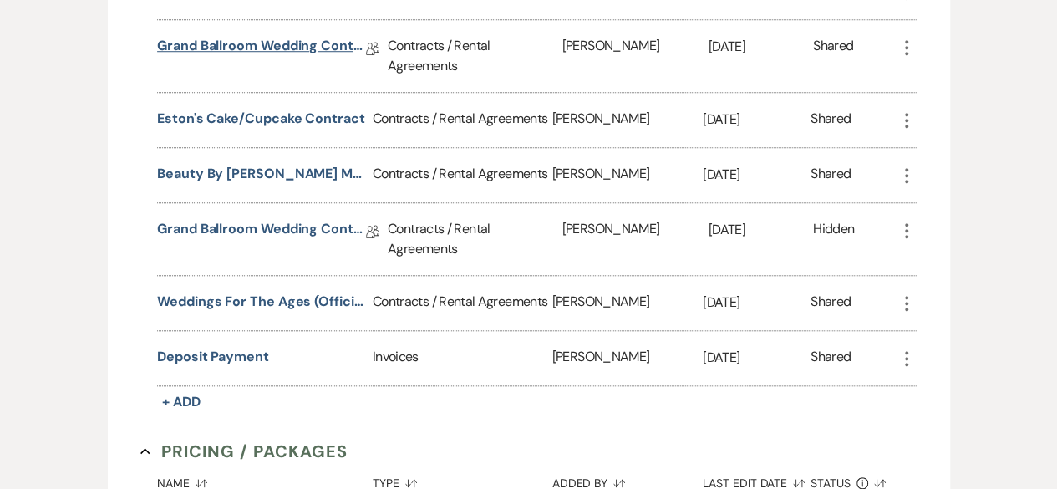
click at [266, 50] on link "Grand Ballroom Wedding Contract" at bounding box center [261, 49] width 209 height 26
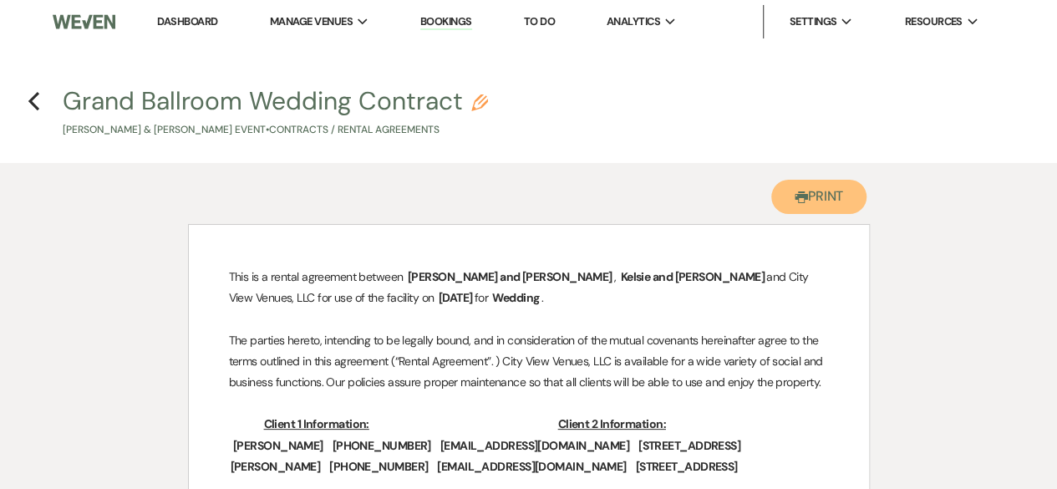
click at [806, 194] on button "Printer Print" at bounding box center [819, 197] width 96 height 34
click at [35, 105] on use "button" at bounding box center [33, 101] width 11 height 18
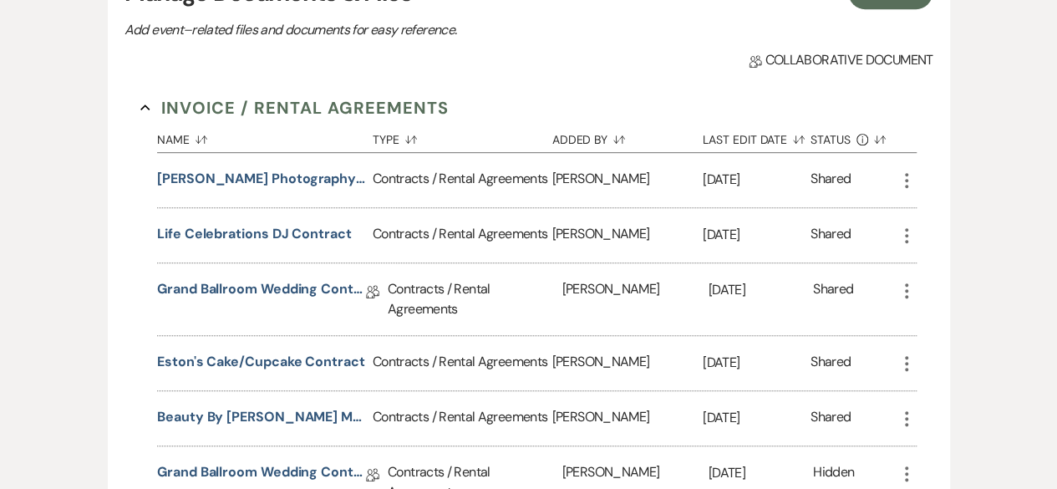
scroll to position [405, 0]
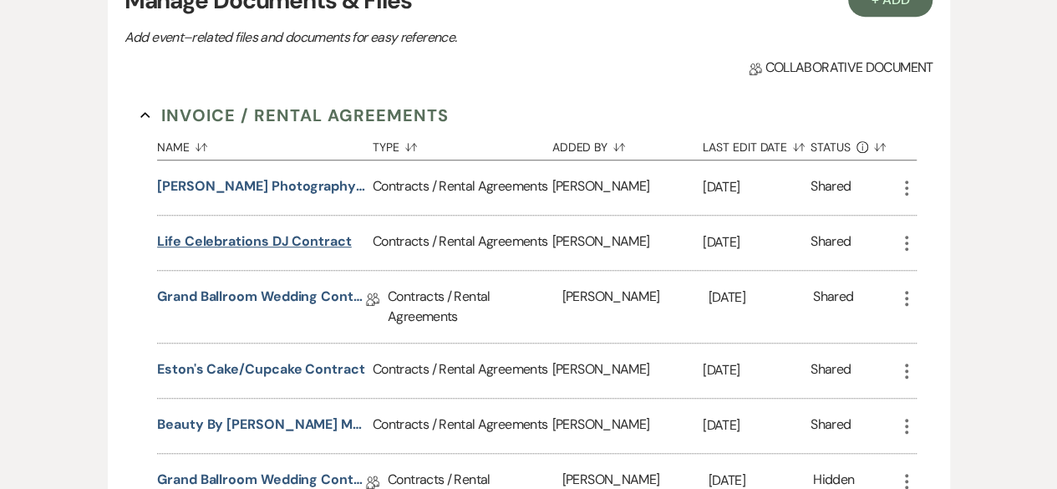
click at [307, 236] on button "Life Celebrations DJ Contract" at bounding box center [254, 241] width 195 height 20
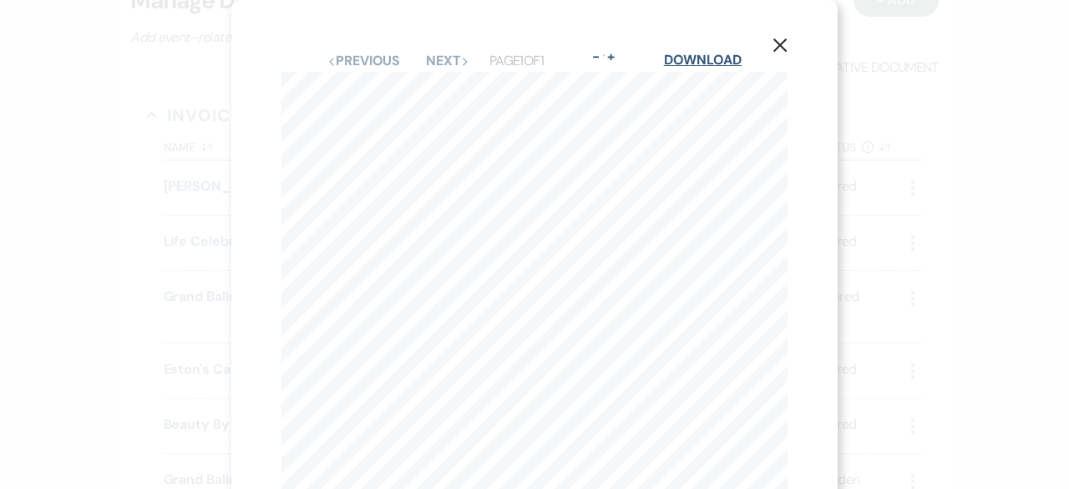
click at [708, 59] on link "Download" at bounding box center [703, 60] width 78 height 18
click at [784, 36] on button "X" at bounding box center [780, 44] width 25 height 29
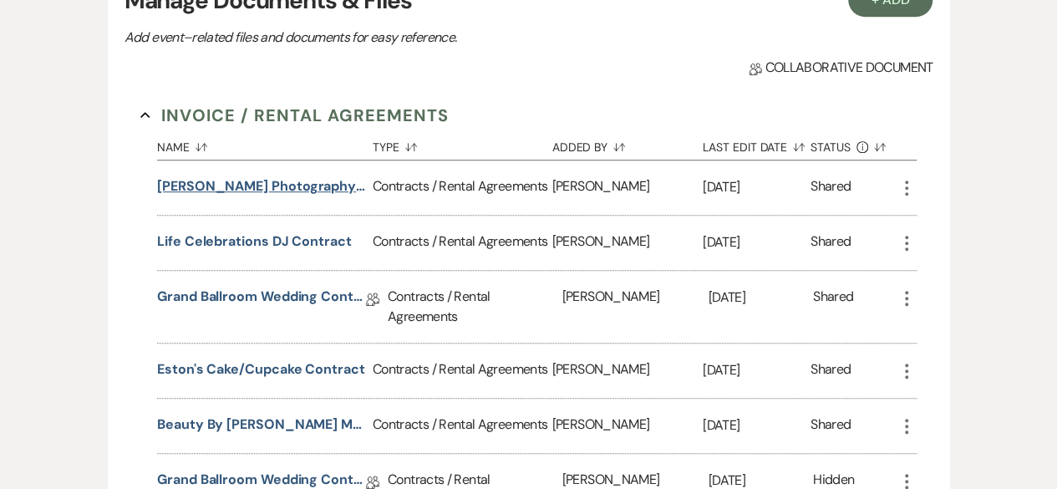
click at [261, 183] on button "[PERSON_NAME] Photography Contract" at bounding box center [261, 186] width 209 height 20
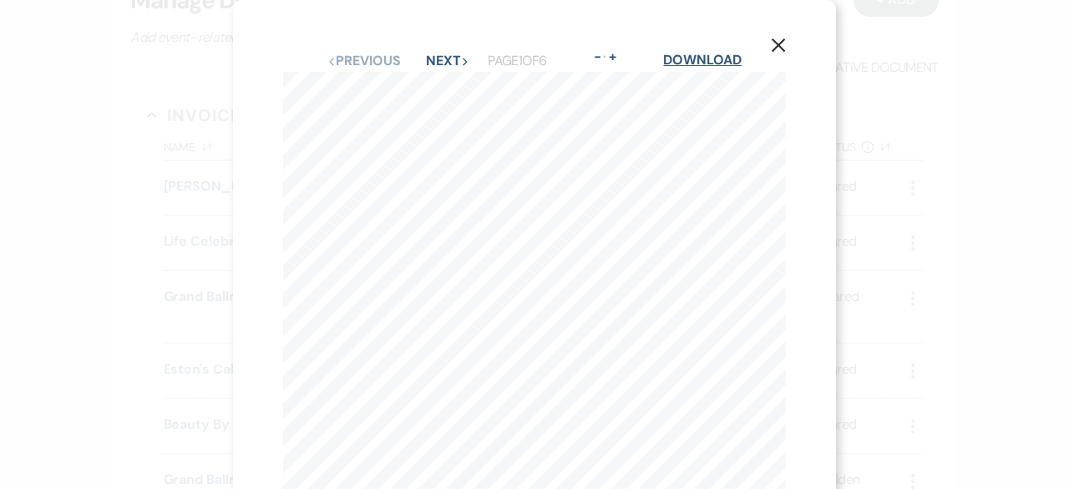
click at [703, 60] on link "Download" at bounding box center [702, 60] width 78 height 18
click at [780, 39] on icon "X" at bounding box center [778, 45] width 15 height 15
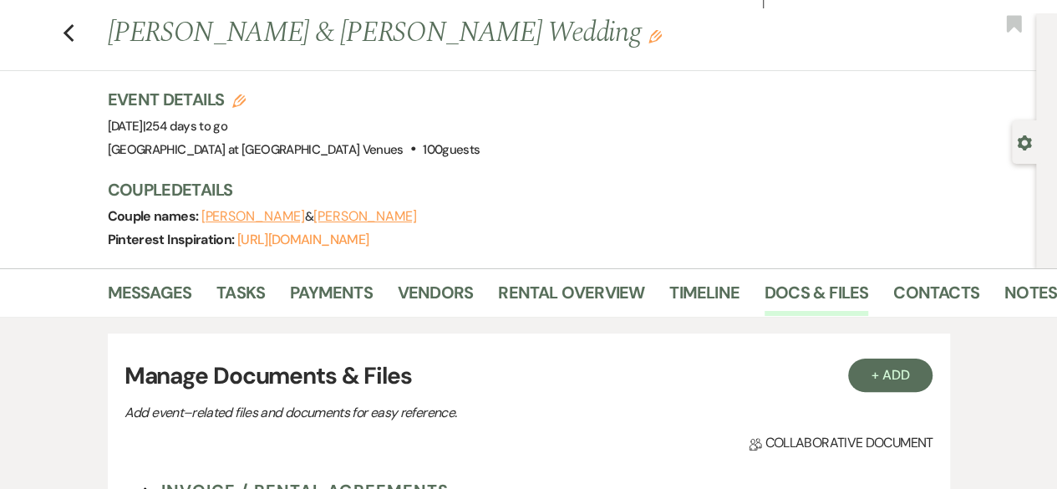
scroll to position [0, 0]
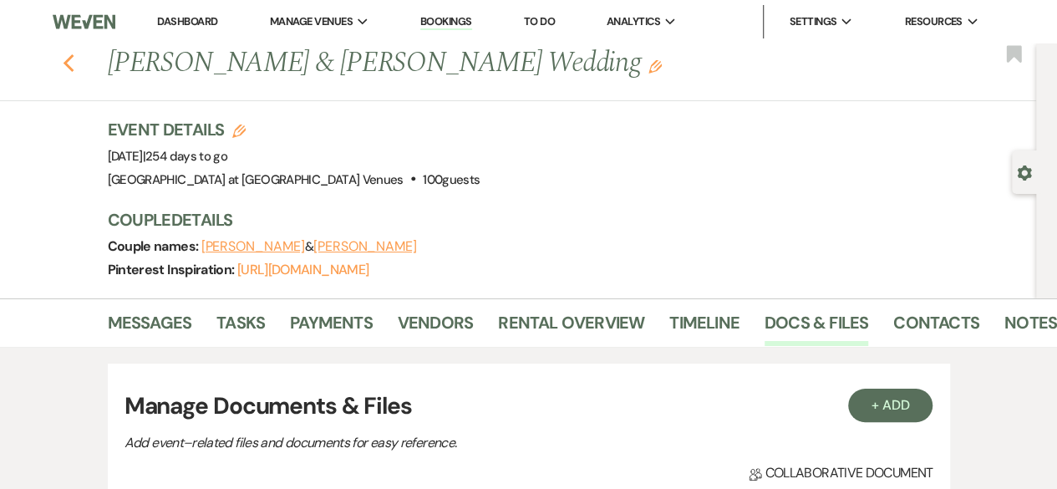
click at [74, 65] on use "button" at bounding box center [68, 63] width 11 height 18
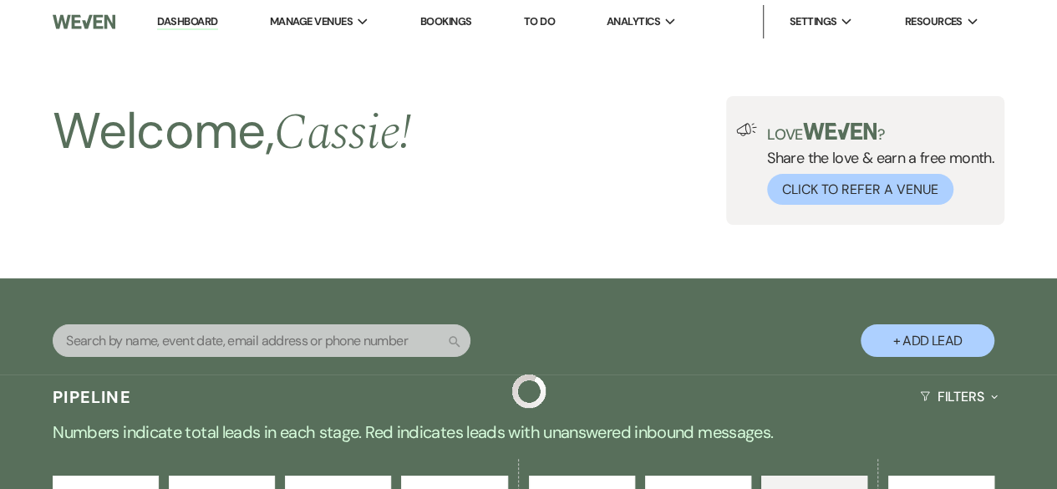
scroll to position [2700, 0]
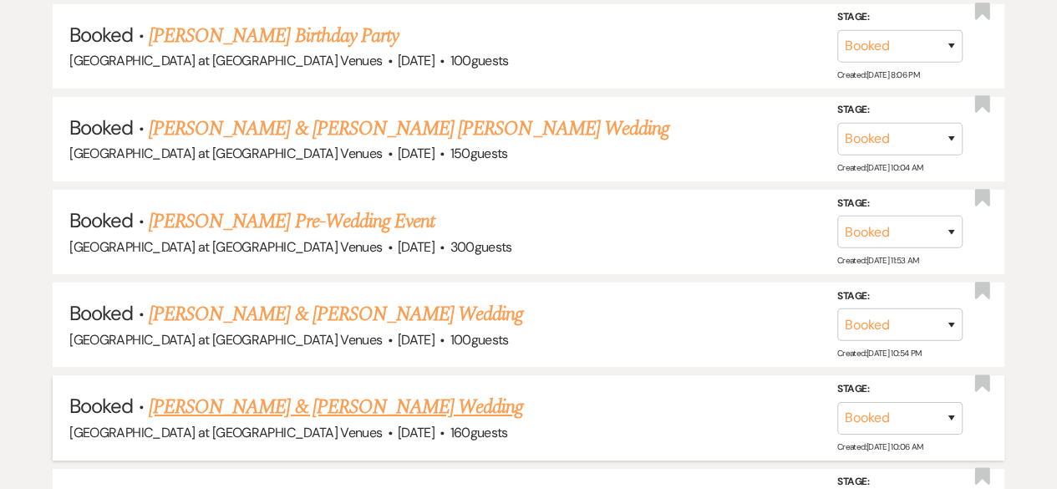
click at [338, 392] on link "[PERSON_NAME] & [PERSON_NAME] Wedding" at bounding box center [336, 407] width 374 height 30
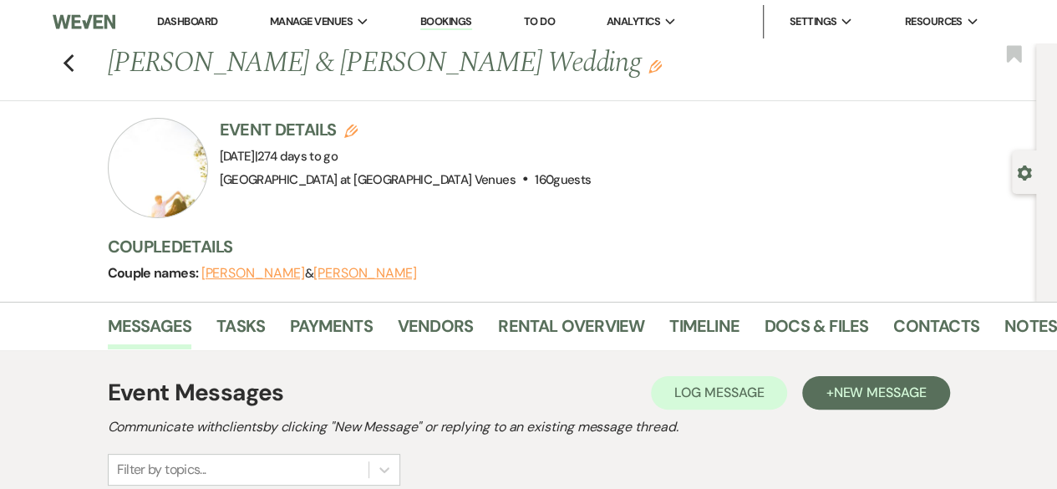
drag, startPoint x: 118, startPoint y: 58, endPoint x: 494, endPoint y: 85, distance: 377.0
click at [494, 85] on div "Previous [PERSON_NAME] & [PERSON_NAME] Wedding Edit Bookmark" at bounding box center [514, 72] width 1044 height 58
click at [816, 321] on link "Docs & Files" at bounding box center [816, 330] width 104 height 37
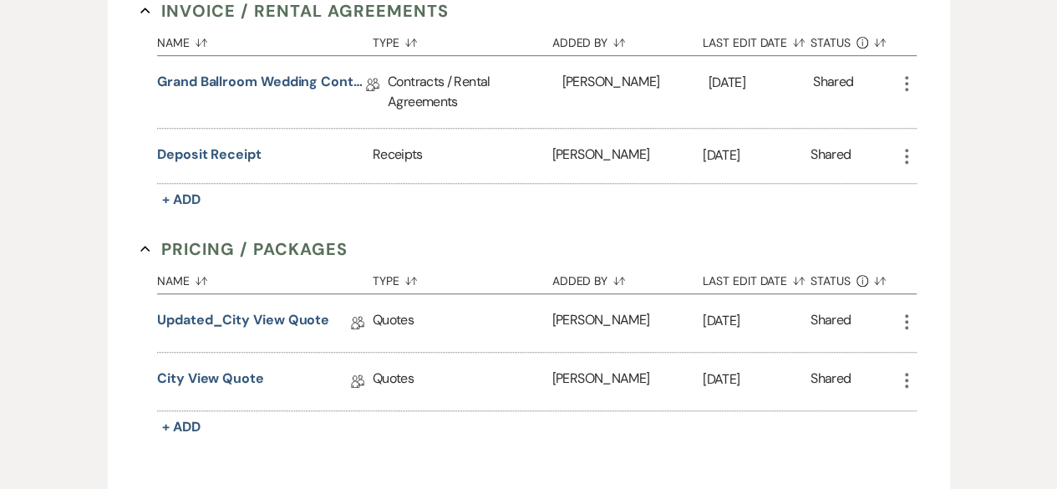
scroll to position [580, 0]
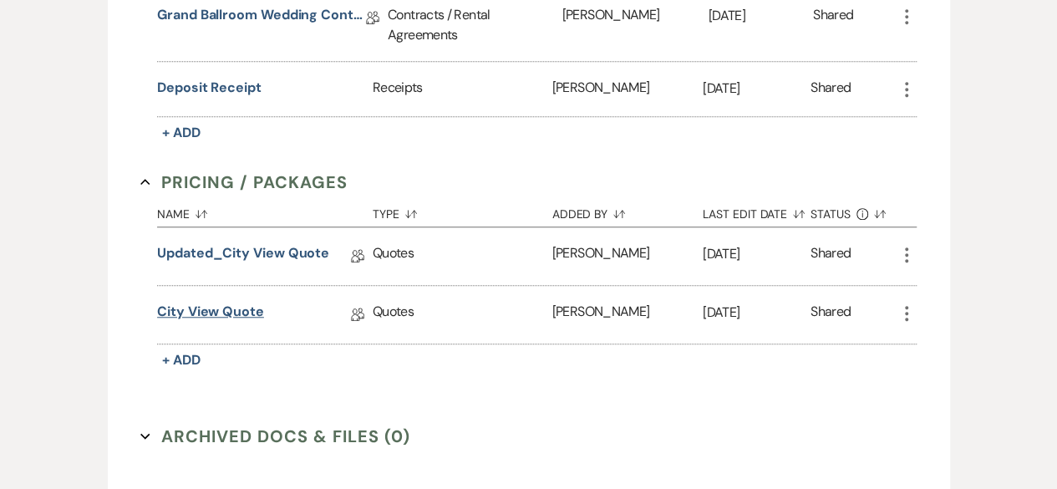
click at [216, 313] on link "City View Quote" at bounding box center [210, 315] width 107 height 26
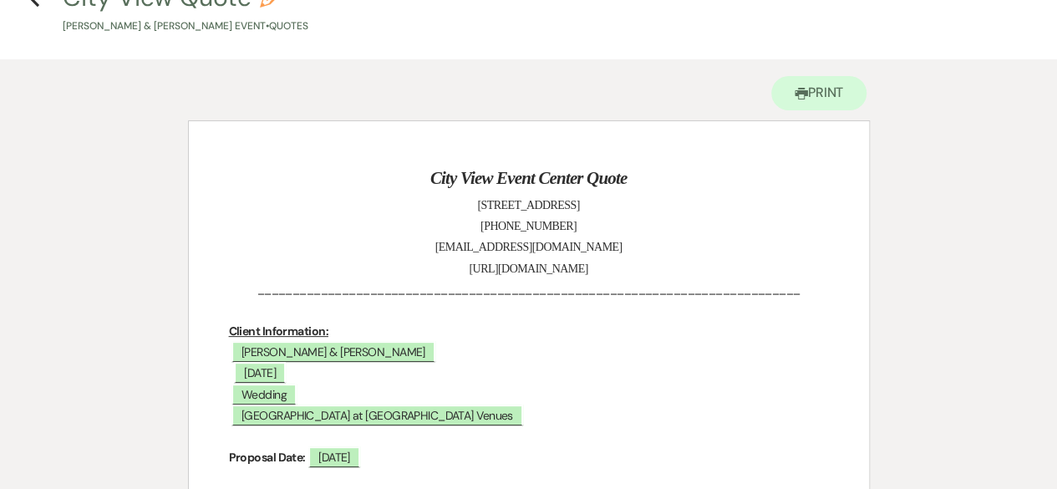
scroll to position [95, 0]
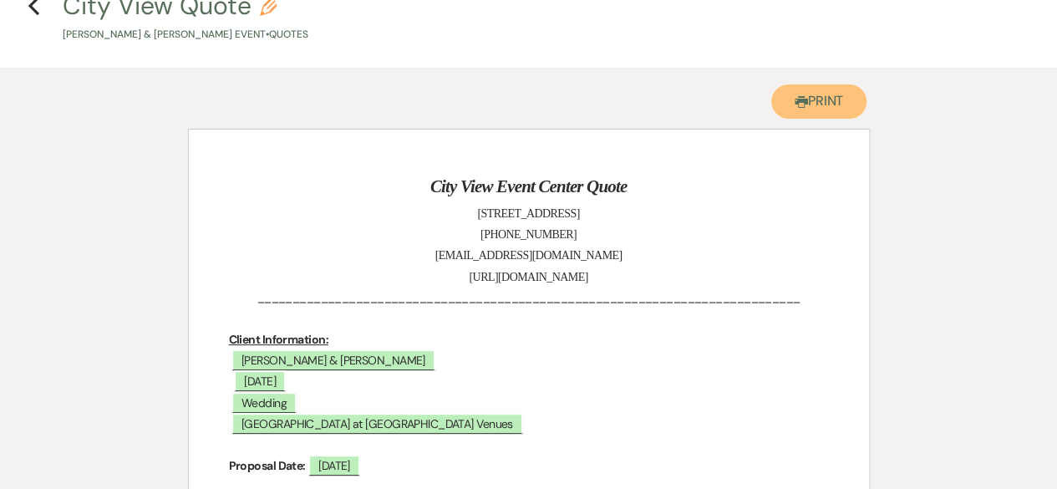
click at [802, 98] on icon "Printer" at bounding box center [801, 101] width 13 height 13
click at [33, 8] on use "button" at bounding box center [33, 6] width 11 height 18
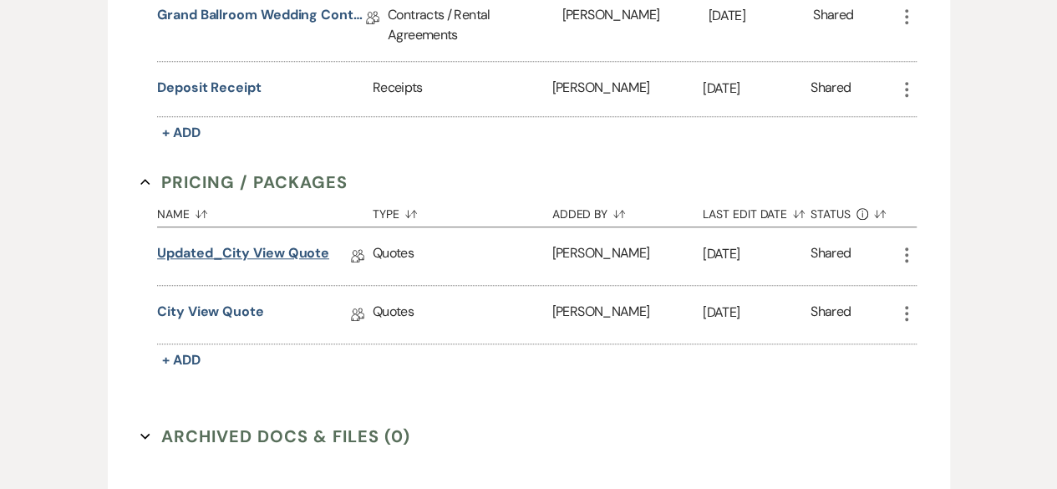
click at [247, 247] on link "Updated_City View Quote" at bounding box center [243, 256] width 172 height 26
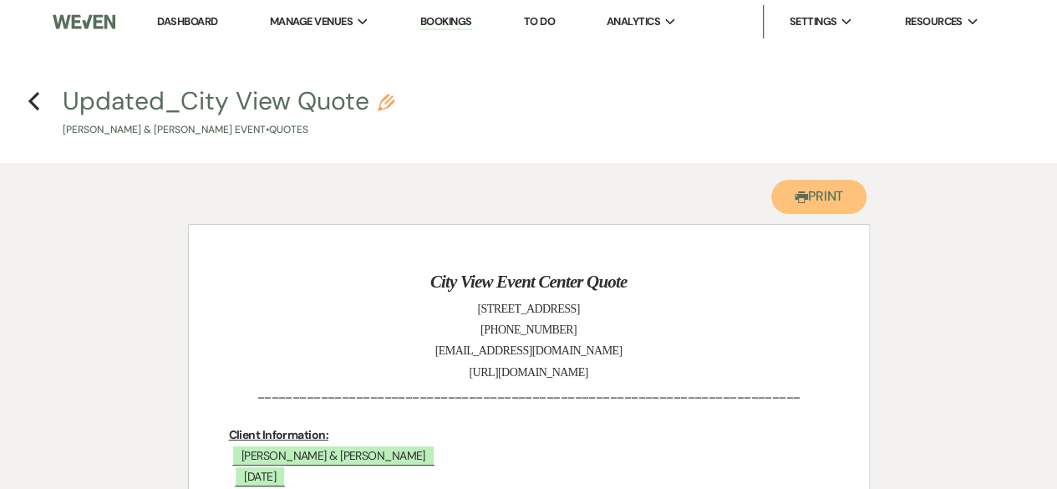
click at [795, 196] on use "button" at bounding box center [801, 197] width 13 height 12
click at [25, 98] on h4 "Previous Updated_City View Quote Pencil [PERSON_NAME] & [PERSON_NAME] Event • Q…" at bounding box center [528, 111] width 1057 height 54
click at [41, 103] on h4 "Previous Updated_City View Quote Pencil [PERSON_NAME] & [PERSON_NAME] Event • Q…" at bounding box center [528, 111] width 1057 height 54
click at [33, 103] on icon "Previous" at bounding box center [34, 101] width 13 height 20
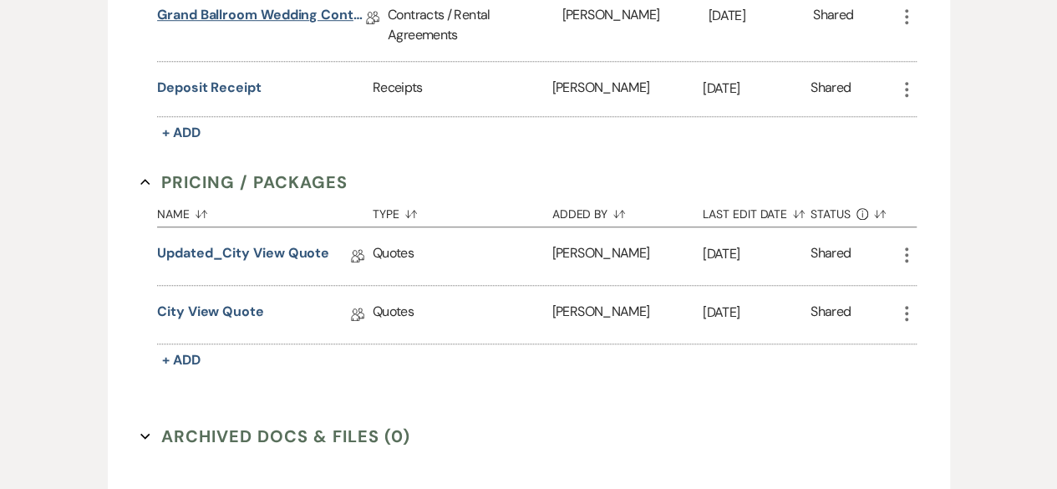
click at [308, 19] on link "Grand Ballroom Wedding Contract" at bounding box center [261, 18] width 209 height 26
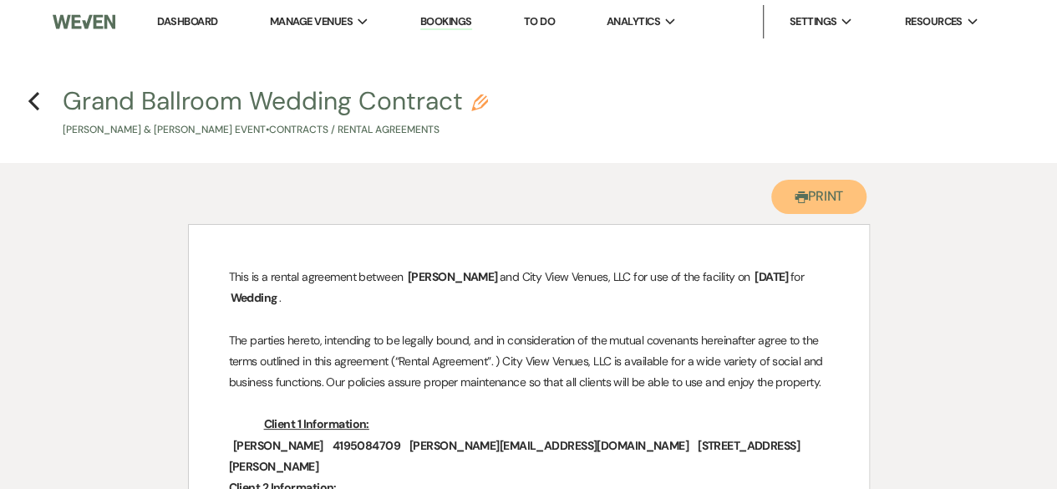
click at [832, 206] on button "Printer Print" at bounding box center [819, 197] width 96 height 34
click at [37, 104] on icon "Previous" at bounding box center [34, 101] width 13 height 20
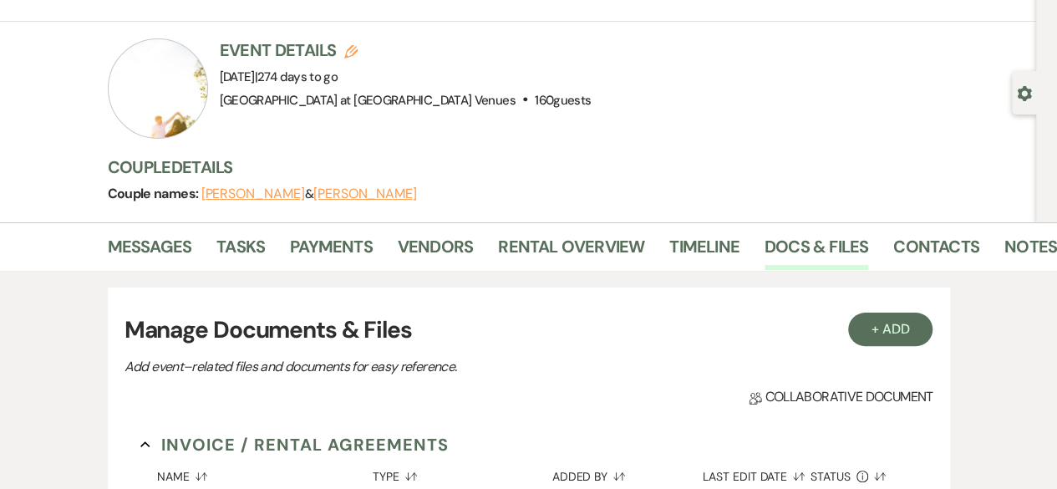
scroll to position [27, 0]
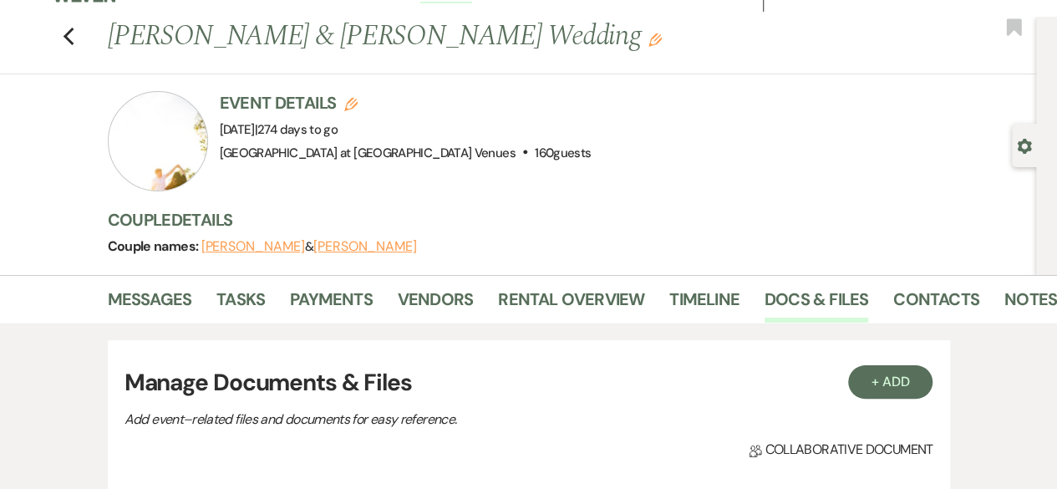
click at [75, 39] on icon "Previous" at bounding box center [69, 37] width 13 height 20
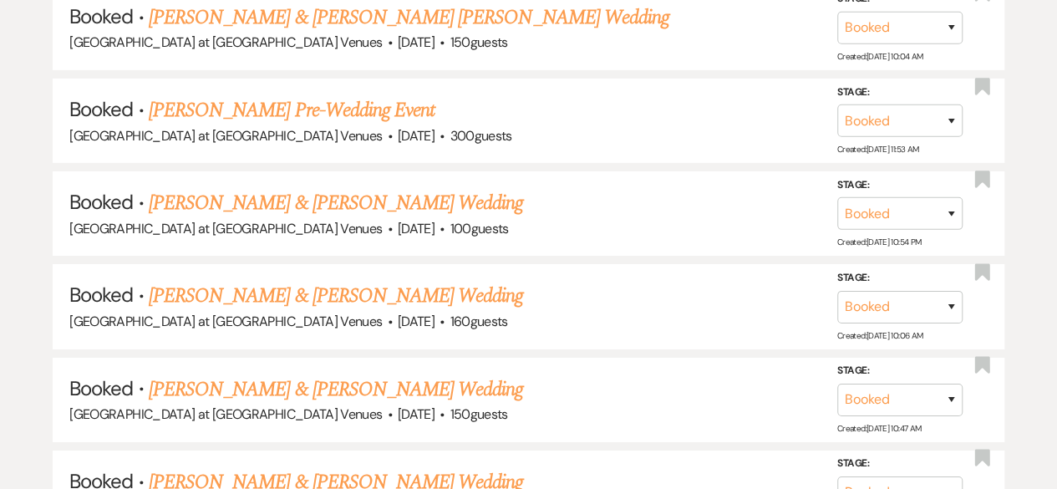
scroll to position [2889, 0]
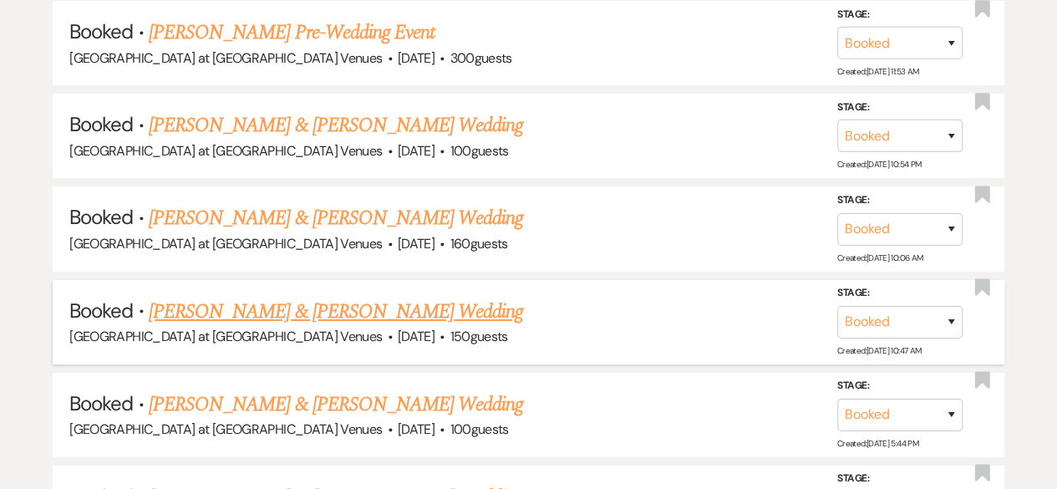
click at [425, 301] on link "[PERSON_NAME] & [PERSON_NAME] Wedding" at bounding box center [336, 312] width 374 height 30
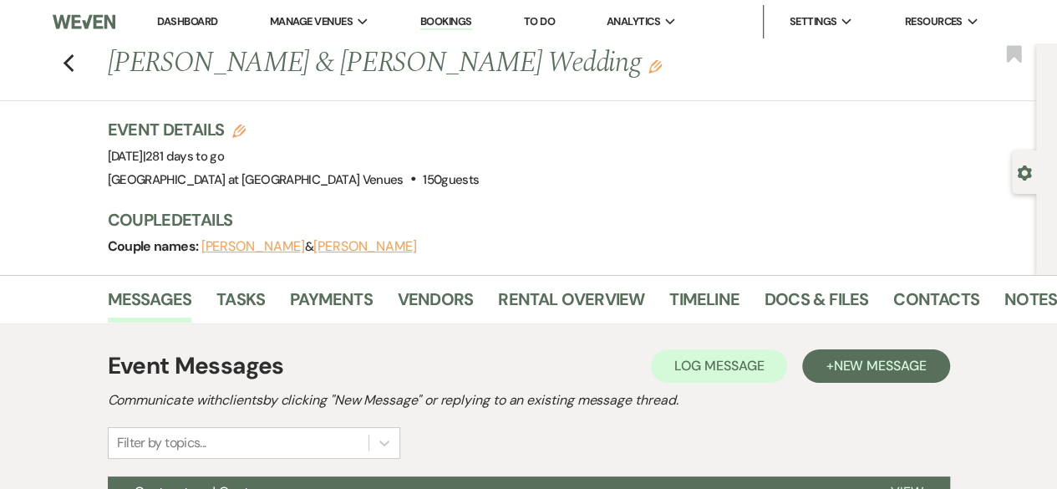
drag, startPoint x: 582, startPoint y: 66, endPoint x: 112, endPoint y: 71, distance: 470.4
click at [112, 71] on div "Previous [PERSON_NAME] & [PERSON_NAME] Wedding Edit" at bounding box center [567, 63] width 937 height 40
copy h1 "[PERSON_NAME] & [PERSON_NAME] Wedding"
click at [792, 295] on link "Docs & Files" at bounding box center [816, 304] width 104 height 37
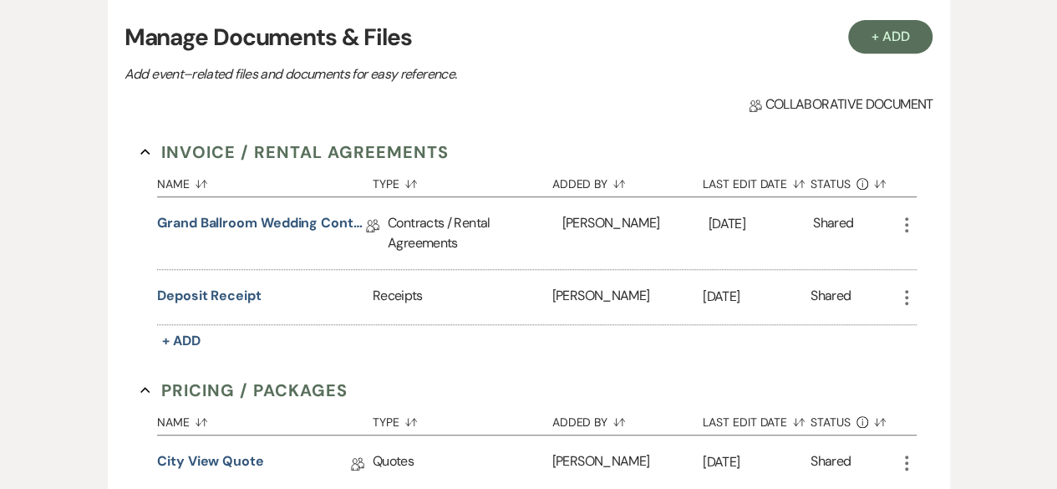
scroll to position [378, 0]
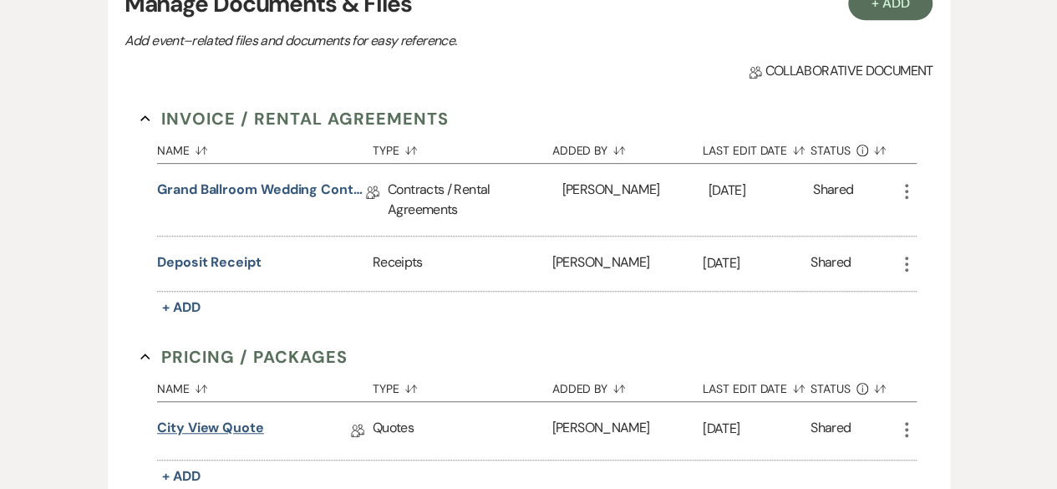
click at [210, 427] on link "City View Quote" at bounding box center [210, 431] width 107 height 26
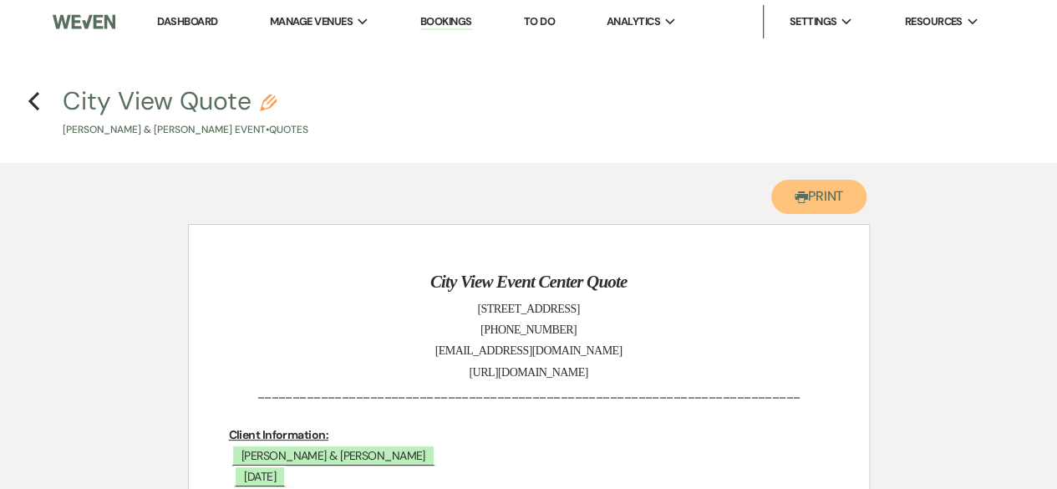
click at [805, 202] on button "Printer Print" at bounding box center [819, 197] width 96 height 34
click at [32, 108] on icon "Previous" at bounding box center [34, 101] width 13 height 20
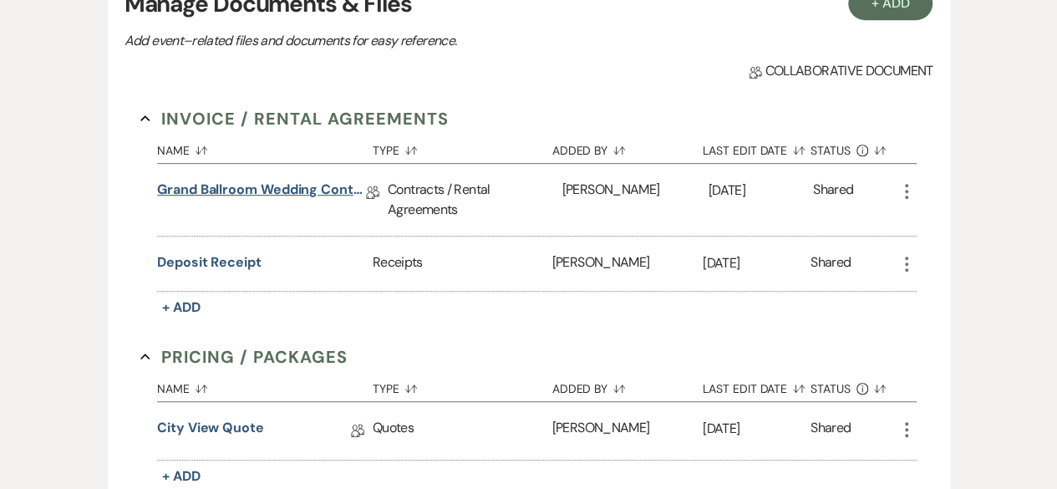
click at [267, 191] on link "Grand Ballroom Wedding Contract" at bounding box center [261, 193] width 209 height 26
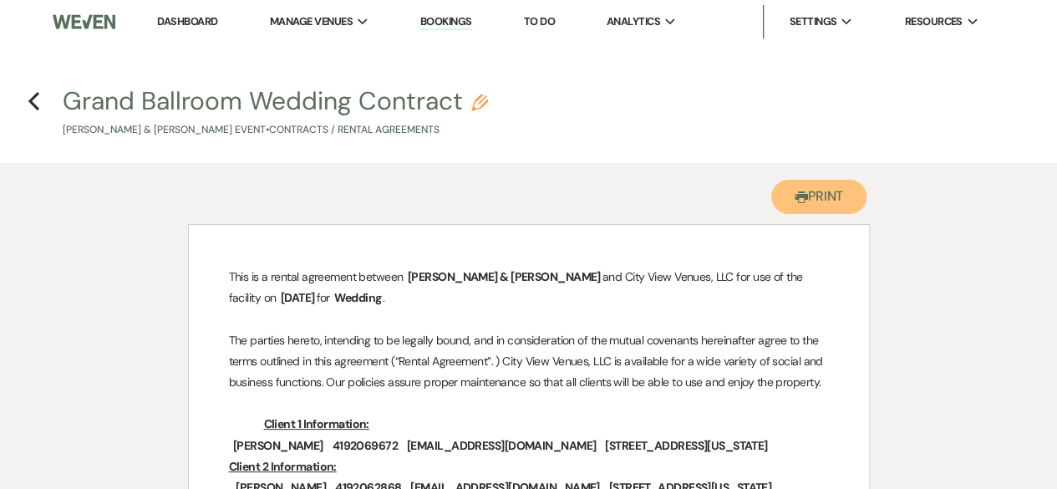
click at [824, 185] on button "Printer Print" at bounding box center [819, 197] width 96 height 34
click at [37, 93] on use "button" at bounding box center [33, 101] width 11 height 18
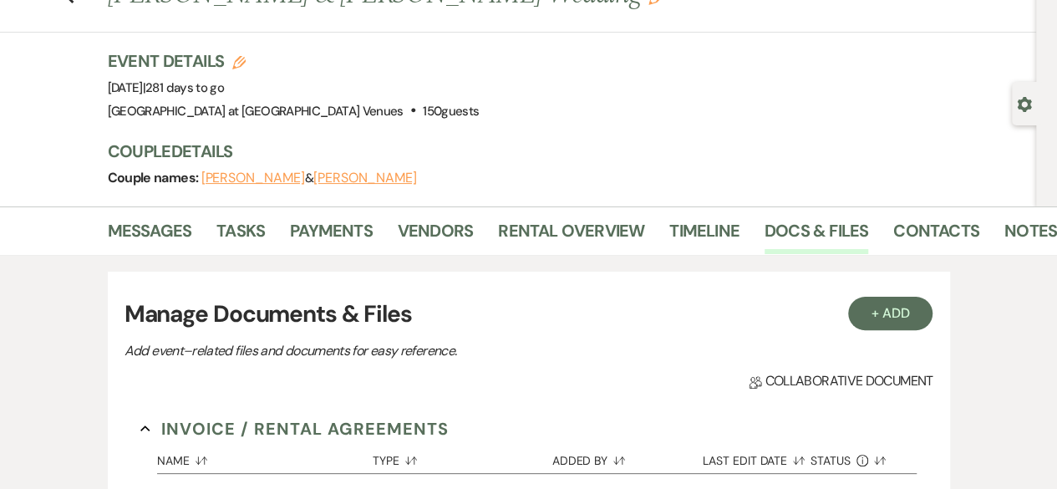
scroll to position [45, 0]
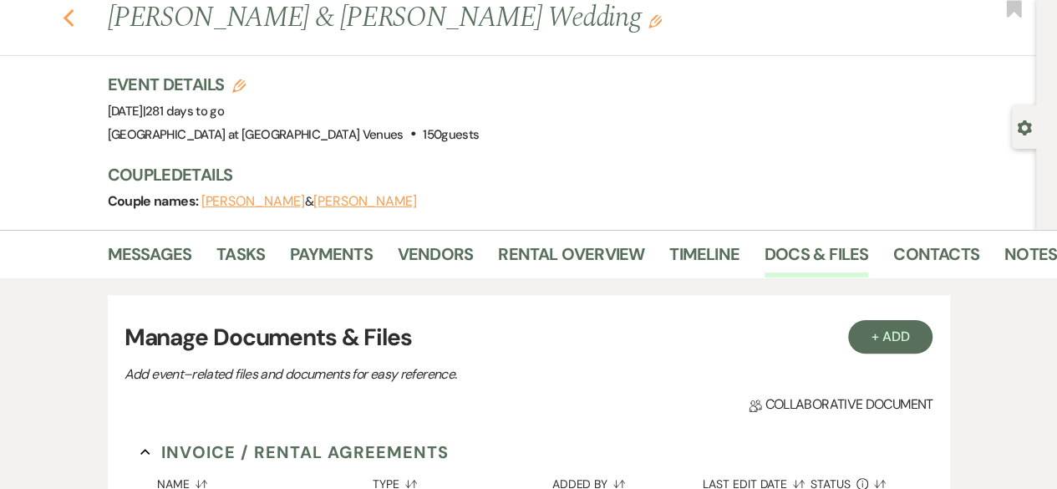
click at [72, 21] on use "button" at bounding box center [68, 18] width 11 height 18
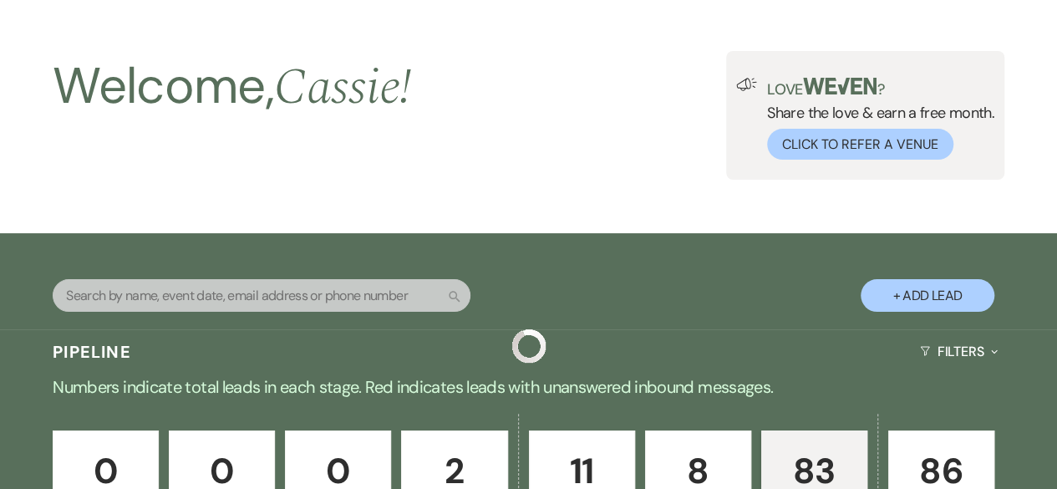
scroll to position [2889, 0]
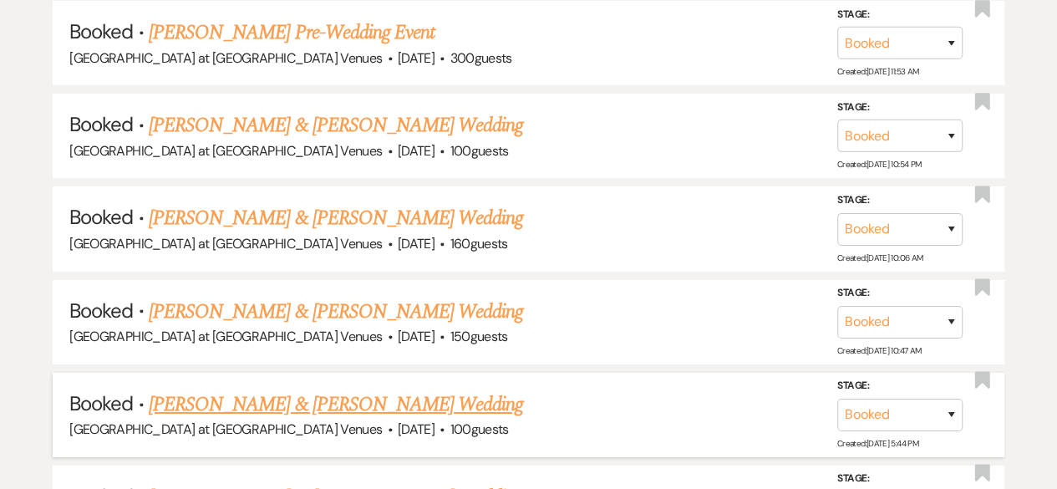
click at [358, 389] on link "[PERSON_NAME] & [PERSON_NAME] Wedding" at bounding box center [336, 404] width 374 height 30
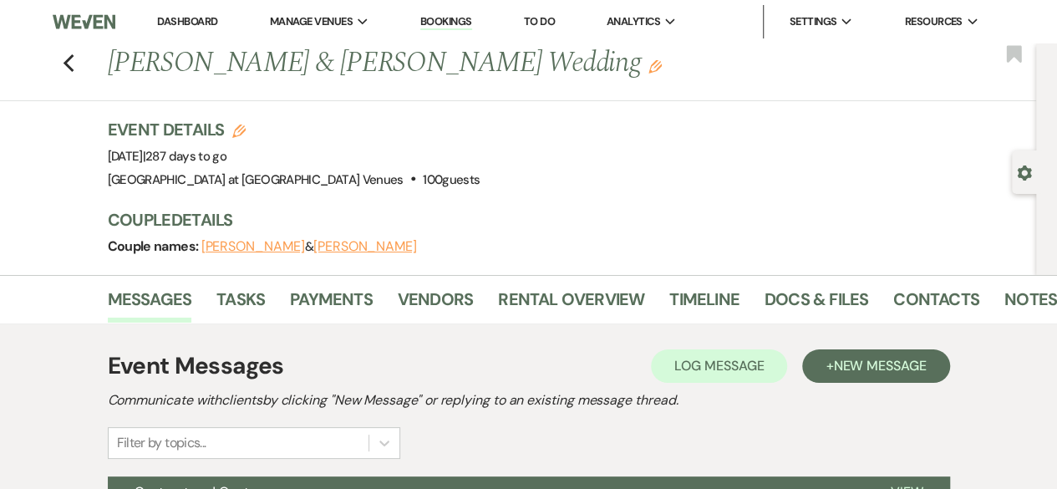
drag, startPoint x: 113, startPoint y: 68, endPoint x: 626, endPoint y: 67, distance: 513.0
click at [626, 67] on div "Previous [PERSON_NAME] & [PERSON_NAME] Wedding Edit" at bounding box center [567, 63] width 937 height 40
click at [820, 293] on link "Docs & Files" at bounding box center [816, 304] width 104 height 37
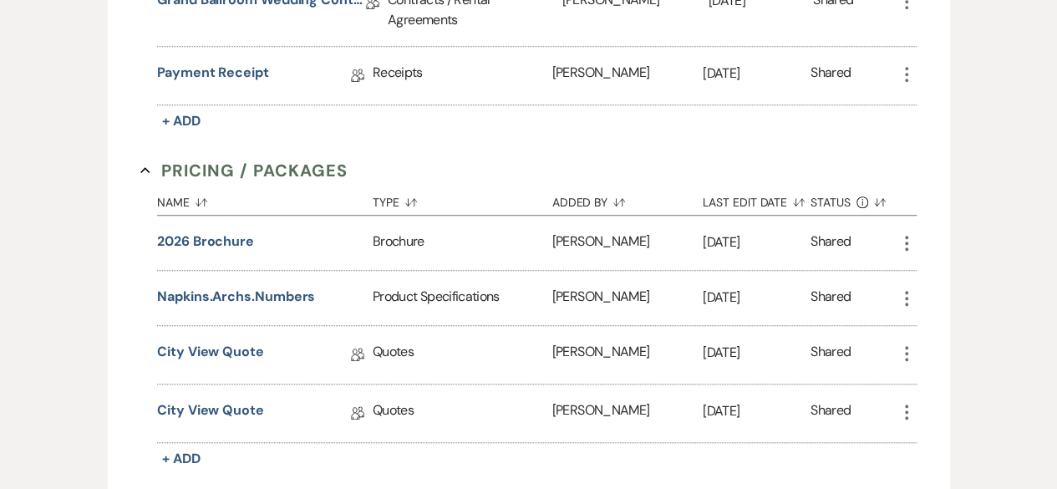
scroll to position [602, 0]
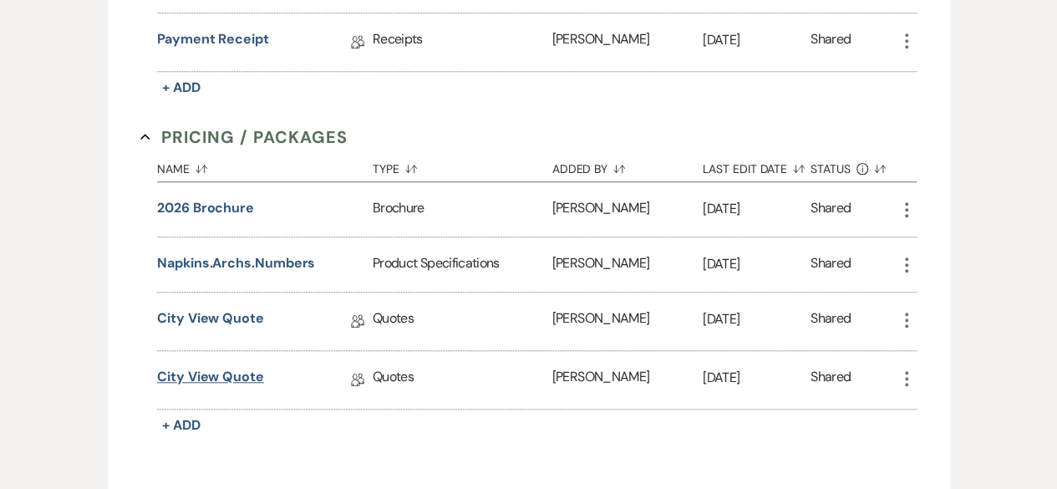
click at [237, 369] on link "City View Quote" at bounding box center [210, 380] width 107 height 26
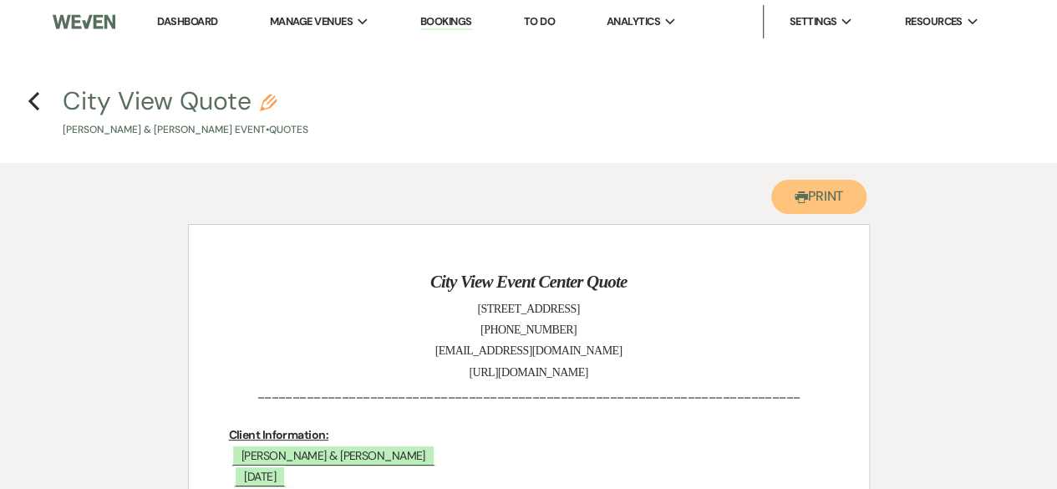
click at [809, 209] on button "Printer Print" at bounding box center [819, 197] width 96 height 34
click at [38, 103] on icon "Previous" at bounding box center [34, 101] width 13 height 20
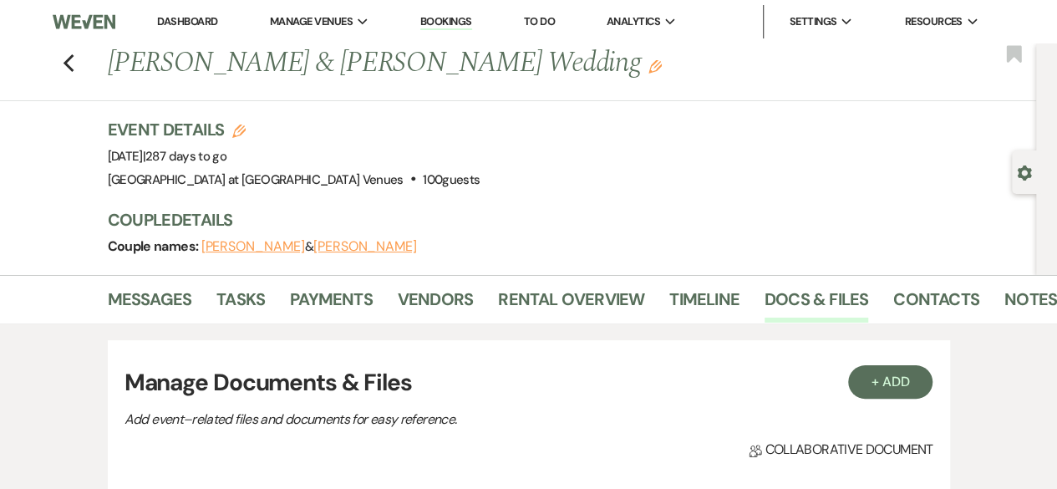
scroll to position [602, 0]
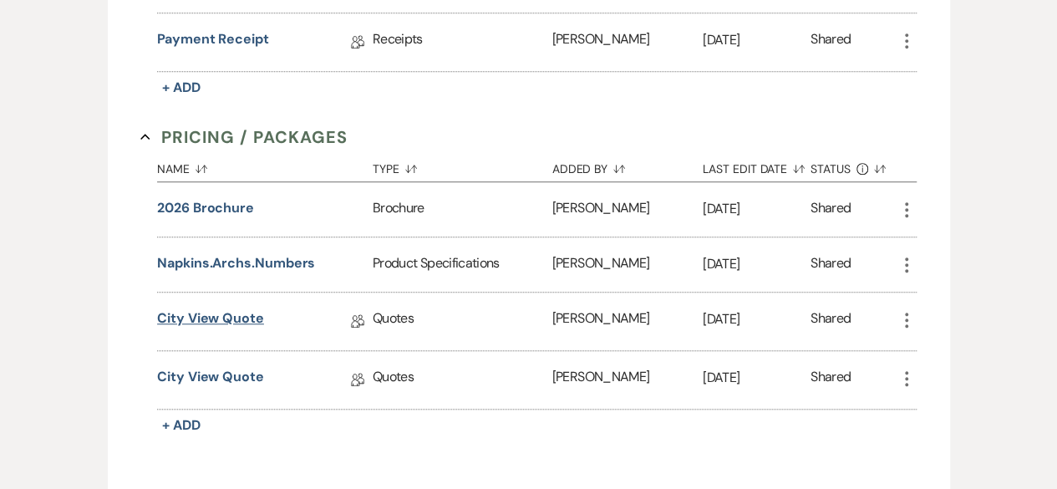
click at [241, 320] on link "City View Quote" at bounding box center [210, 321] width 107 height 26
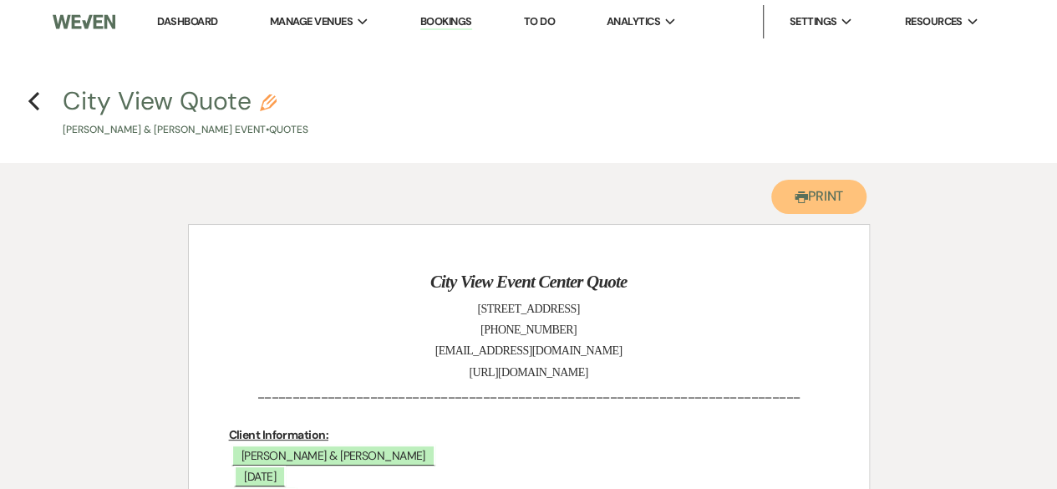
click at [844, 196] on button "Printer Print" at bounding box center [819, 197] width 96 height 34
click at [37, 104] on icon "Previous" at bounding box center [34, 101] width 13 height 20
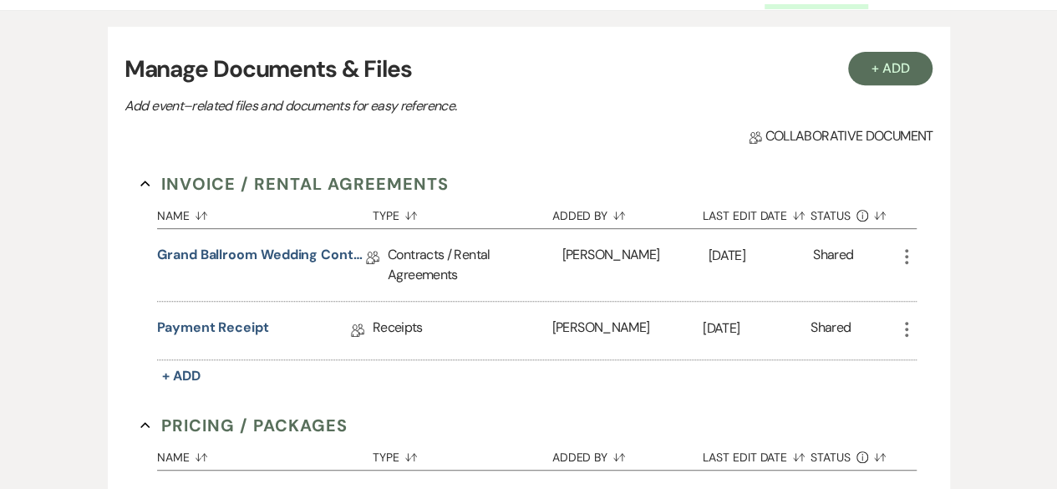
scroll to position [301, 0]
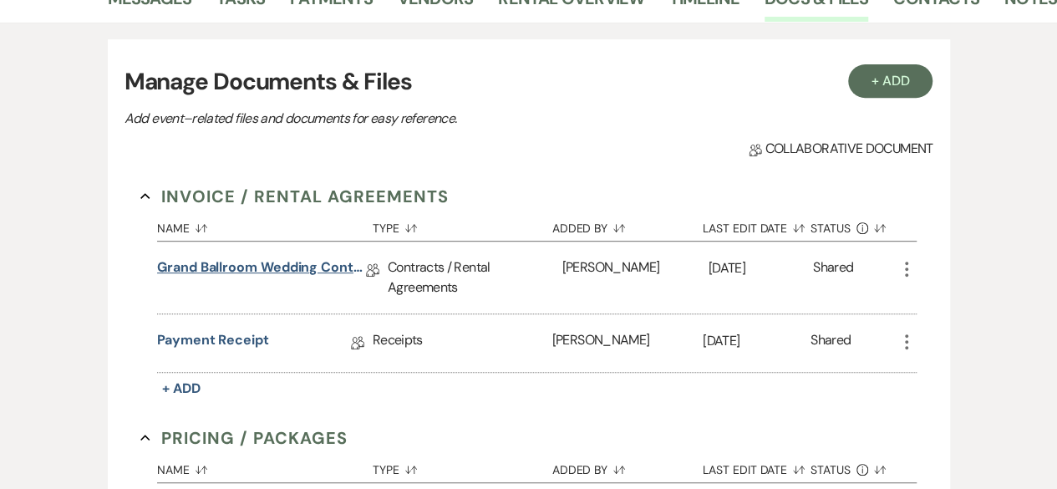
click at [284, 265] on link "Grand Ballroom Wedding Contract 2026" at bounding box center [261, 270] width 209 height 26
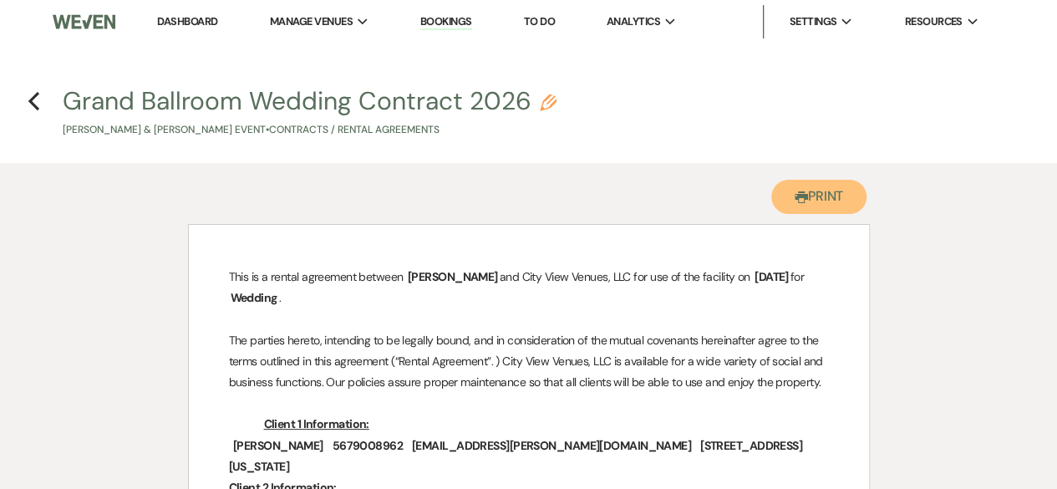
click at [798, 193] on icon "Printer" at bounding box center [801, 196] width 13 height 13
click at [32, 101] on use "button" at bounding box center [33, 101] width 11 height 18
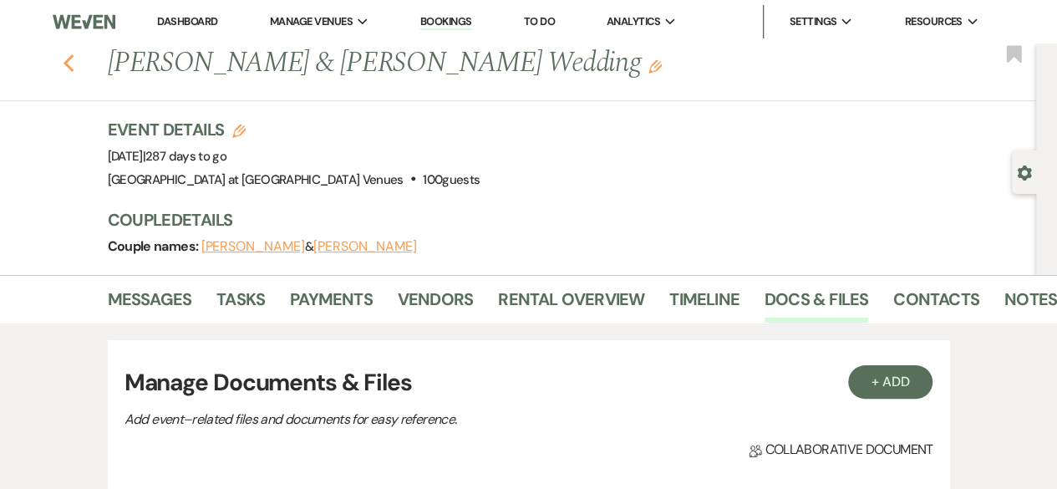
click at [73, 64] on use "button" at bounding box center [68, 63] width 11 height 18
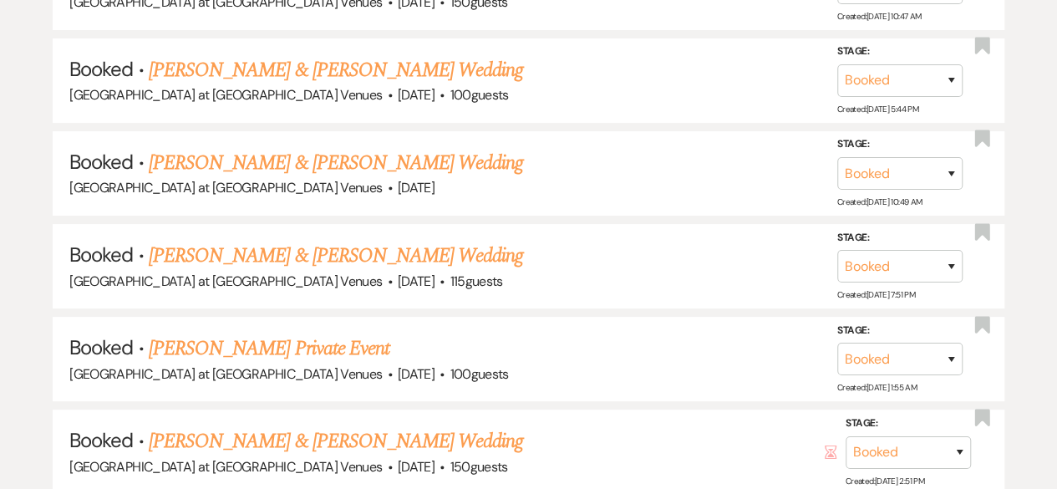
scroll to position [3268, 0]
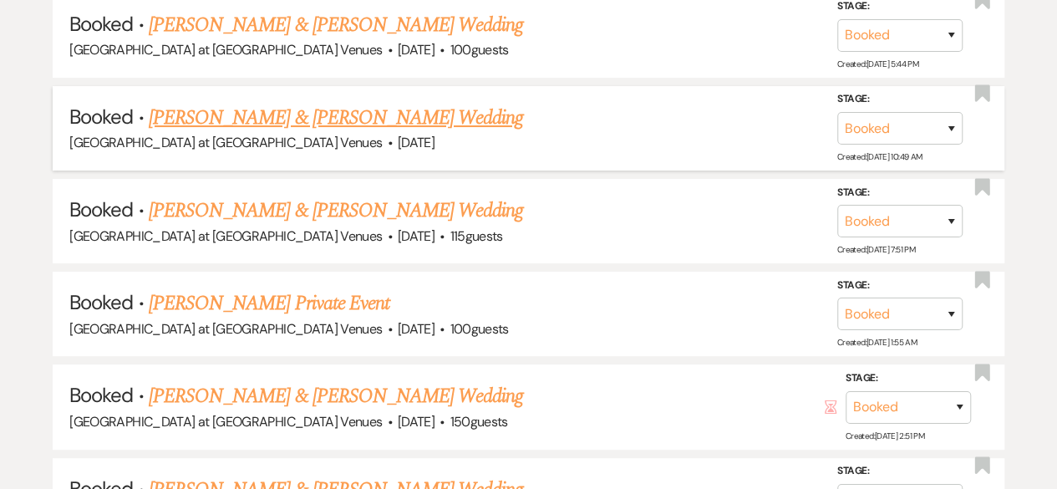
click at [257, 103] on link "[PERSON_NAME] & [PERSON_NAME] Wedding" at bounding box center [336, 118] width 374 height 30
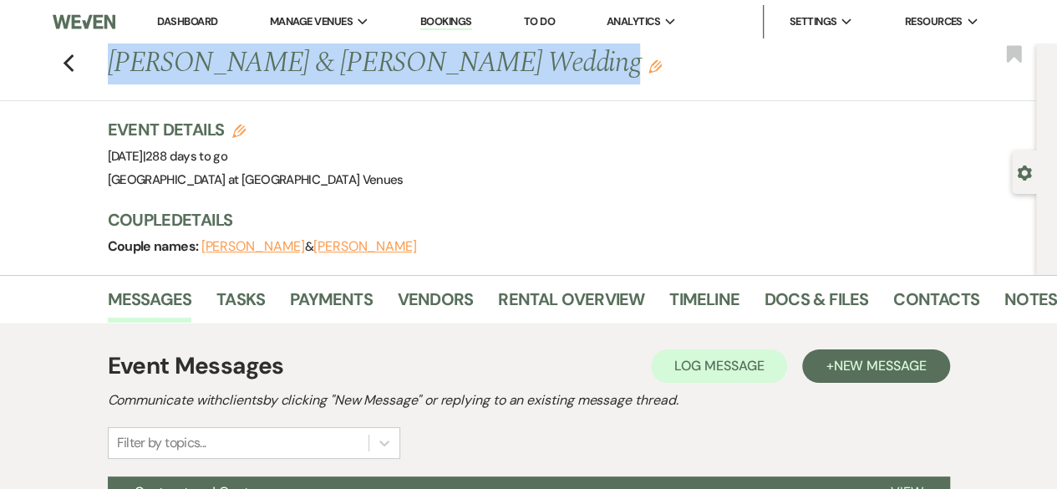
drag, startPoint x: 118, startPoint y: 55, endPoint x: 561, endPoint y: 76, distance: 444.1
click at [561, 76] on h1 "[PERSON_NAME] & [PERSON_NAME] Wedding Edit" at bounding box center [476, 63] width 736 height 40
click at [841, 288] on link "Docs & Files" at bounding box center [816, 304] width 104 height 37
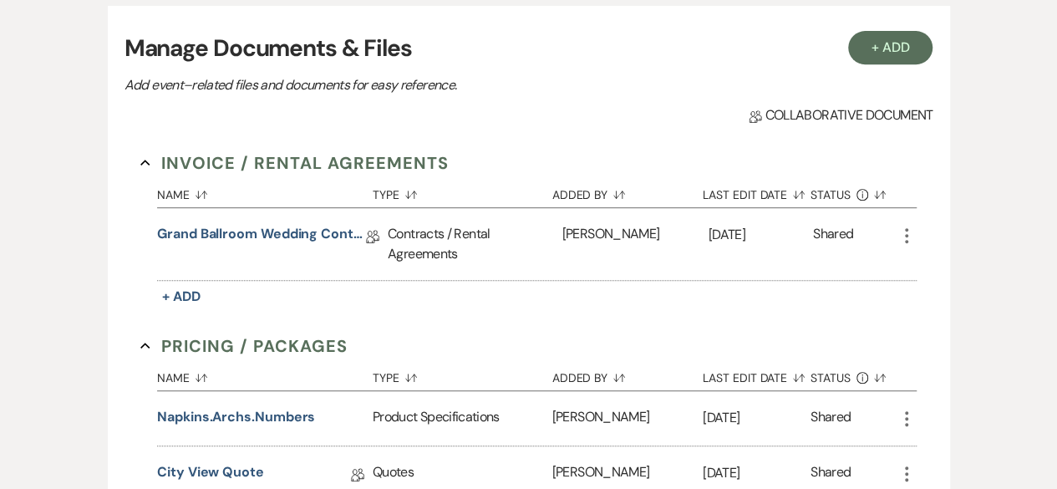
scroll to position [378, 0]
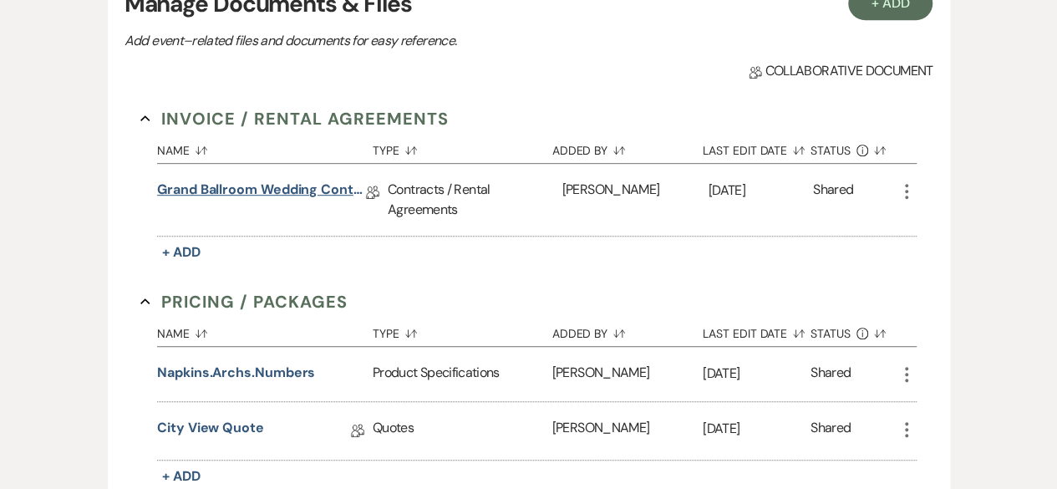
click at [274, 195] on link "Grand Ballroom Wedding Contract" at bounding box center [261, 193] width 209 height 26
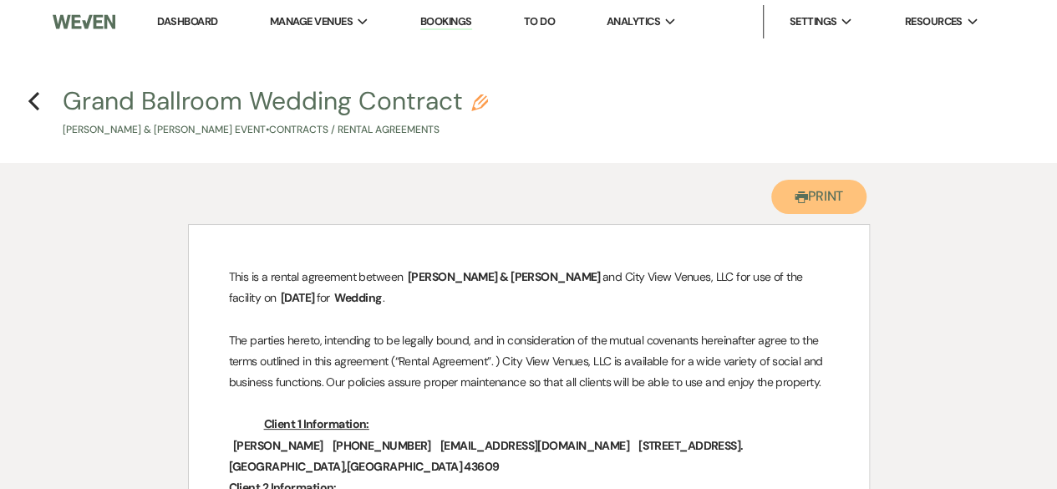
click at [806, 201] on button "Printer Print" at bounding box center [819, 197] width 96 height 34
click at [29, 93] on icon "Previous" at bounding box center [34, 101] width 13 height 20
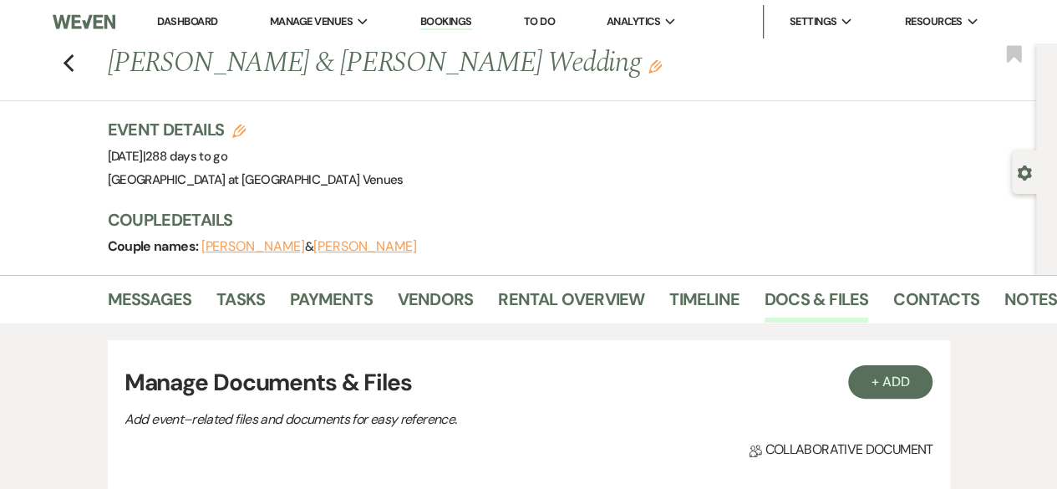
scroll to position [378, 0]
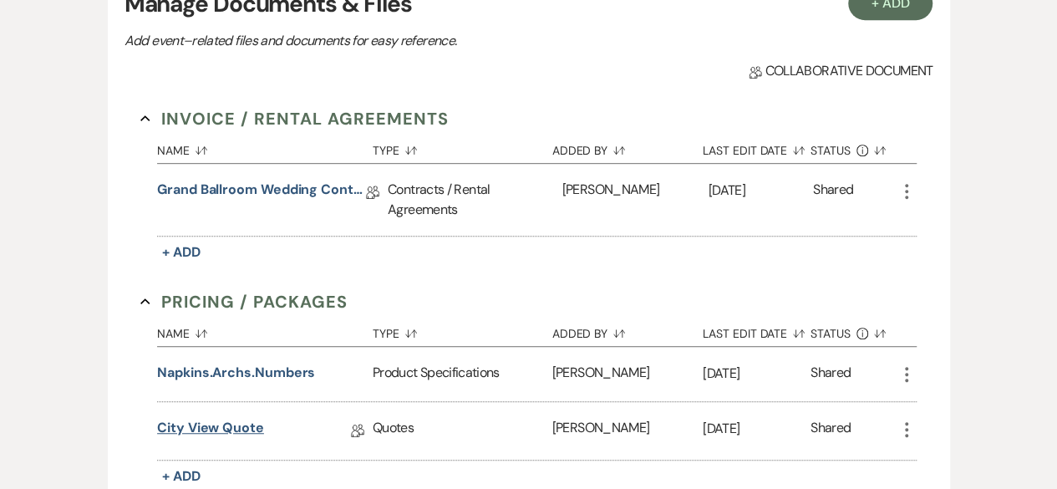
click at [215, 427] on link "City View Quote" at bounding box center [210, 431] width 107 height 26
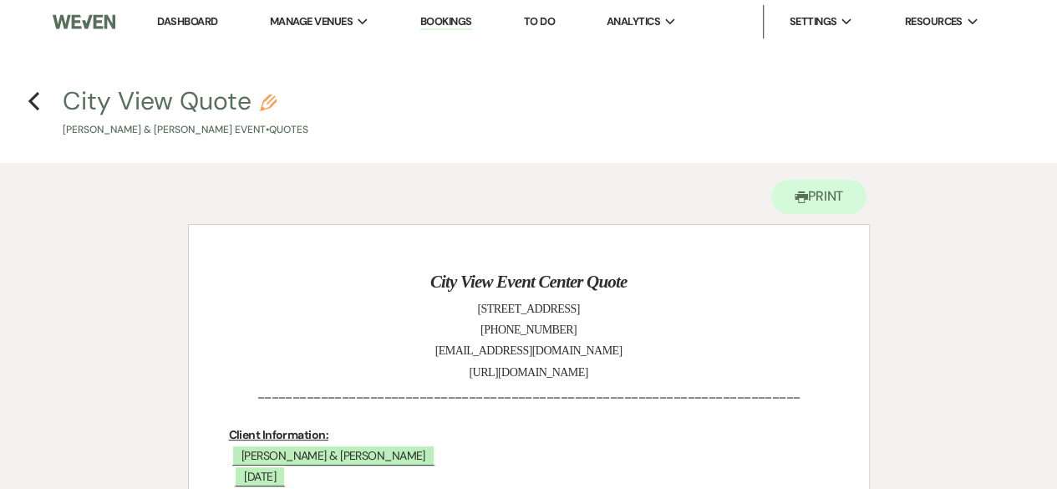
click at [266, 108] on icon "Pencil" at bounding box center [268, 102] width 17 height 17
select select "8"
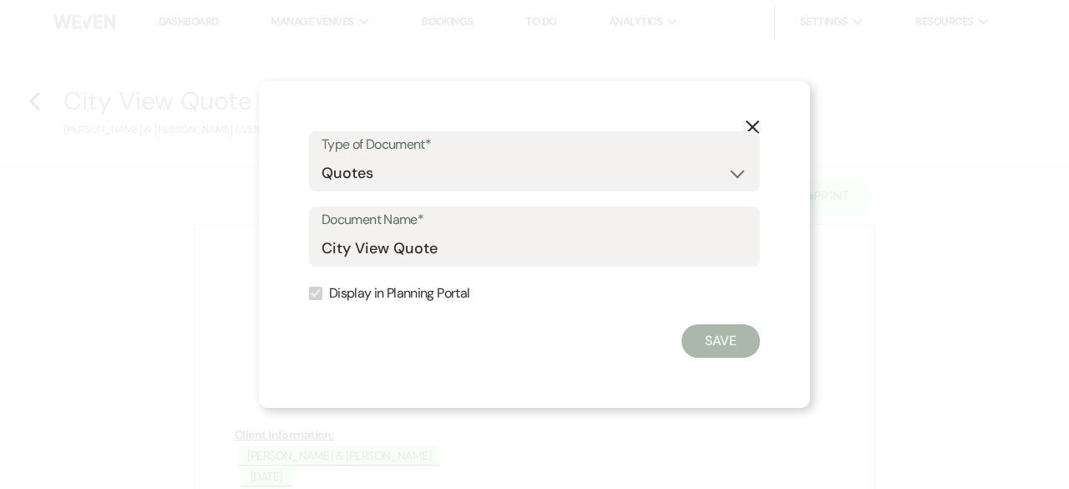
click at [754, 123] on icon "X" at bounding box center [752, 126] width 15 height 15
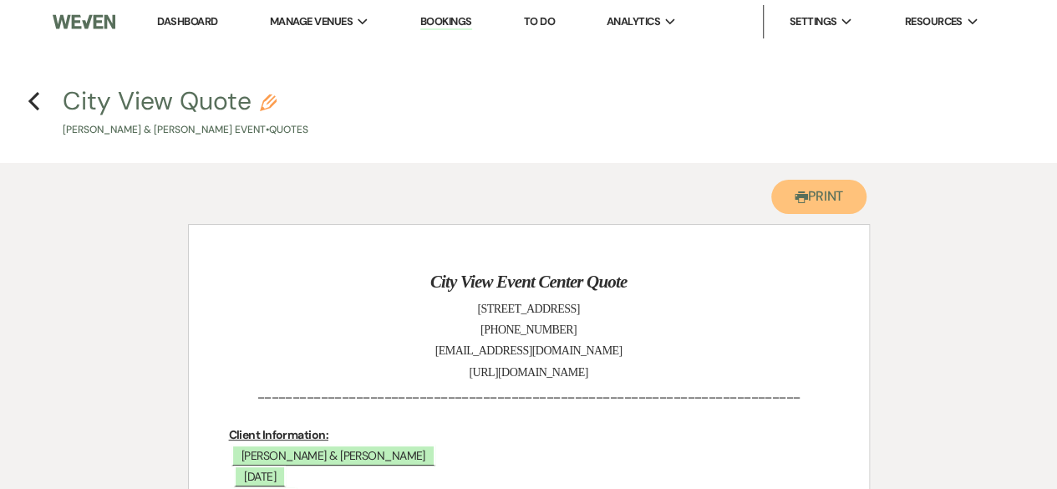
click at [826, 200] on button "Printer Print" at bounding box center [819, 197] width 96 height 34
click at [37, 103] on icon "Previous" at bounding box center [34, 101] width 13 height 20
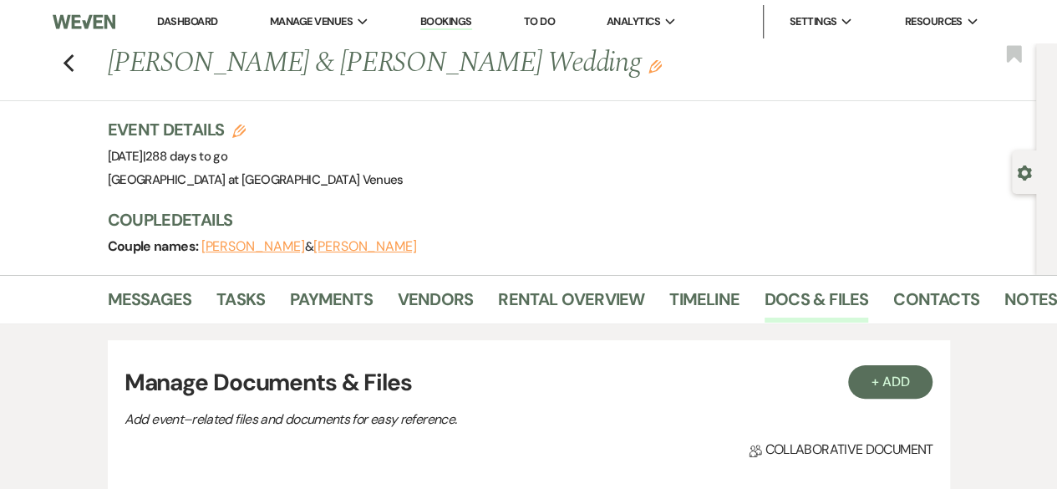
click at [256, 130] on h3 "Event Details Edit" at bounding box center [256, 129] width 296 height 23
click at [242, 133] on icon "Edit" at bounding box center [238, 130] width 13 height 13
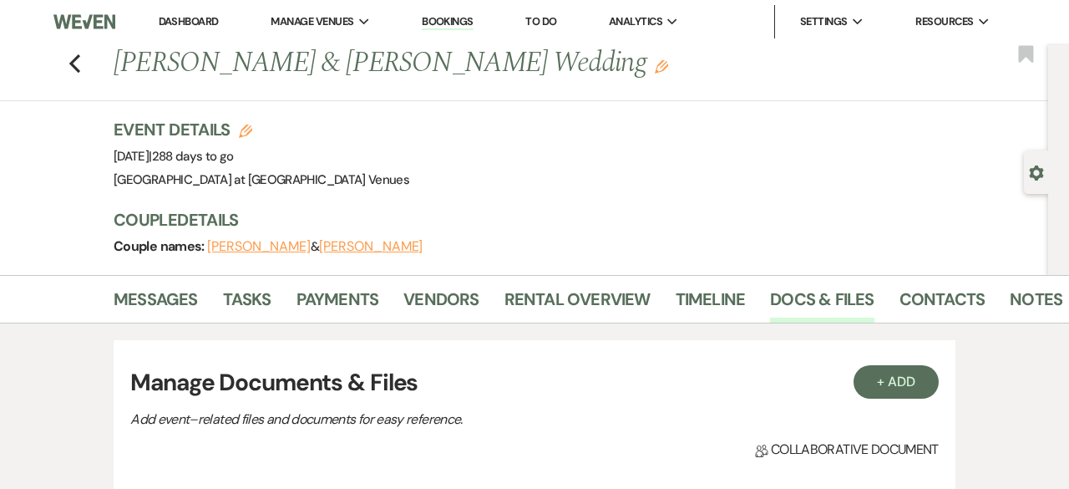
select select "783"
select select "false"
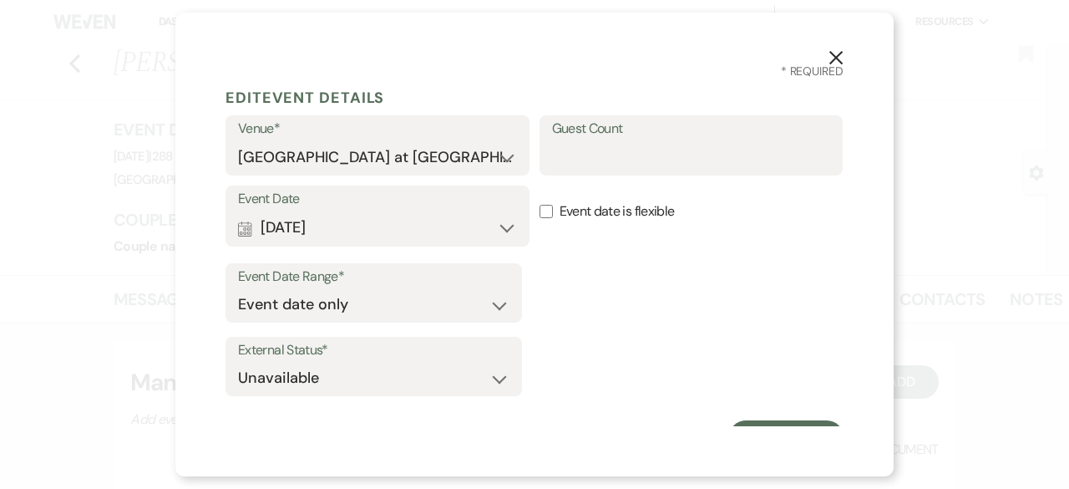
click at [541, 170] on div "Guest Count" at bounding box center [692, 145] width 304 height 60
click at [561, 155] on input "Guest Count" at bounding box center [691, 157] width 279 height 33
type input "150"
click at [792, 424] on button "Save Lead" at bounding box center [786, 436] width 114 height 33
